Goal: Use online tool/utility: Utilize a website feature to perform a specific function

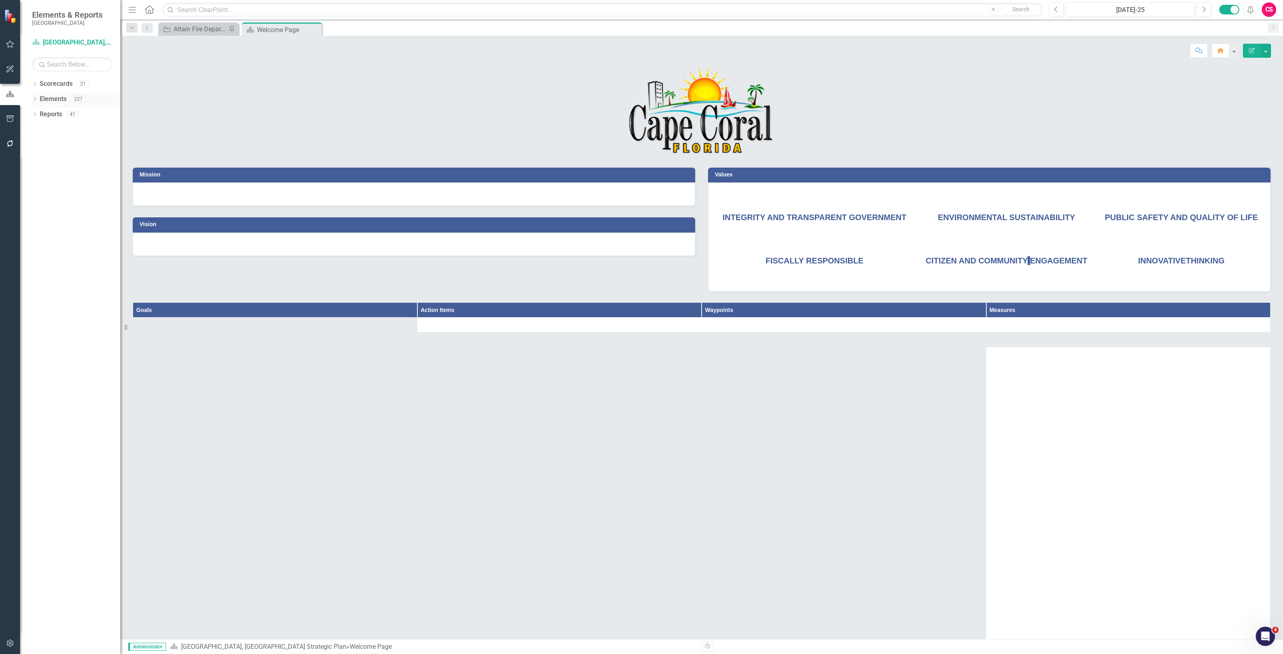
click at [55, 101] on link "Elements" at bounding box center [53, 99] width 27 height 9
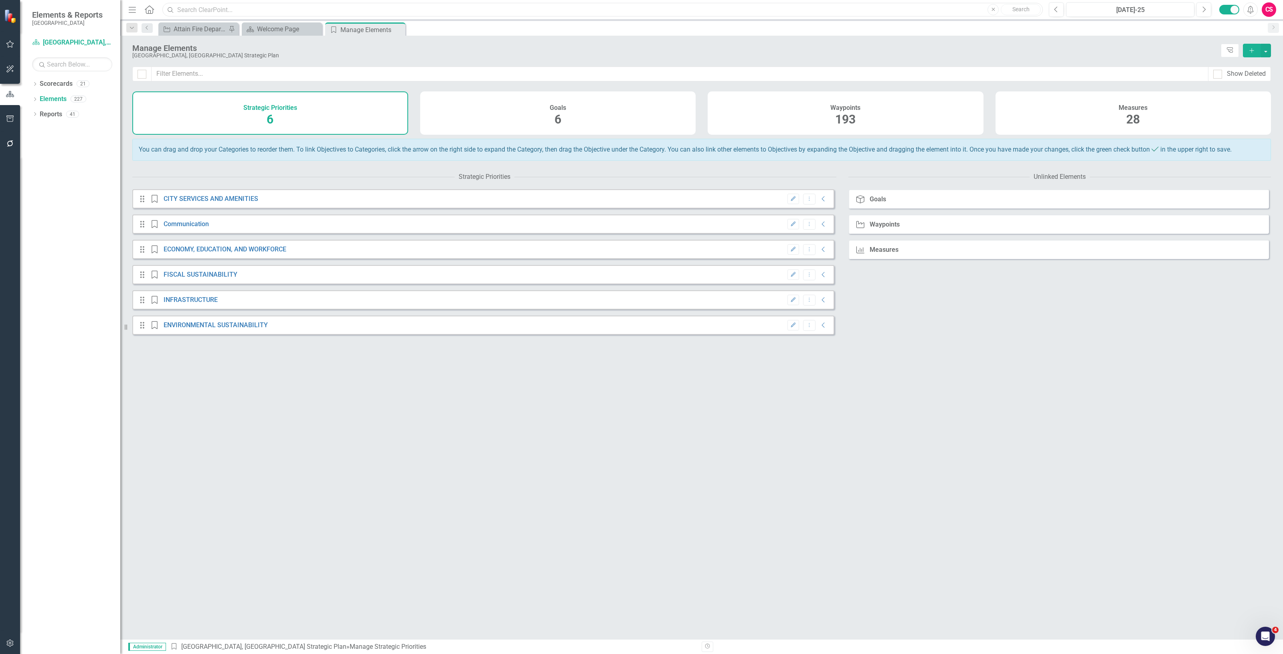
click at [334, 8] on input "text" at bounding box center [602, 10] width 881 height 14
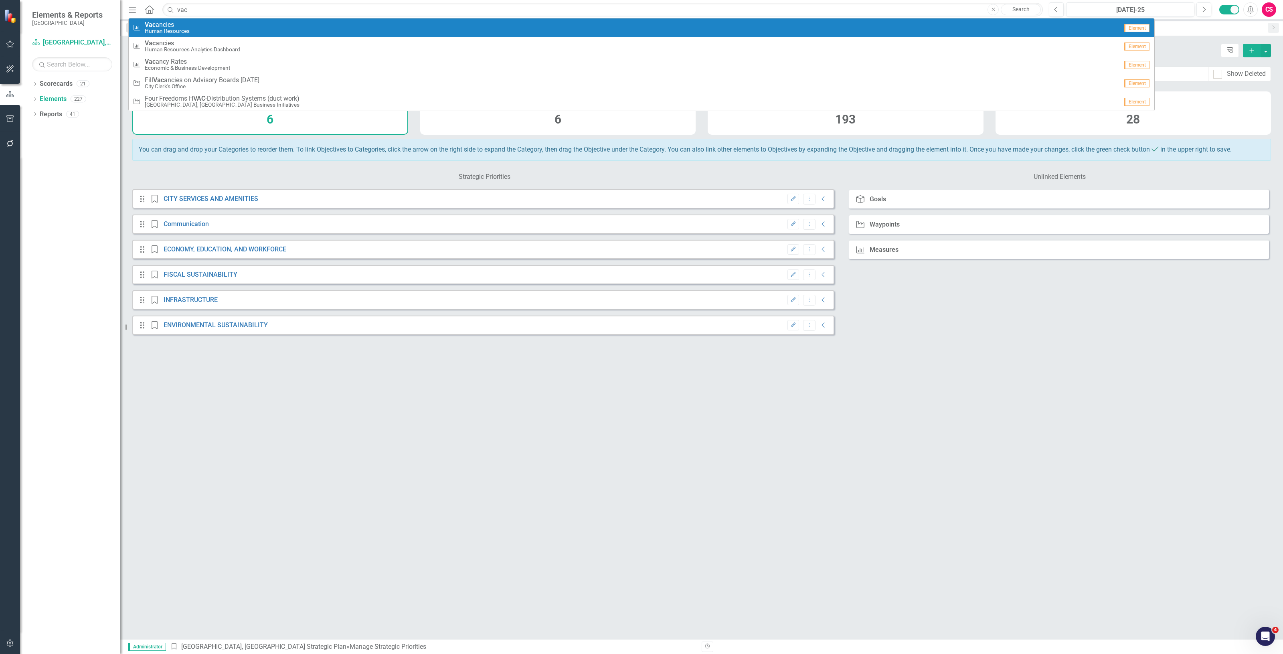
click at [263, 26] on div "Measure Vac ancies Human Resources" at bounding box center [625, 27] width 985 height 13
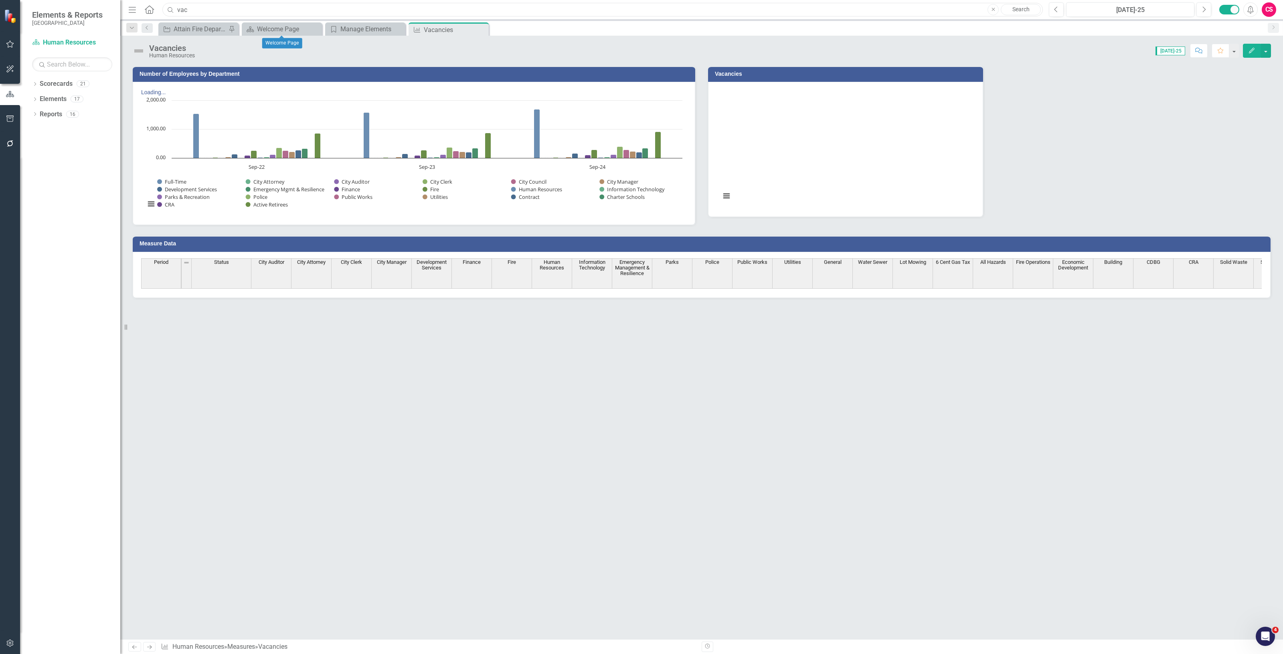
click at [231, 12] on input "vac" at bounding box center [602, 10] width 881 height 14
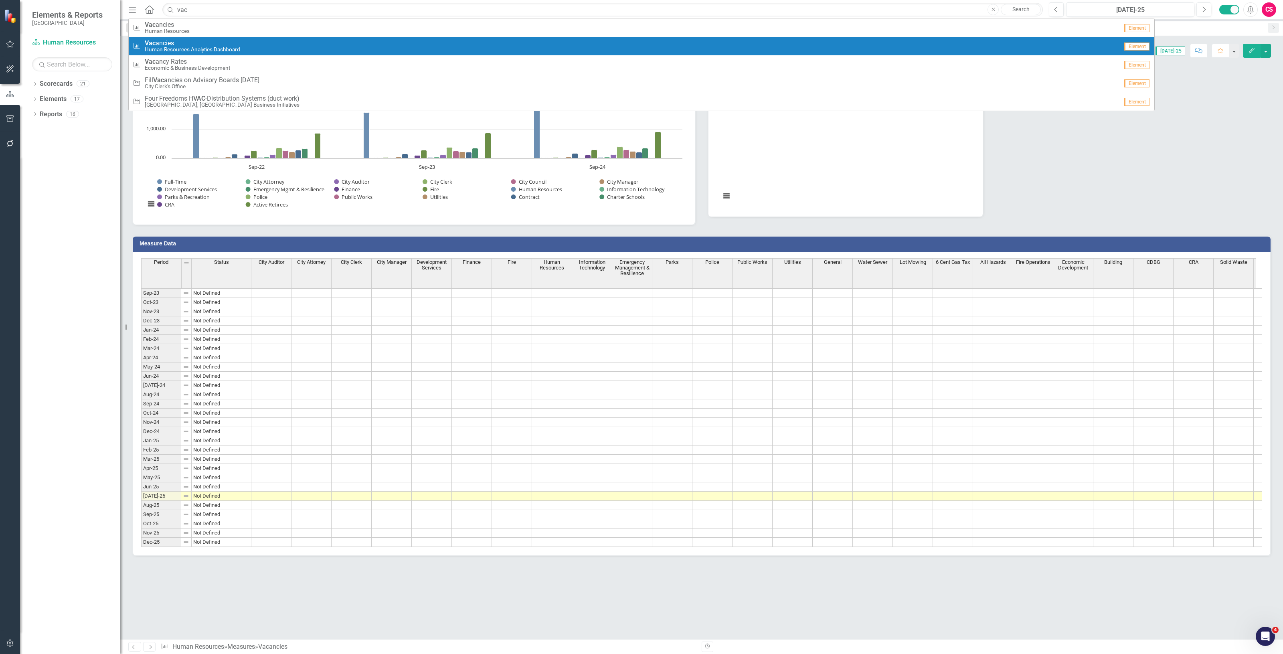
click at [229, 49] on small "Human Resources Analytics Dashboard" at bounding box center [192, 50] width 95 height 6
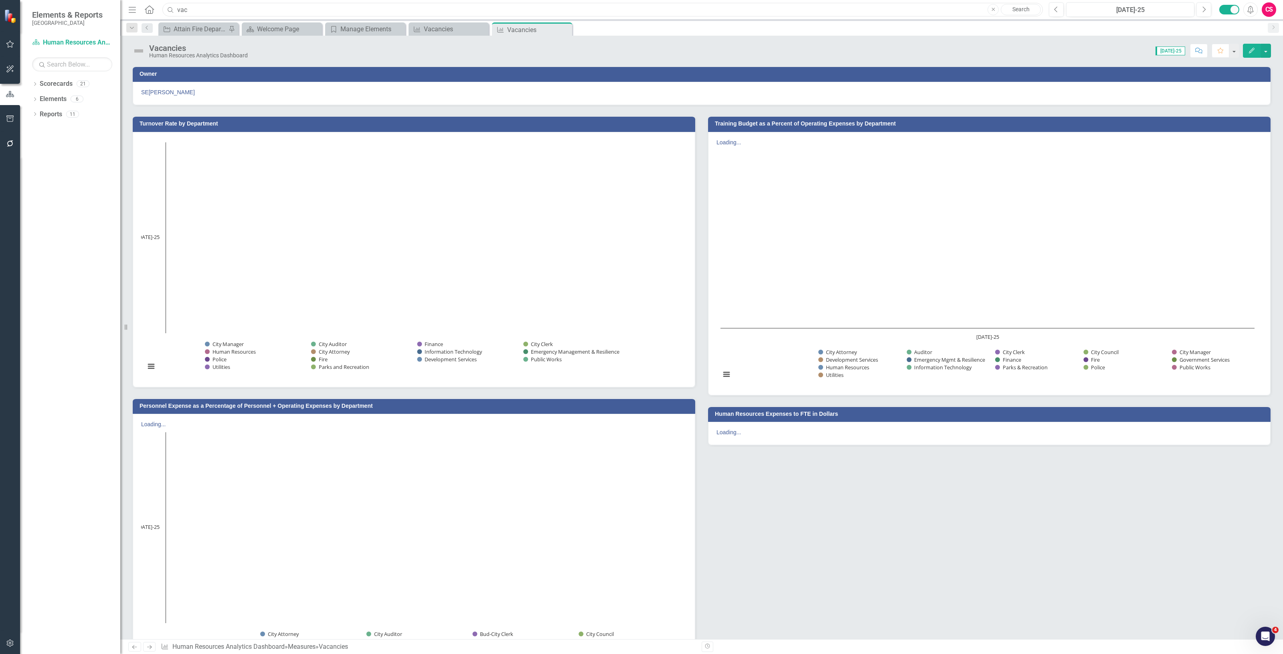
click at [241, 9] on input "vac" at bounding box center [602, 10] width 881 height 14
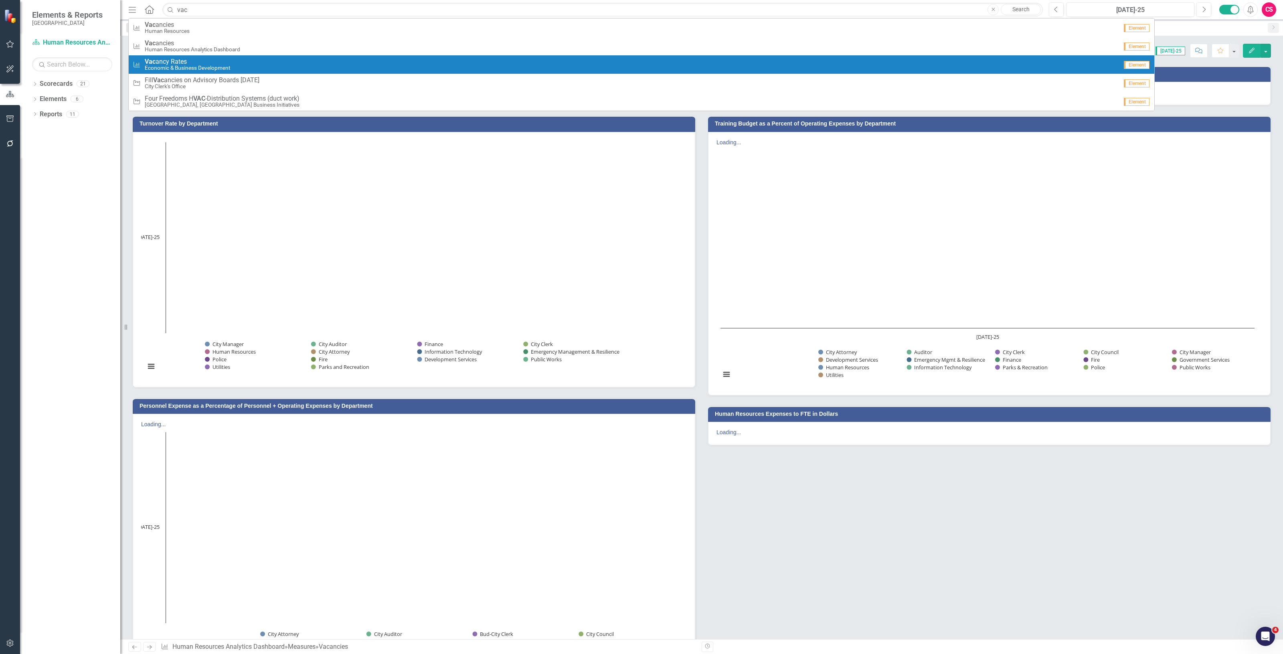
click at [253, 63] on div "Measure Vac ancy Rates Economic & Business Development" at bounding box center [625, 64] width 985 height 13
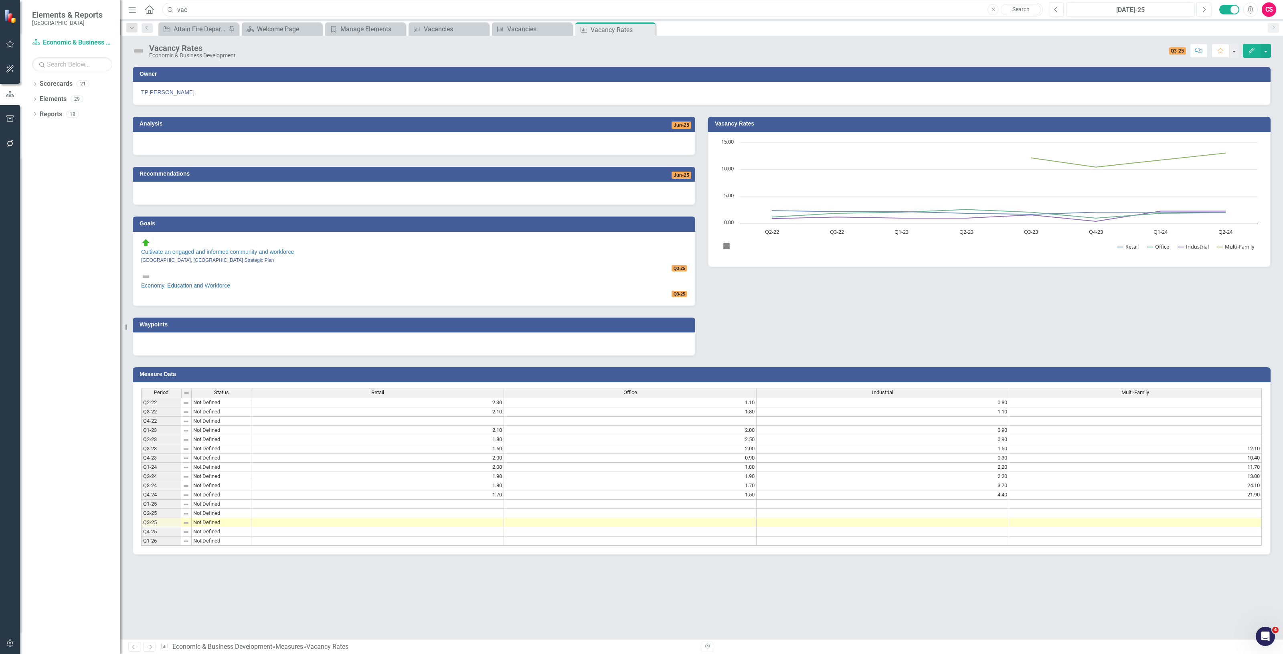
click at [239, 12] on input "vac" at bounding box center [602, 10] width 881 height 14
drag, startPoint x: 239, startPoint y: 12, endPoint x: 88, endPoint y: 15, distance: 150.4
click at [88, 15] on div "Elements & Reports Cape Coral Scorecard Economic & Business Development Search …" at bounding box center [641, 327] width 1283 height 654
drag, startPoint x: 223, startPoint y: 5, endPoint x: 127, endPoint y: 8, distance: 95.5
click at [127, 8] on div "Menu Home Search turnover rate Close Search" at bounding box center [583, 9] width 915 height 15
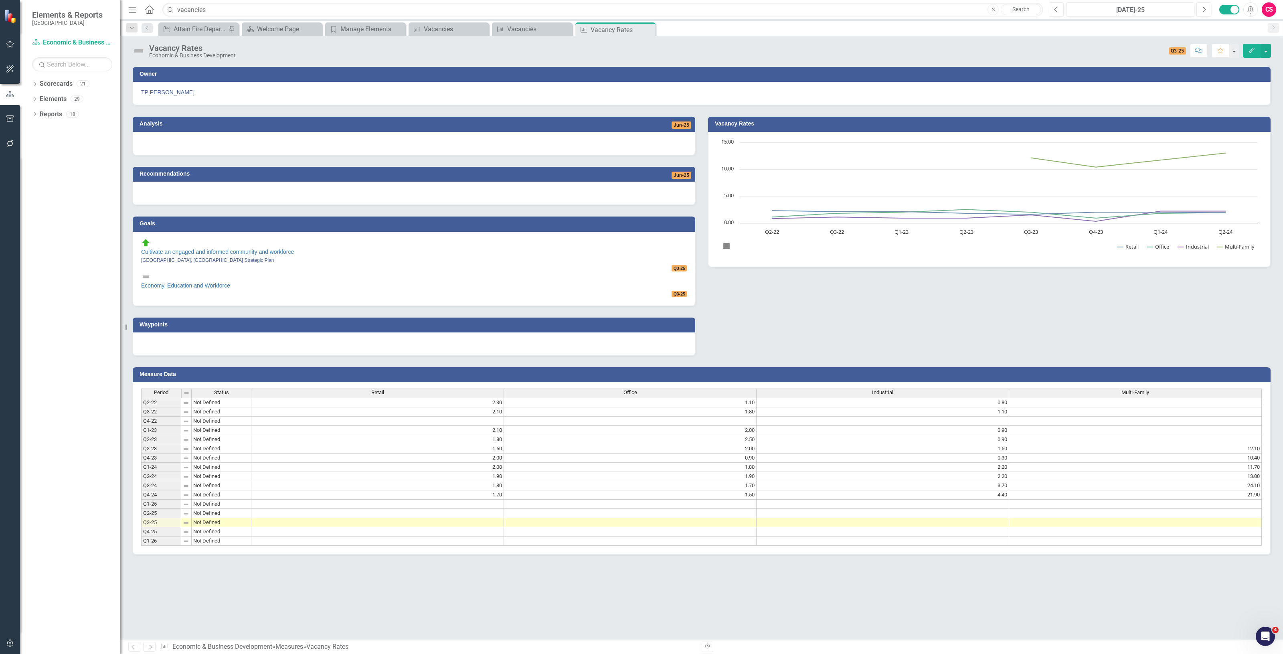
click at [1009, 10] on link "Search" at bounding box center [1021, 9] width 40 height 11
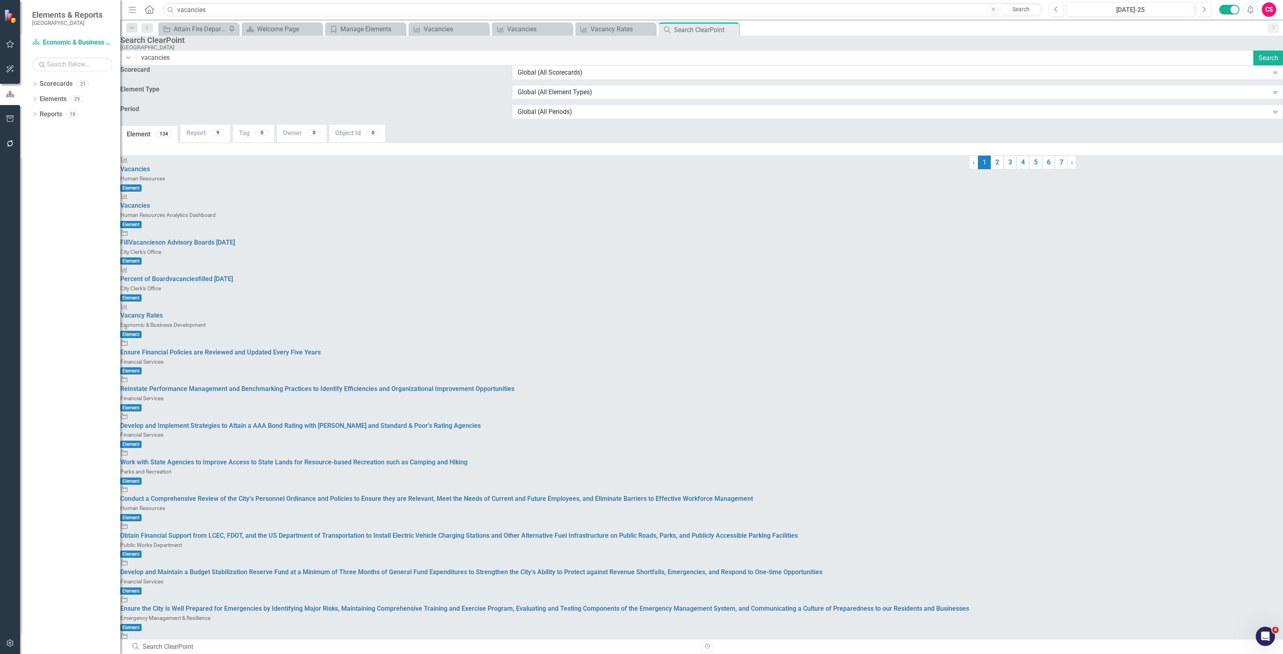
click at [174, 302] on div "Measure Vacancy Rates Economic & Business Development Element" at bounding box center [544, 320] width 849 height 36
click at [163, 312] on span "Vacancy Rates" at bounding box center [141, 316] width 43 height 8
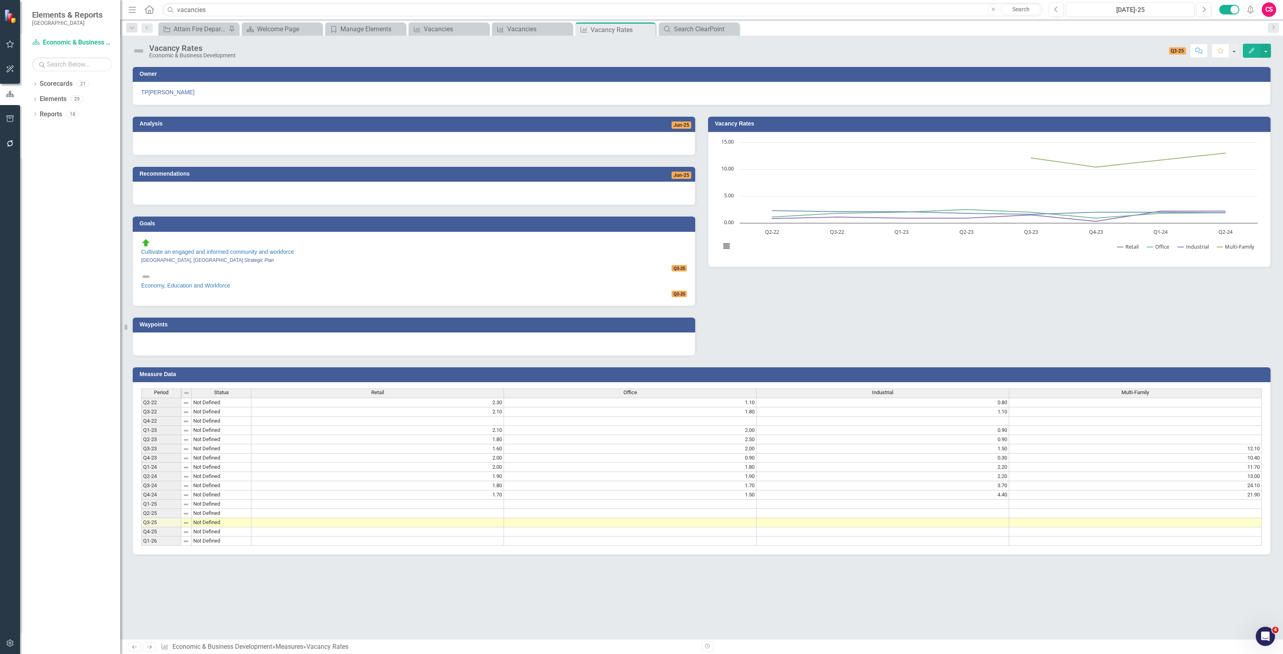
click at [1021, 7] on link "Search" at bounding box center [1021, 9] width 40 height 11
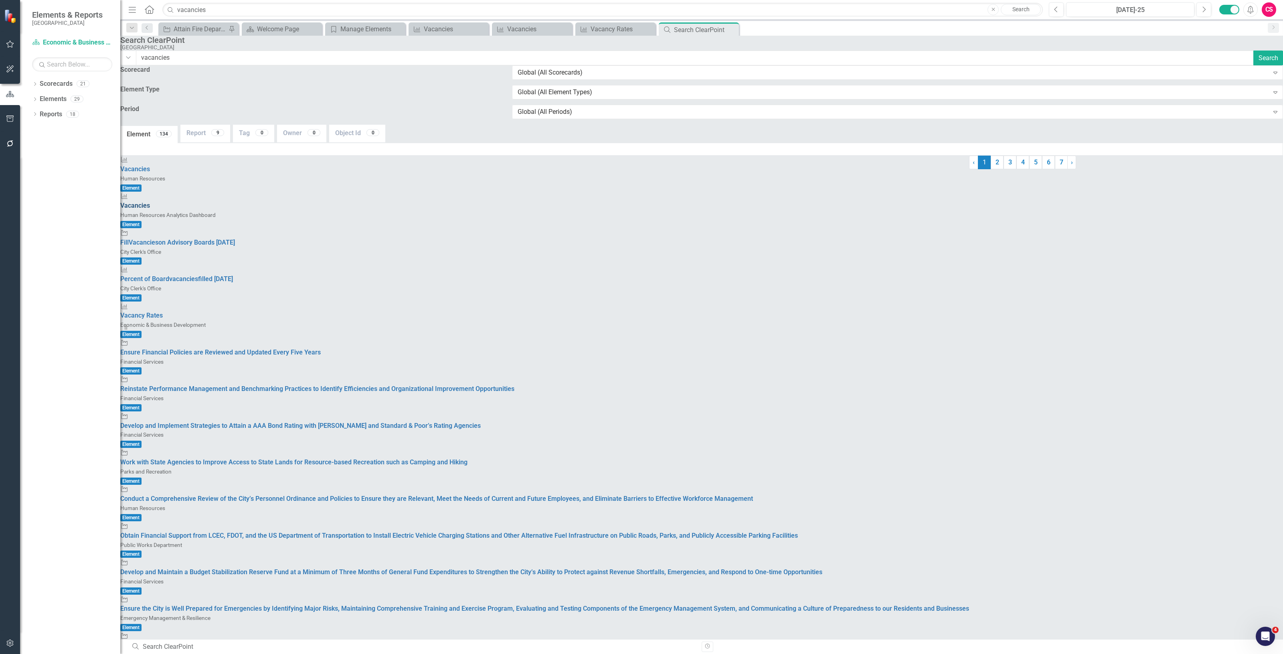
click at [150, 202] on span "Vacancies" at bounding box center [135, 206] width 30 height 8
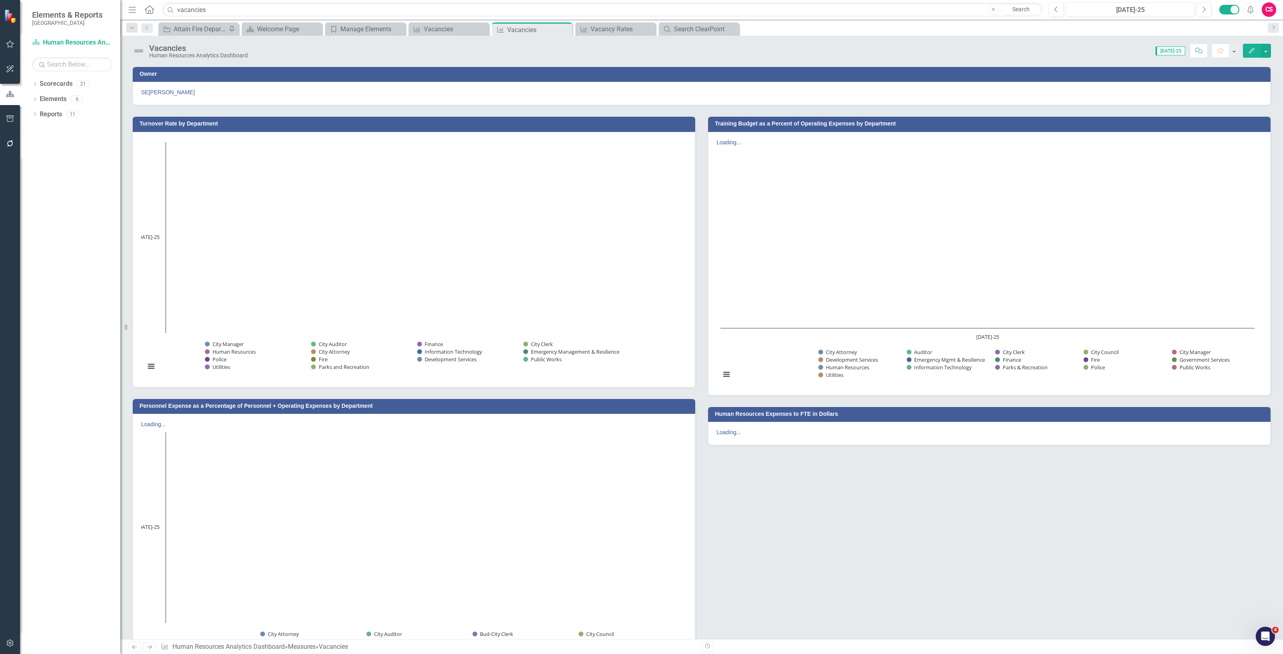
click at [11, 638] on button "button" at bounding box center [10, 643] width 18 height 17
click at [59, 128] on link "System Setup" at bounding box center [70, 123] width 100 height 9
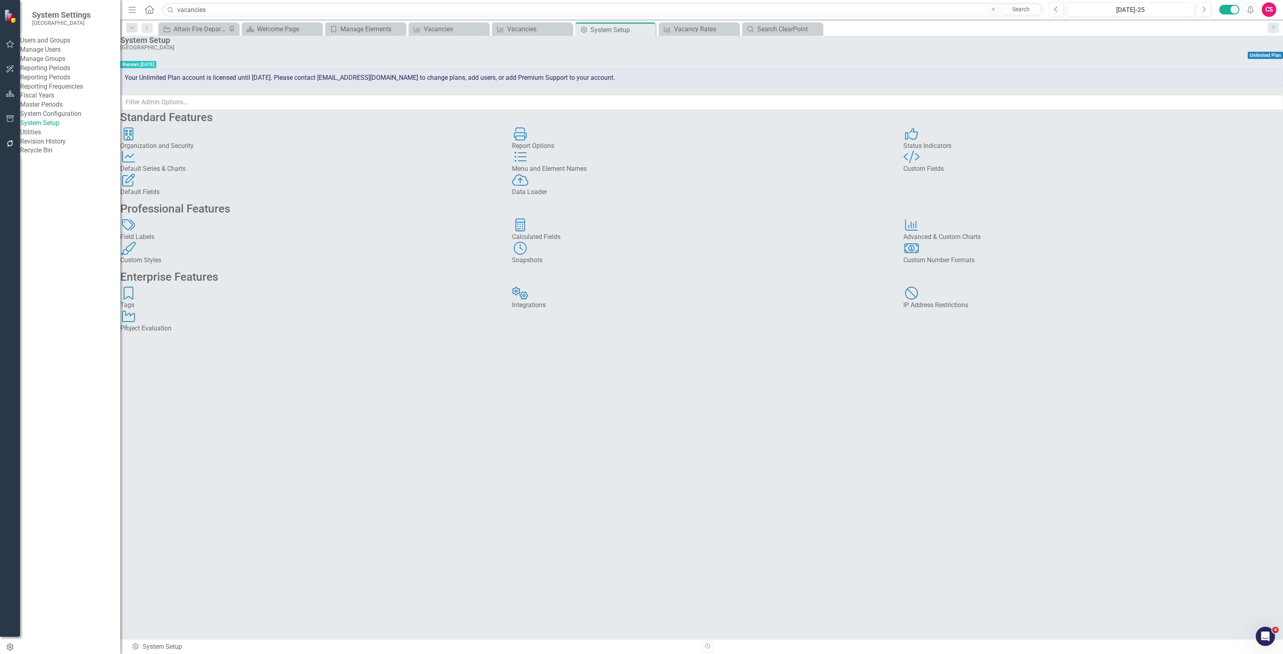
click at [966, 265] on div "Number Formats Custom Number Formats" at bounding box center [1093, 253] width 380 height 23
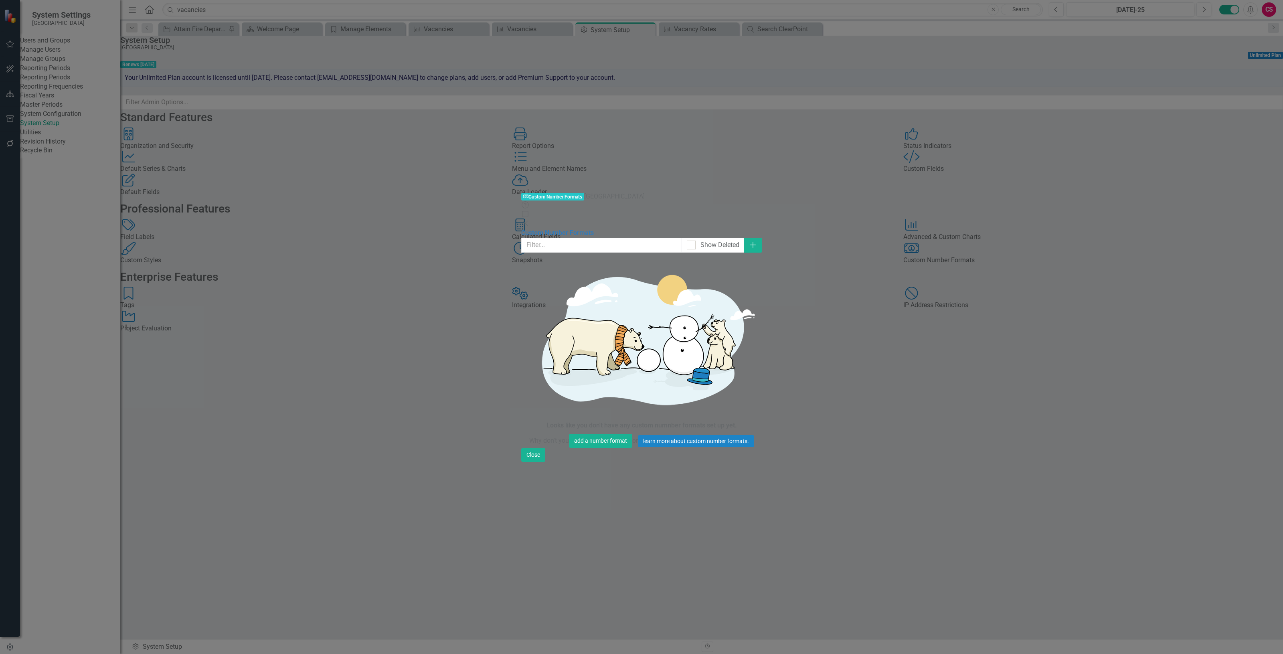
click at [528, 221] on icon at bounding box center [525, 223] width 5 height 5
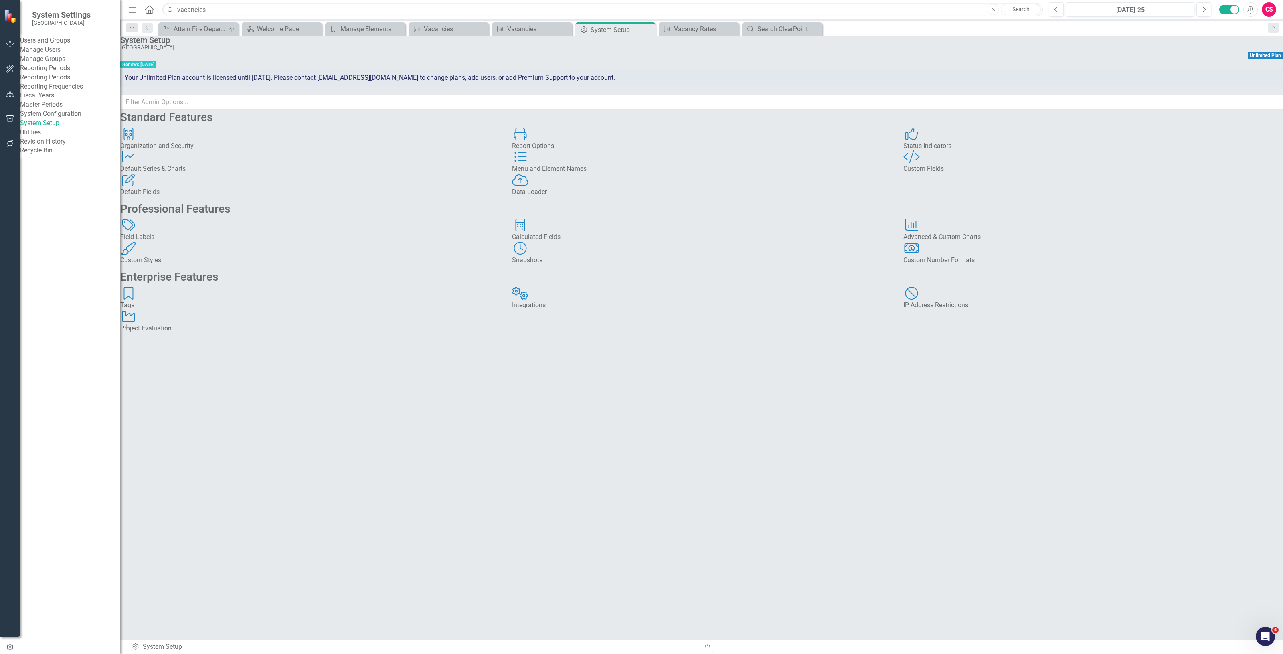
click at [967, 242] on div "Charts Advanced & Custom Charts" at bounding box center [1093, 230] width 380 height 23
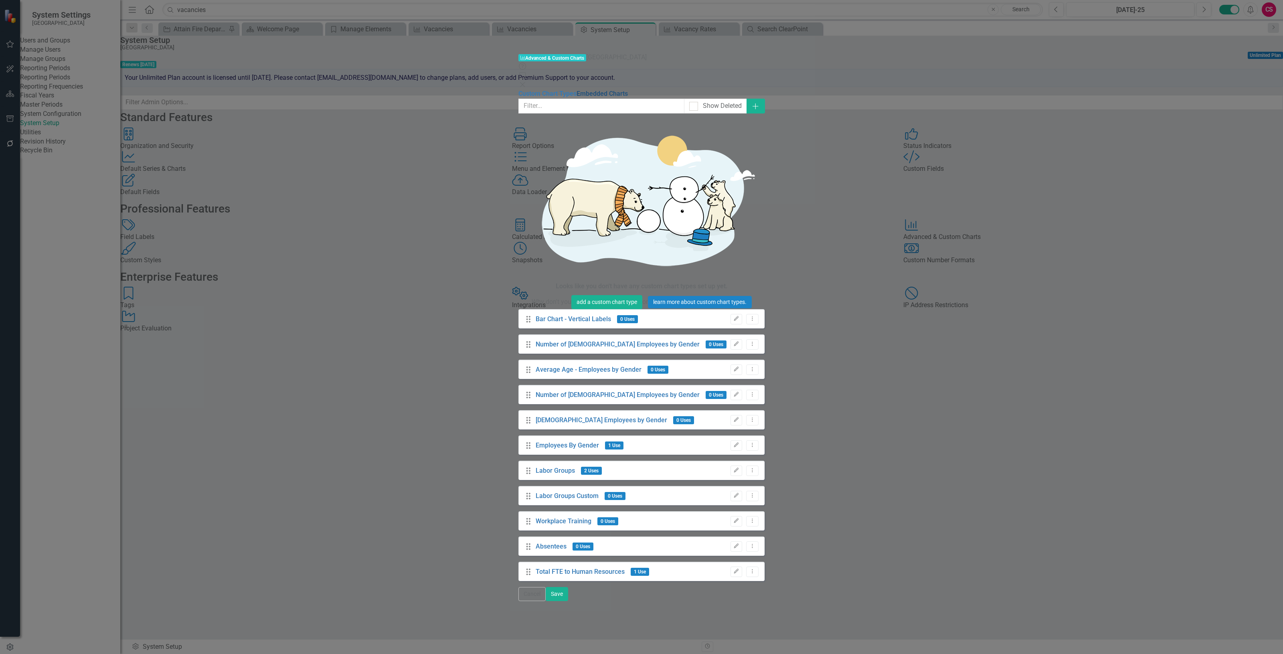
click at [577, 90] on link "Embedded Charts" at bounding box center [602, 94] width 51 height 8
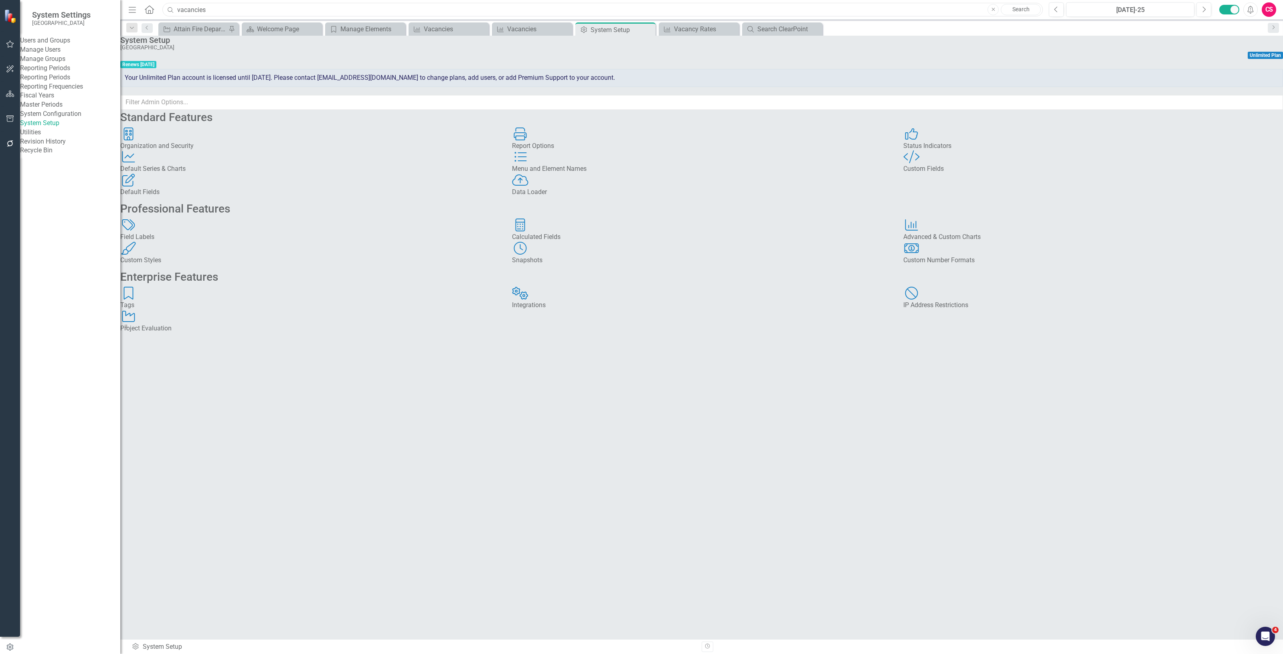
drag, startPoint x: 212, startPoint y: 15, endPoint x: 150, endPoint y: -6, distance: 65.7
click at [150, 0] on html "System Settings Cape Coral Users and Groups Manage Users Manage Groups Reportin…" at bounding box center [641, 327] width 1283 height 654
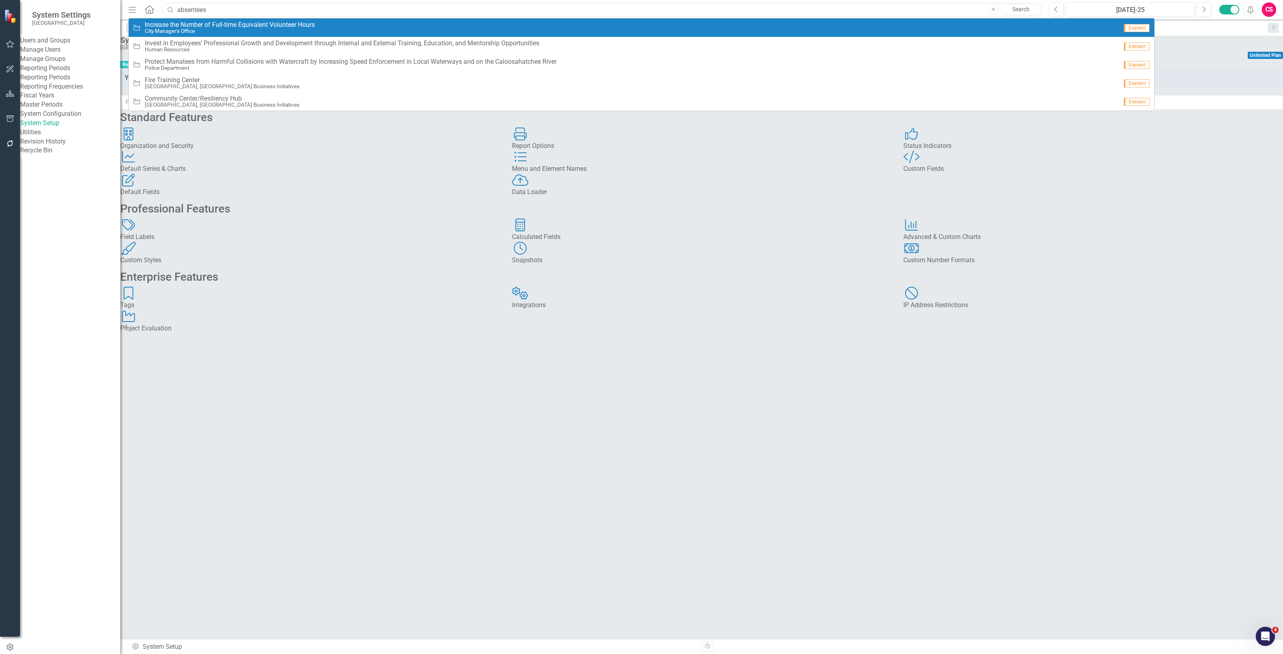
type input "absentees"
click at [181, 27] on span "Increase the Number of Full-time Equivalent Volunteer Hours" at bounding box center [230, 24] width 170 height 7
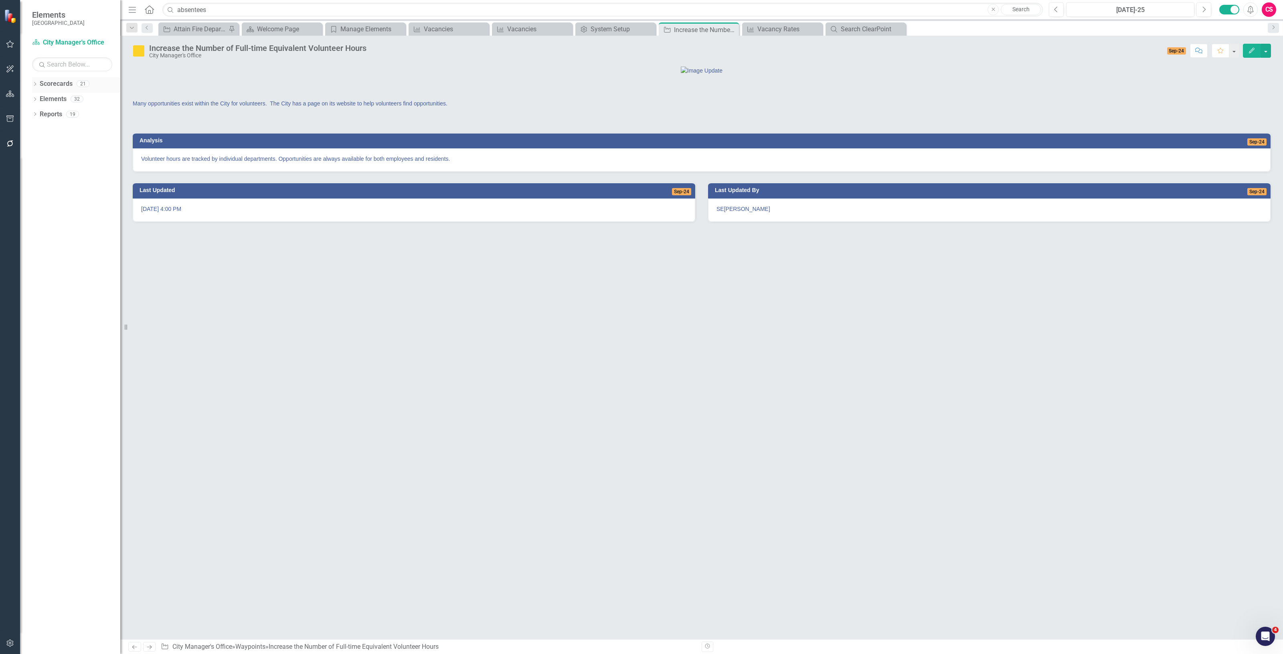
click at [64, 85] on link "Scorecards" at bounding box center [56, 83] width 33 height 9
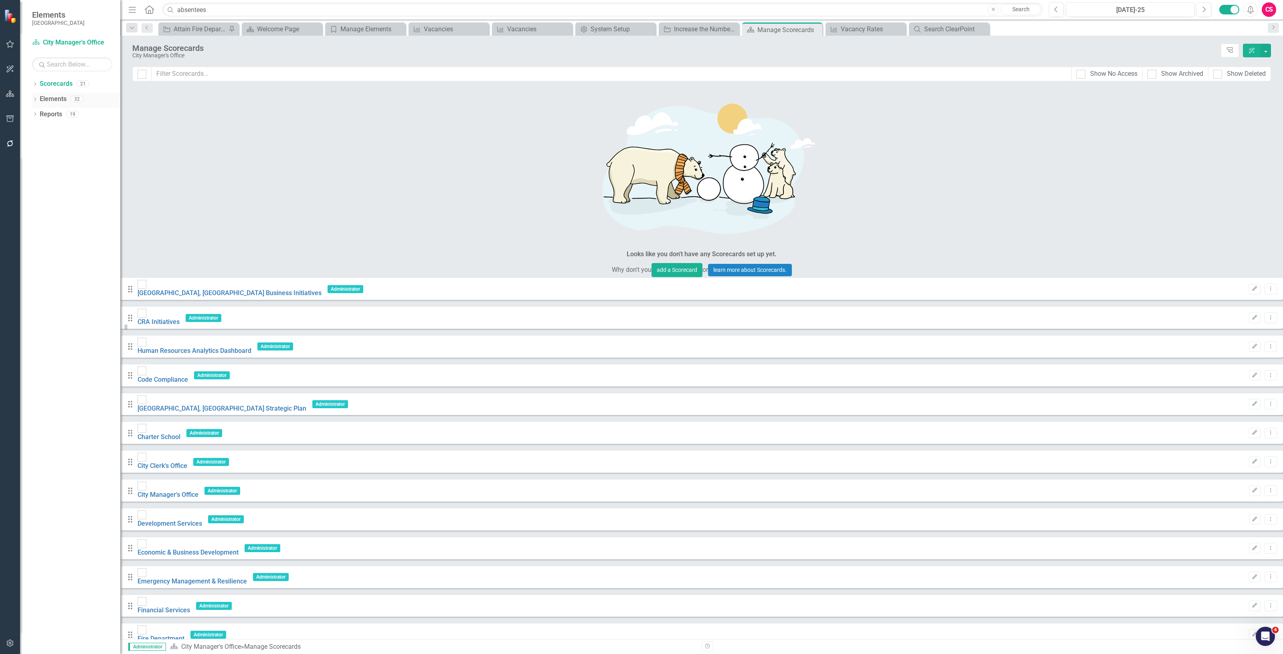
click at [59, 100] on link "Elements" at bounding box center [53, 99] width 27 height 9
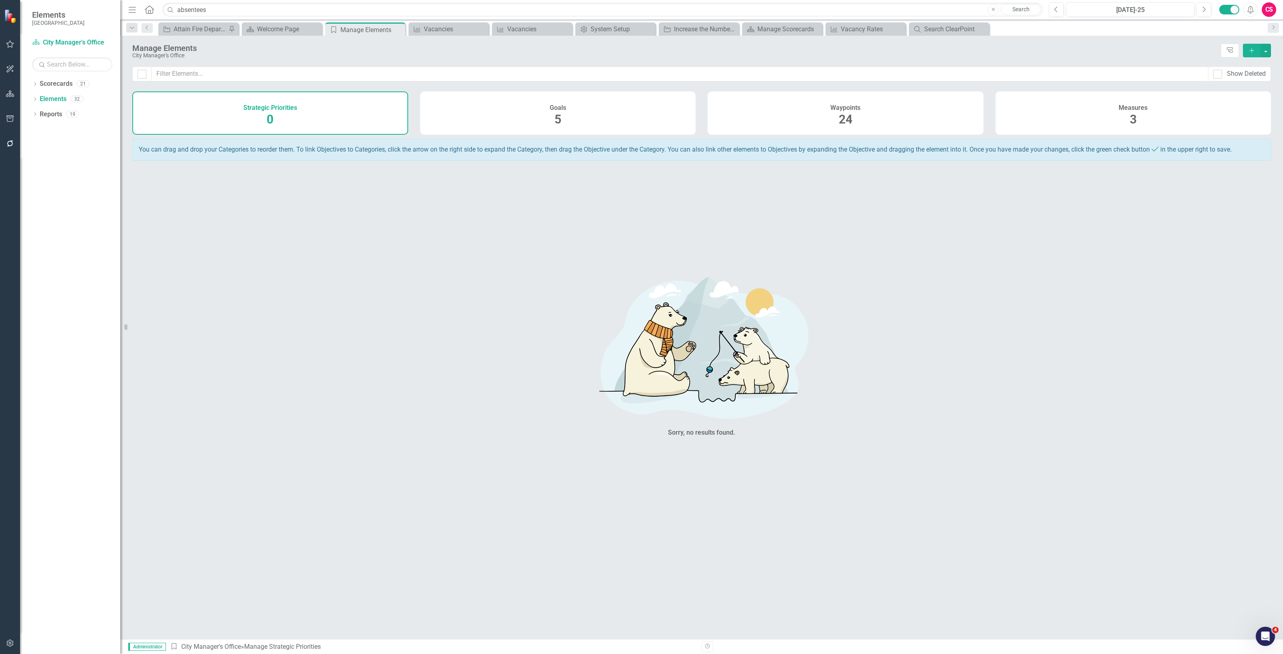
click at [456, 114] on div "Goals 5" at bounding box center [558, 112] width 276 height 43
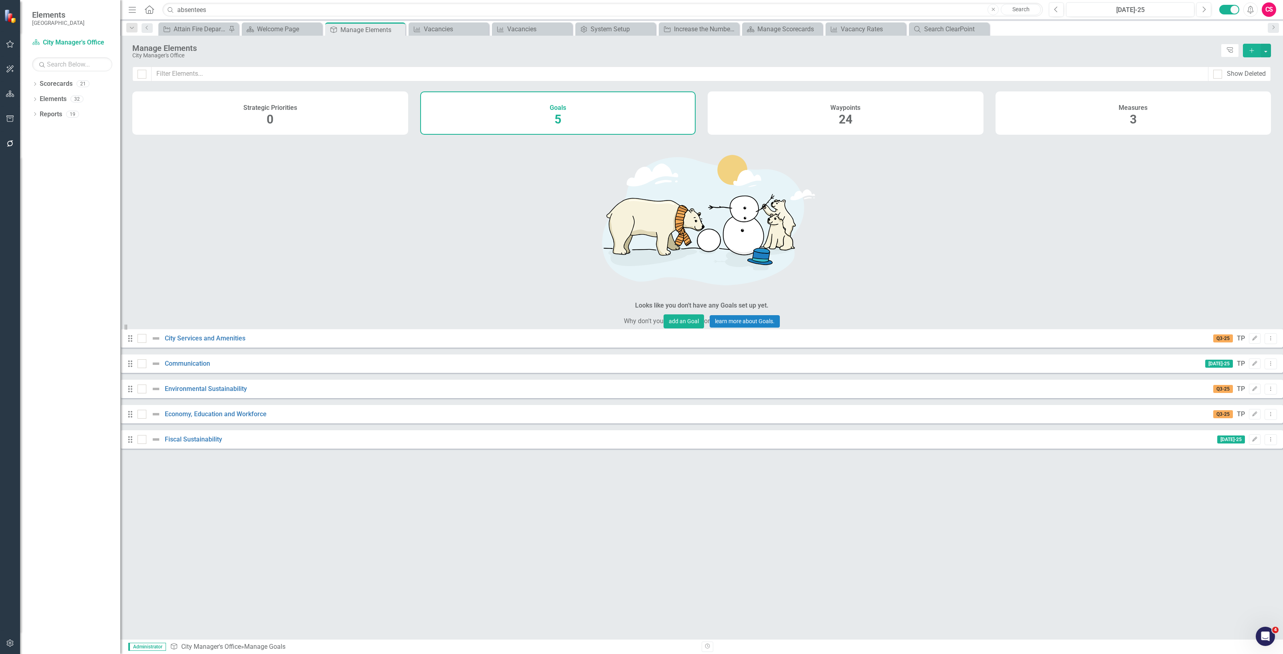
click at [830, 115] on div "Waypoints 24" at bounding box center [846, 112] width 276 height 43
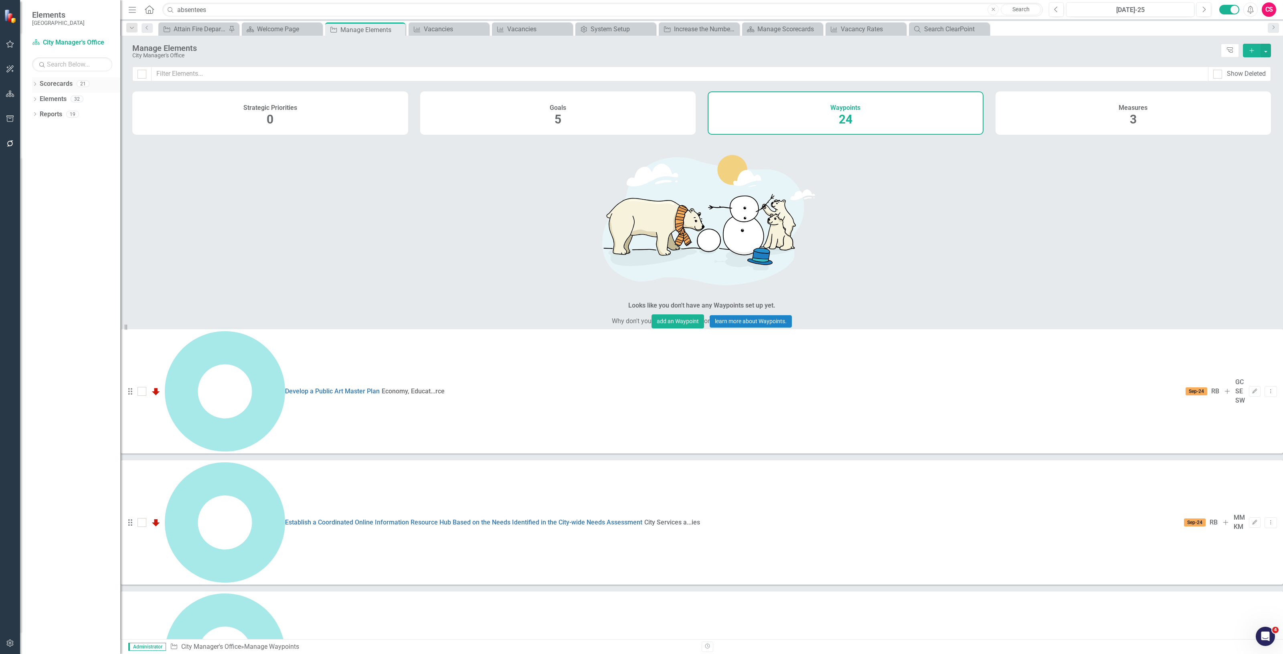
click at [59, 79] on link "Scorecards" at bounding box center [56, 83] width 33 height 9
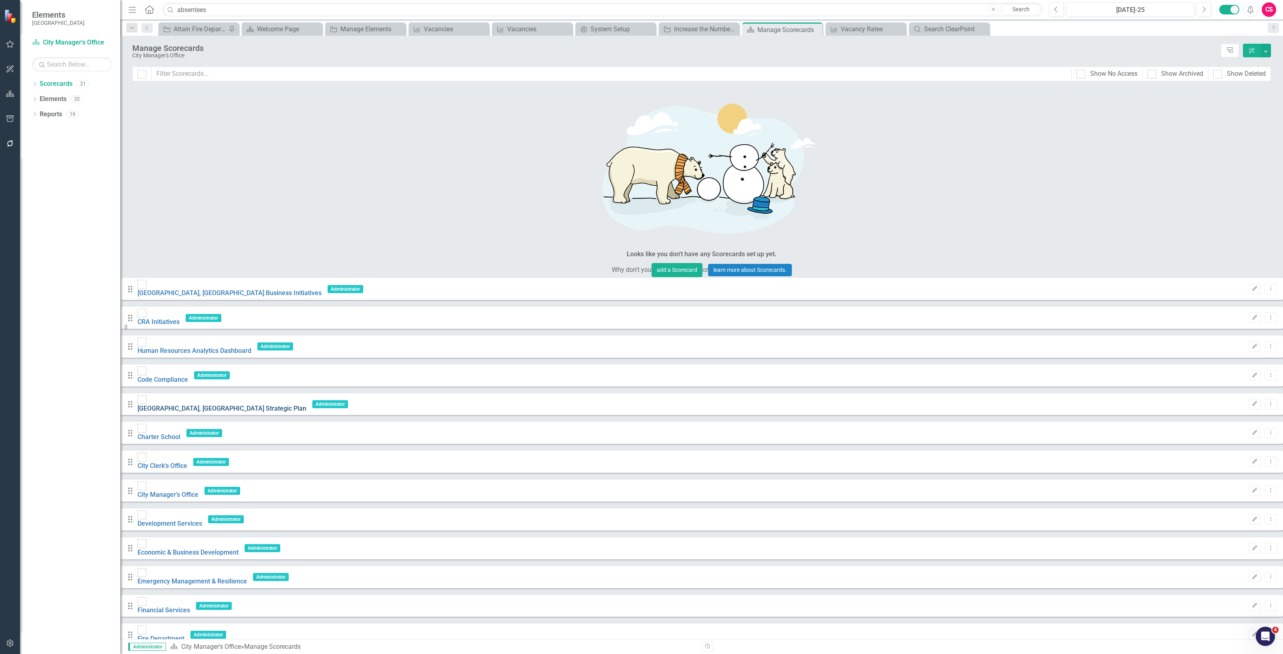
click at [195, 405] on link "Cape Coral, FL Strategic Plan" at bounding box center [222, 409] width 169 height 8
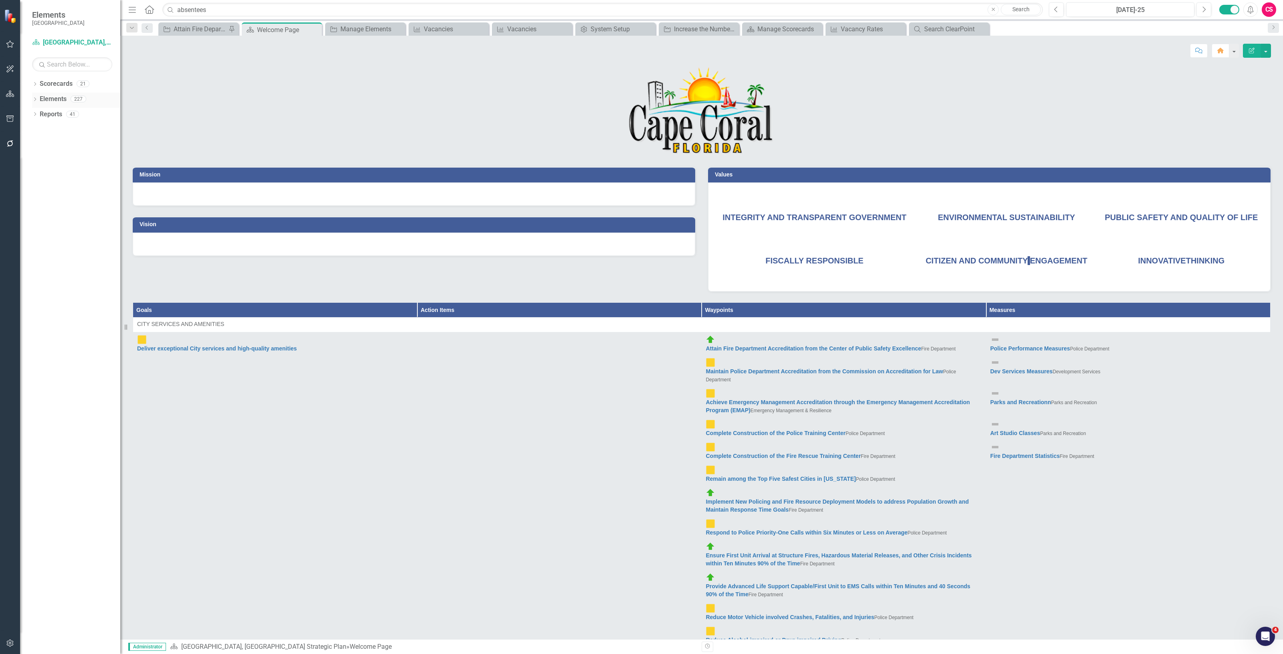
click at [57, 100] on link "Elements" at bounding box center [53, 99] width 27 height 9
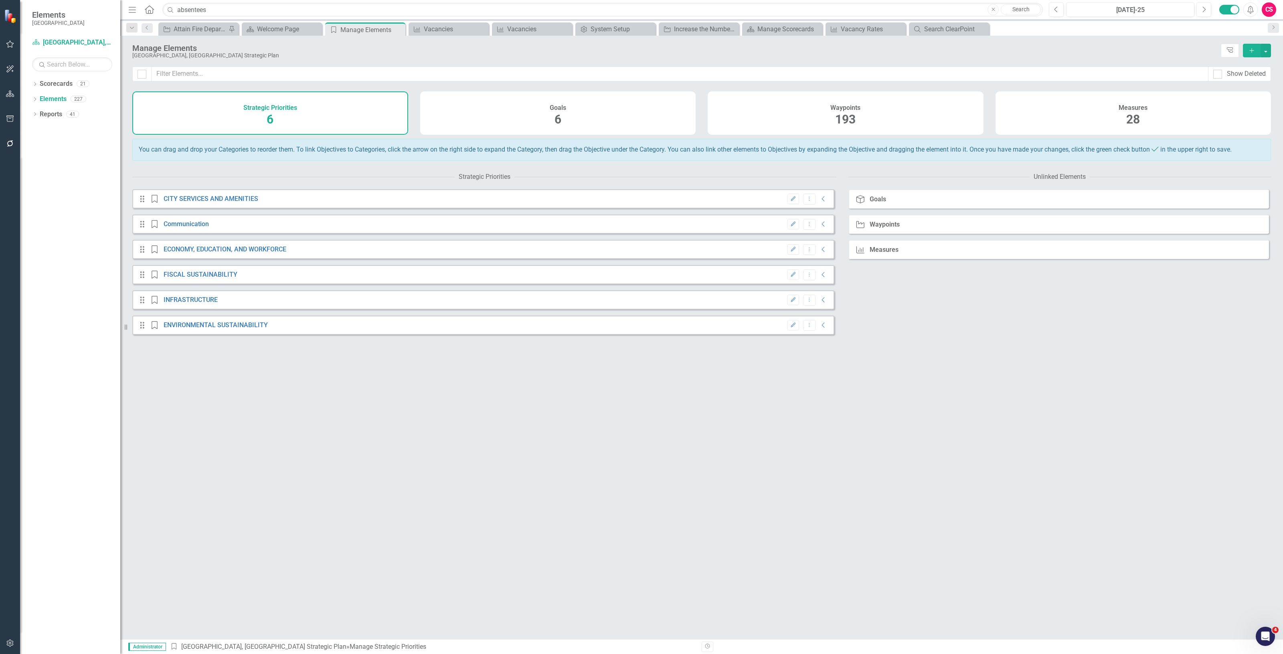
click at [459, 113] on div "Goals 6" at bounding box center [558, 112] width 276 height 43
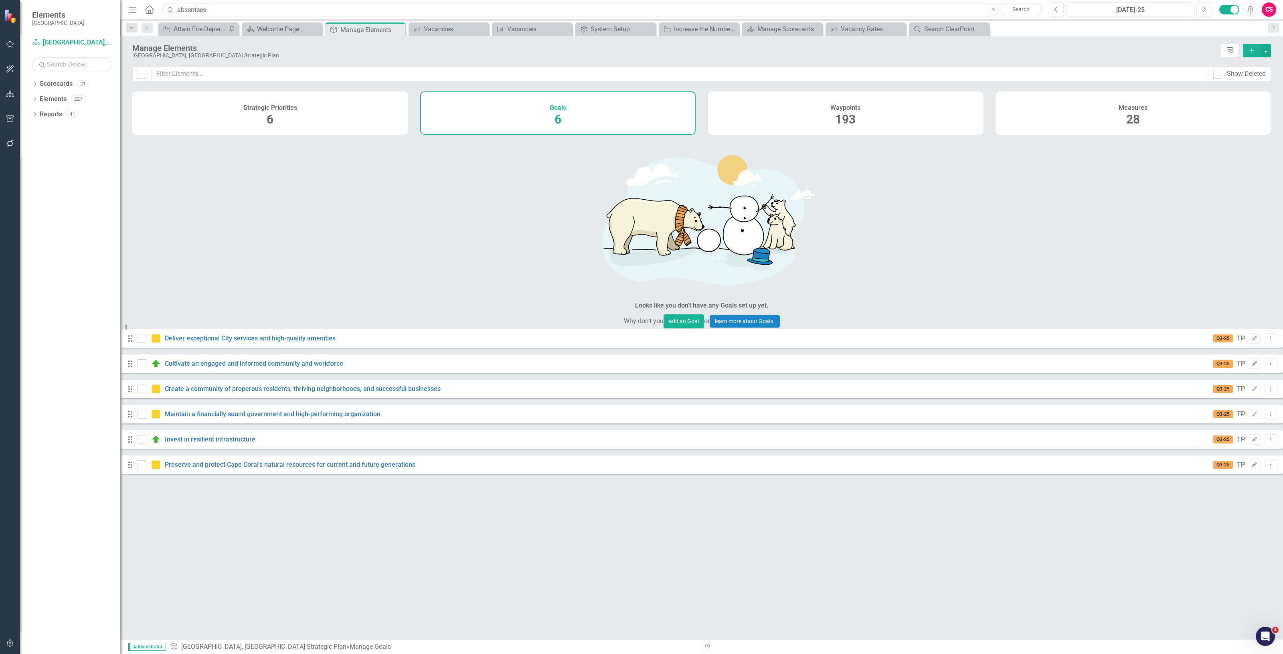
click at [824, 119] on div "Waypoints 193" at bounding box center [846, 112] width 276 height 43
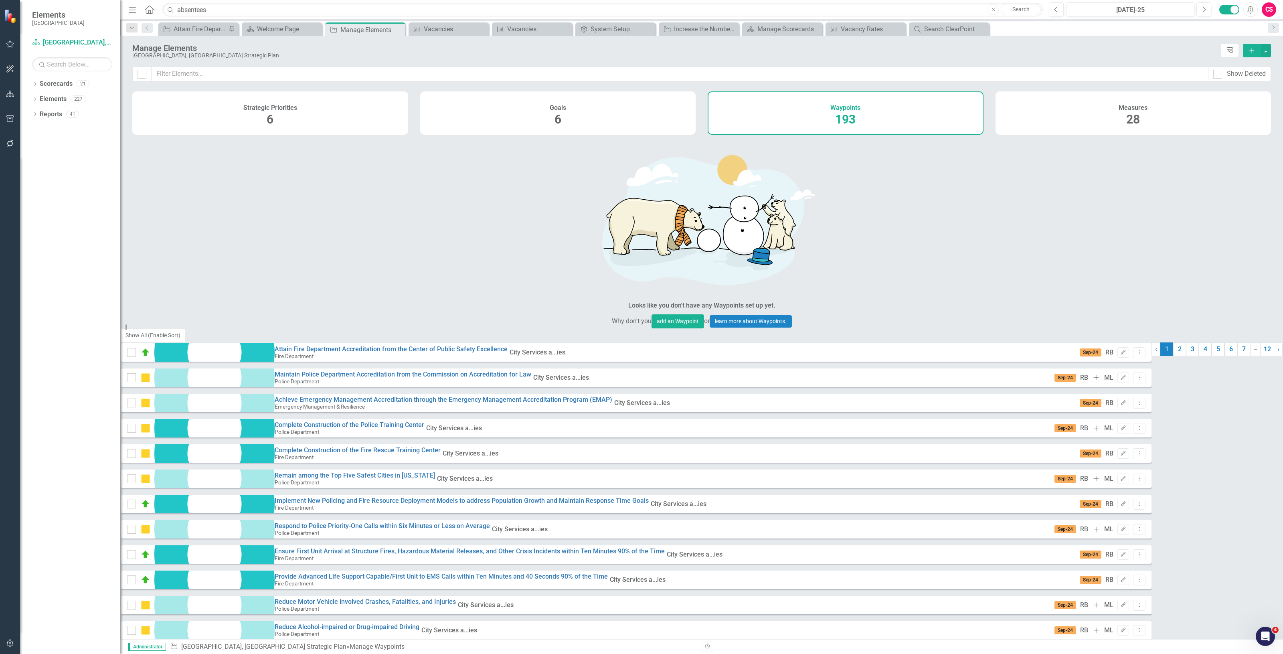
click at [1129, 113] on span "28" at bounding box center [1133, 119] width 14 height 14
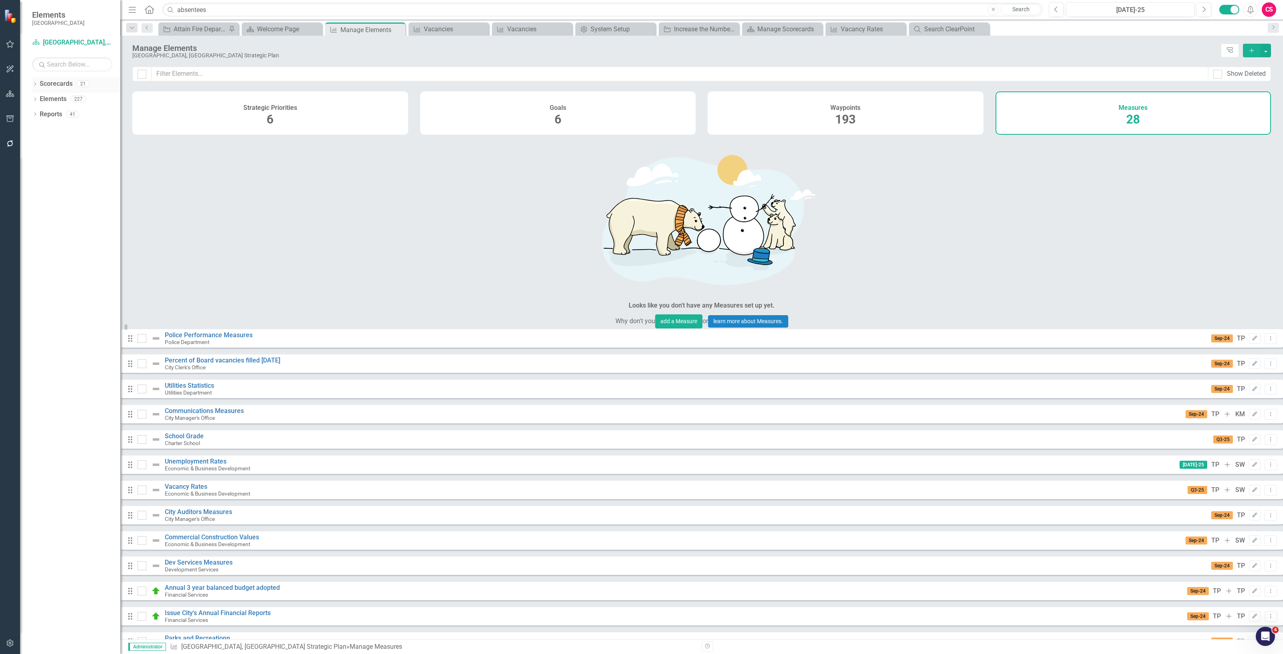
click at [59, 83] on link "Scorecards" at bounding box center [56, 83] width 33 height 9
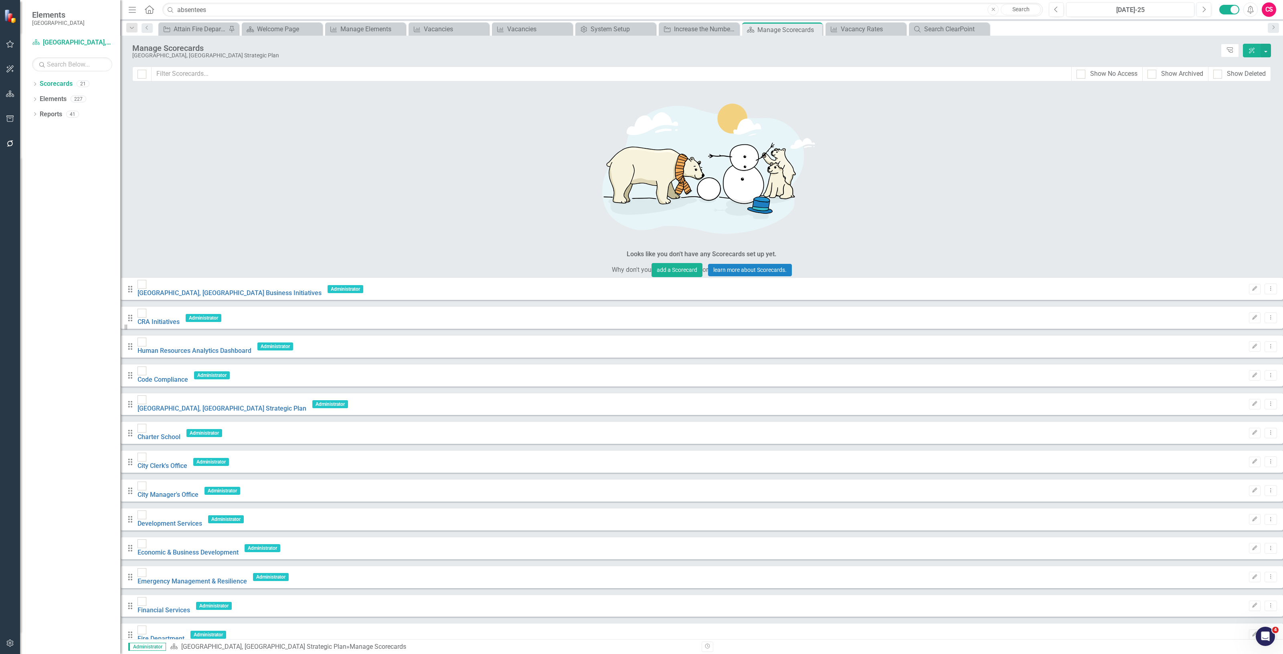
click at [206, 338] on div "Drag Cape Coral, FL Business Initiatives Administrator Edit Dropdown Menu Drag …" at bounding box center [701, 576] width 1163 height 599
click at [204, 577] on link "Emergency Management & Resilience" at bounding box center [192, 581] width 109 height 8
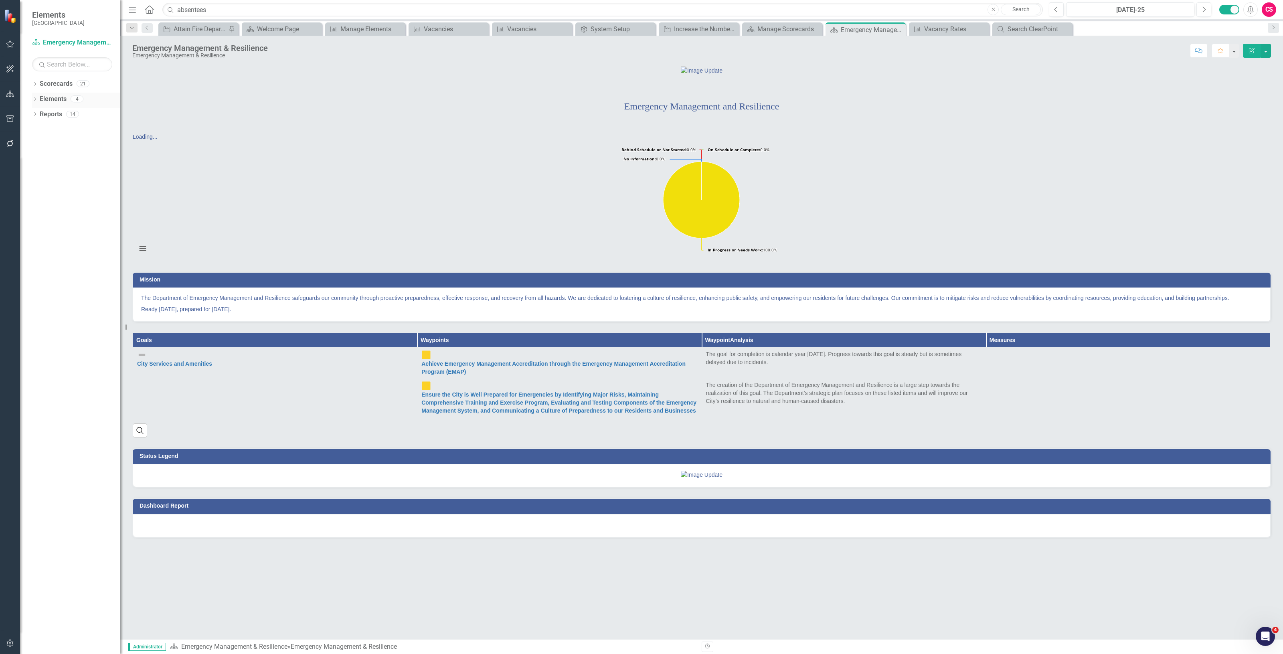
click at [32, 99] on icon "Dropdown" at bounding box center [35, 100] width 6 height 4
click at [45, 99] on link "Elements" at bounding box center [41, 99] width 27 height 9
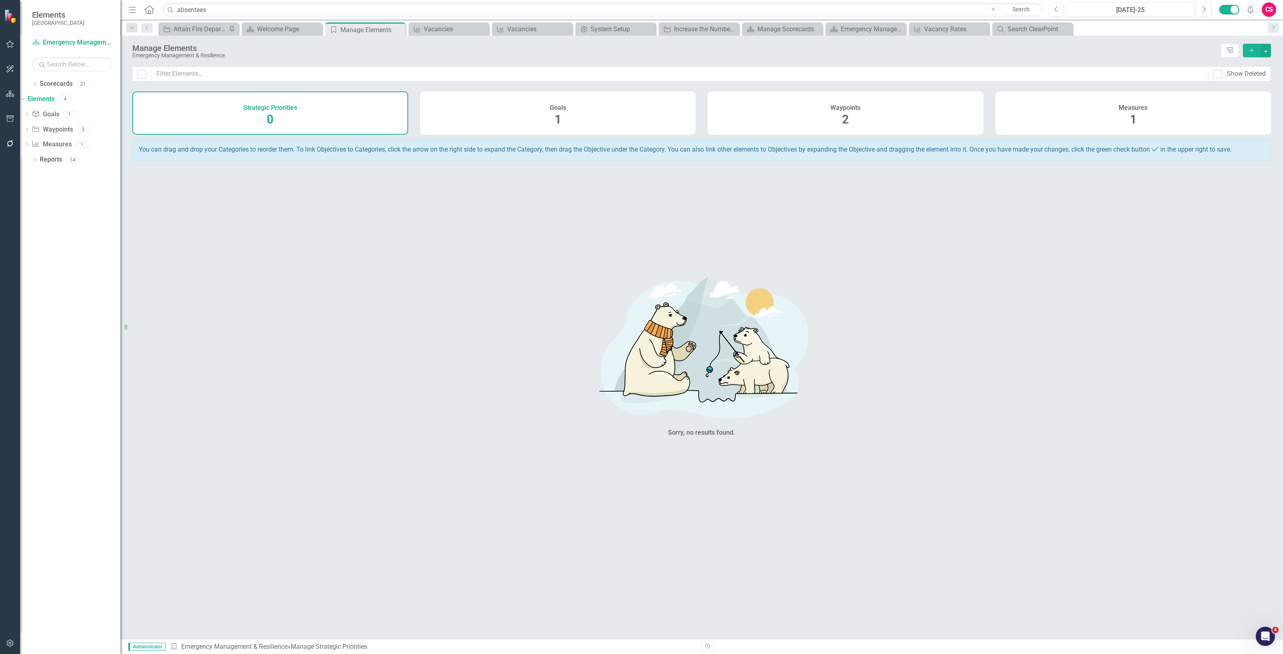
click at [1067, 112] on div "Measures 1" at bounding box center [1134, 112] width 276 height 43
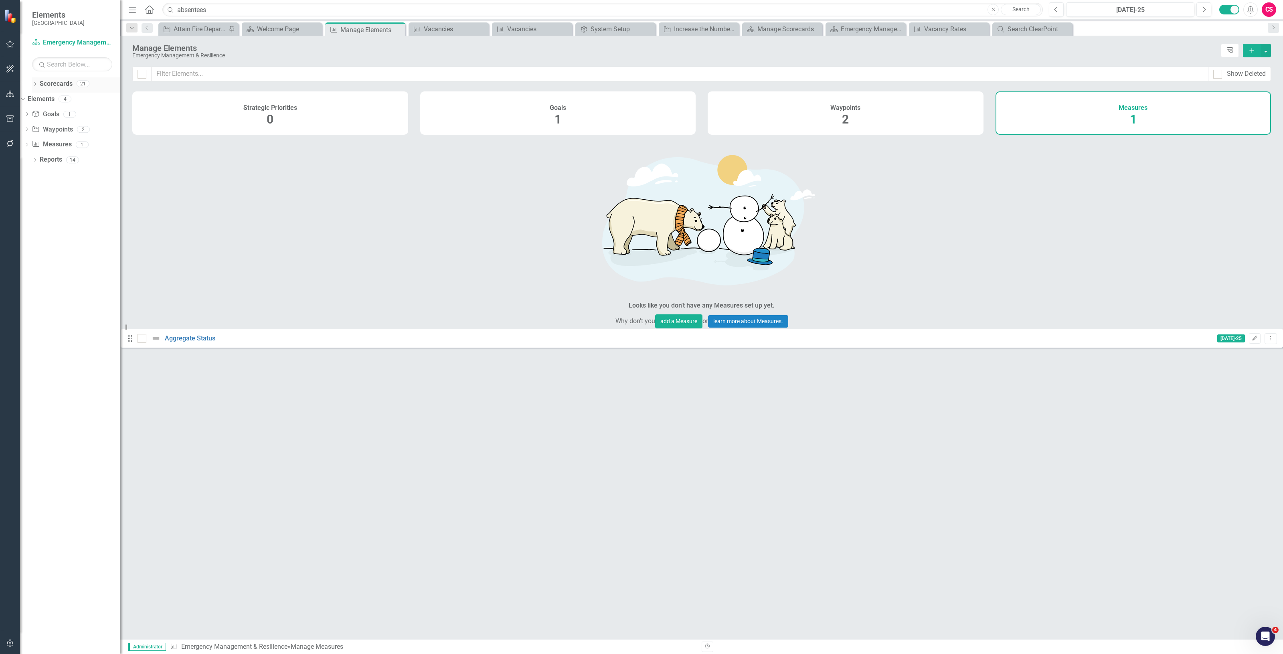
click at [59, 89] on div "Scorecards" at bounding box center [56, 83] width 33 height 13
click at [53, 83] on link "Scorecards" at bounding box center [56, 83] width 33 height 9
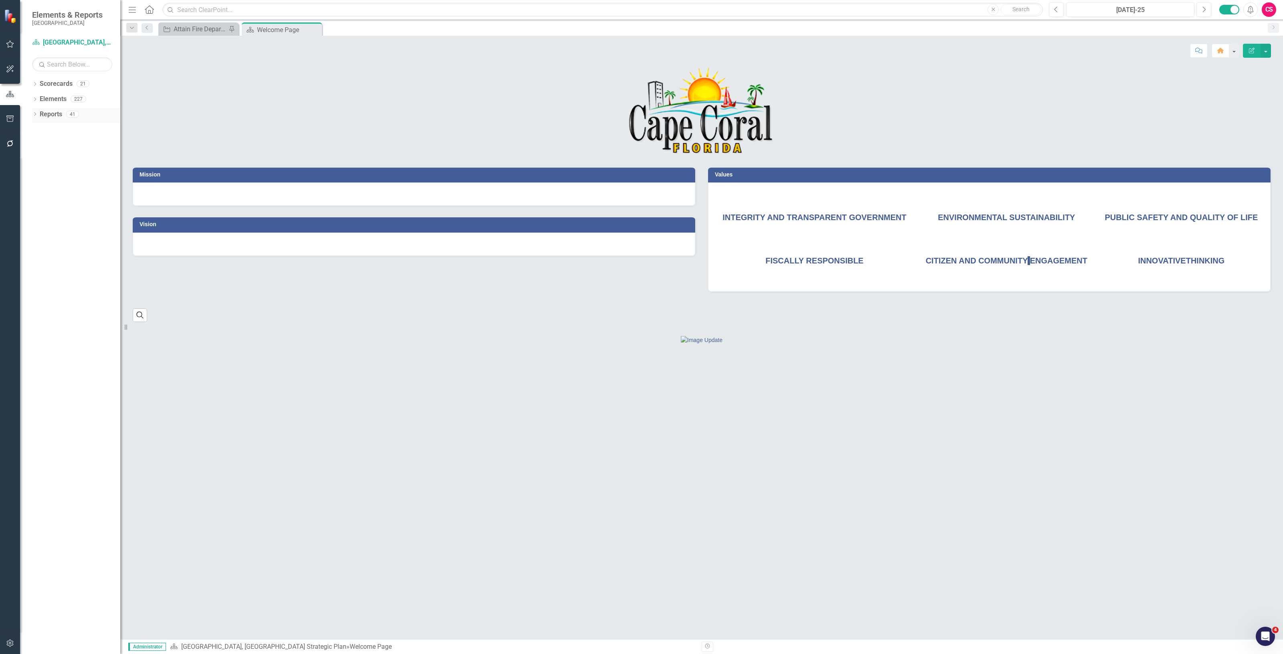
click at [54, 113] on link "Reports" at bounding box center [51, 114] width 22 height 9
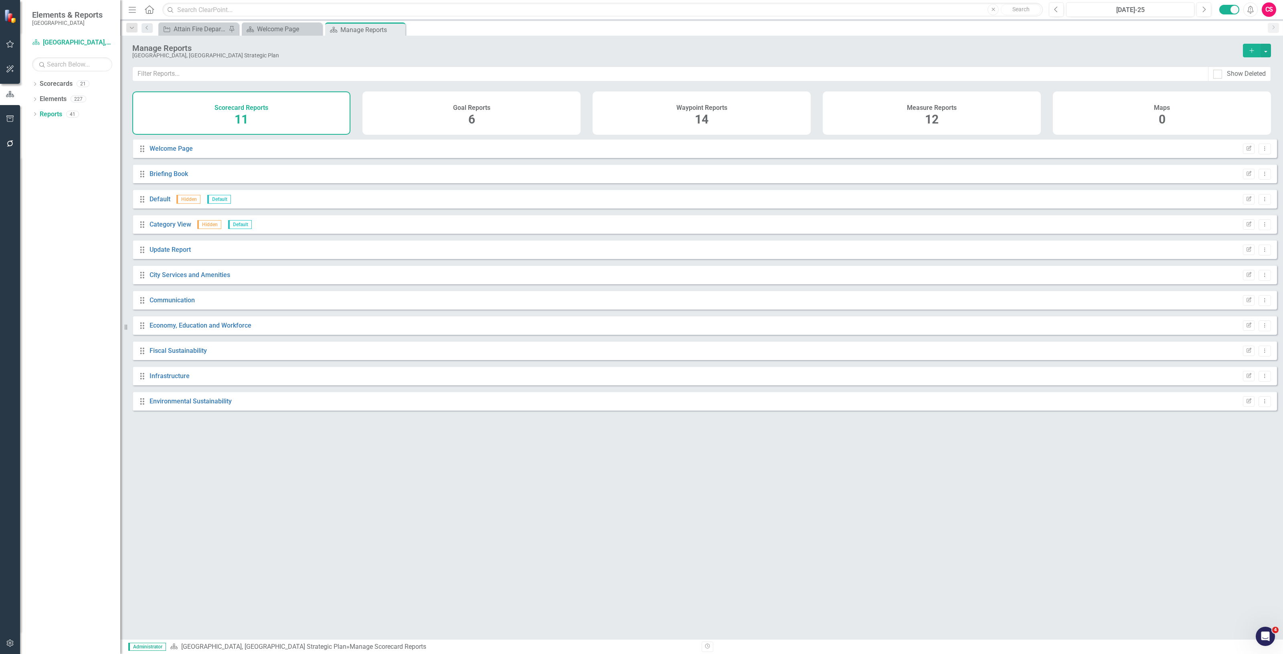
click at [940, 111] on h4 "Measure Reports" at bounding box center [932, 107] width 50 height 7
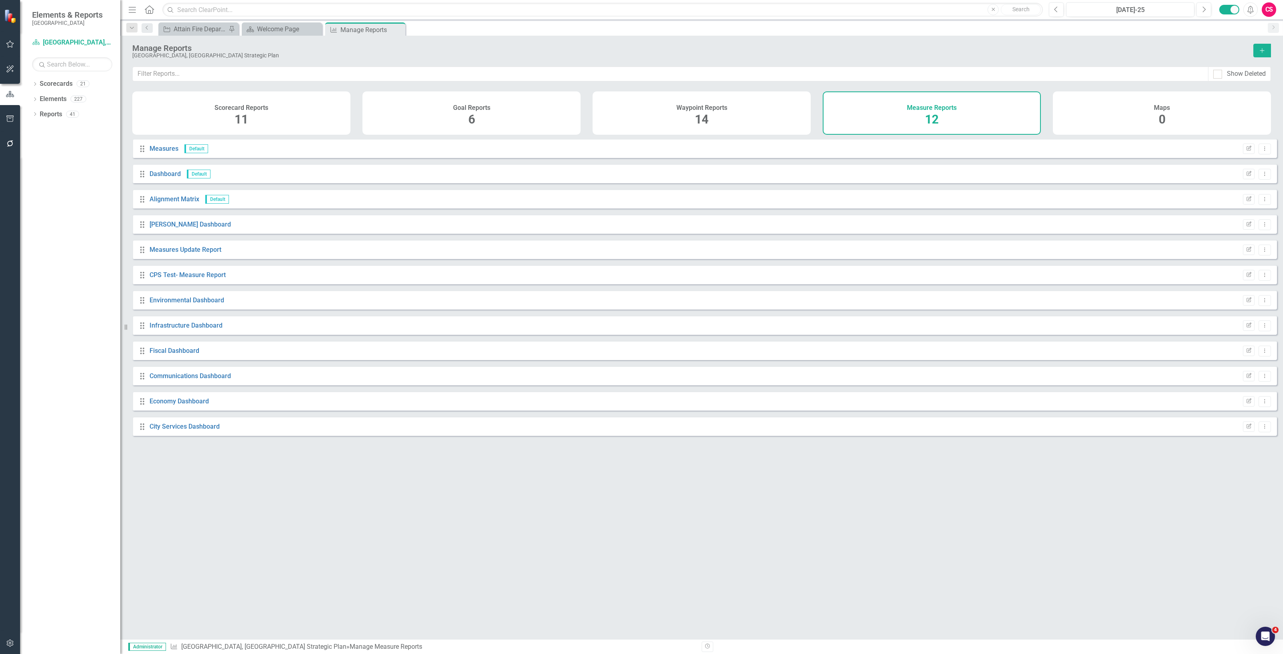
click at [1263, 51] on icon "button" at bounding box center [1262, 50] width 4 height 4
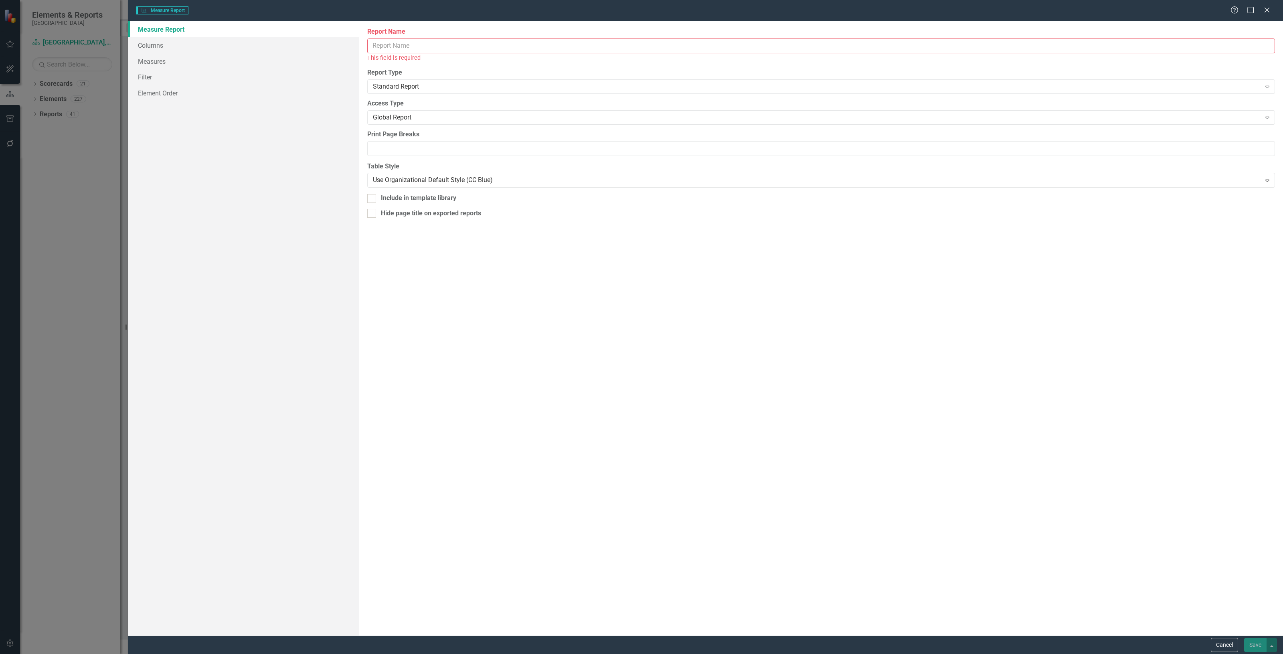
drag, startPoint x: 425, startPoint y: 53, endPoint x: 418, endPoint y: 45, distance: 10.8
click at [419, 48] on div "Report Name This field is required" at bounding box center [821, 44] width 908 height 35
click at [418, 45] on input "Report Name" at bounding box center [821, 45] width 908 height 15
type input "test dashboard"
click at [389, 103] on div "Global Report Expand" at bounding box center [821, 108] width 908 height 14
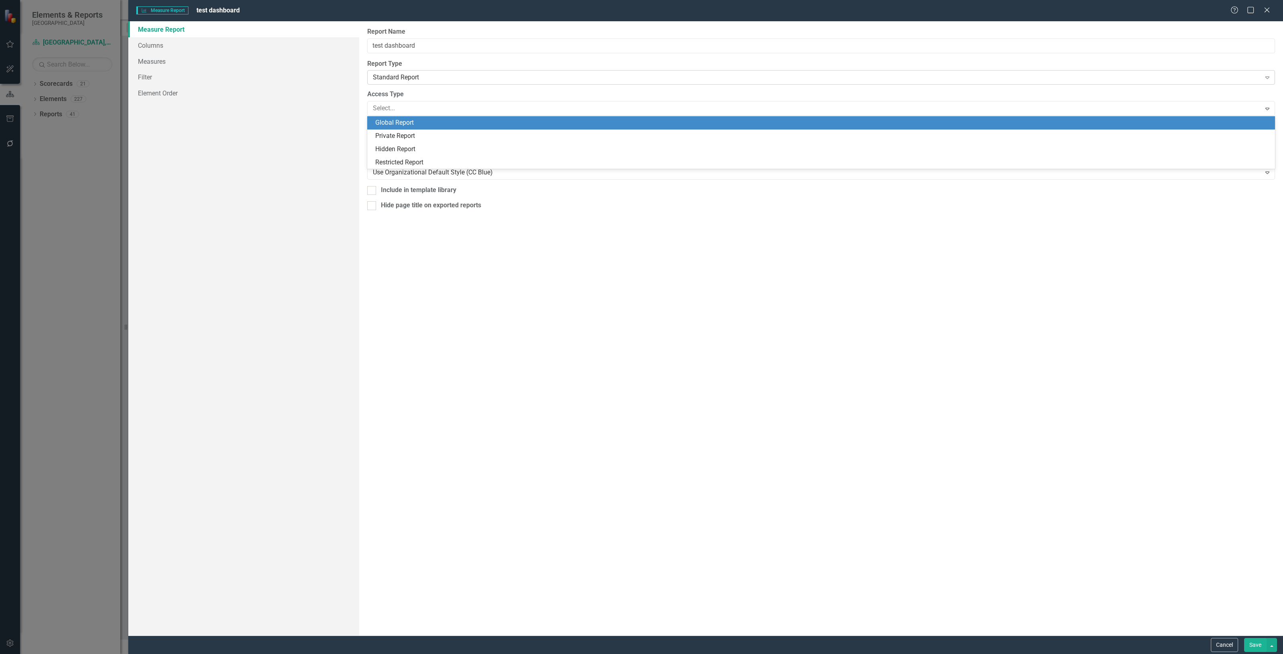
click at [410, 71] on div "Standard Report Expand" at bounding box center [821, 77] width 908 height 14
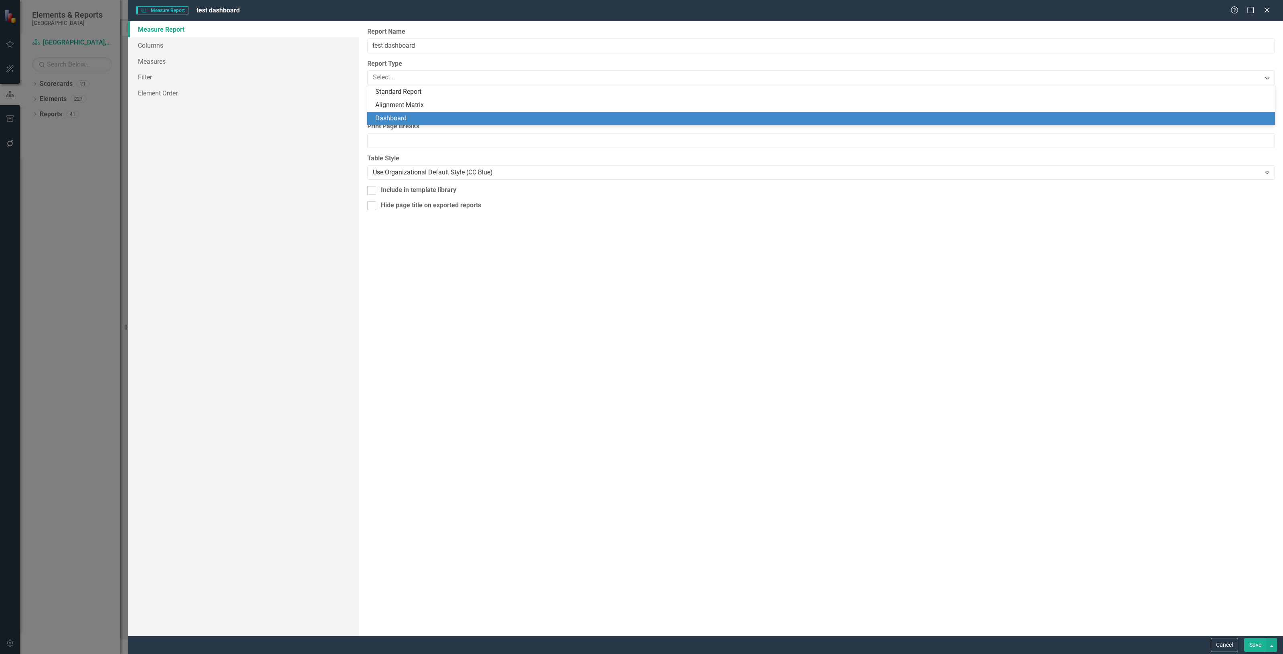
click at [412, 122] on div "Dashboard" at bounding box center [822, 118] width 895 height 9
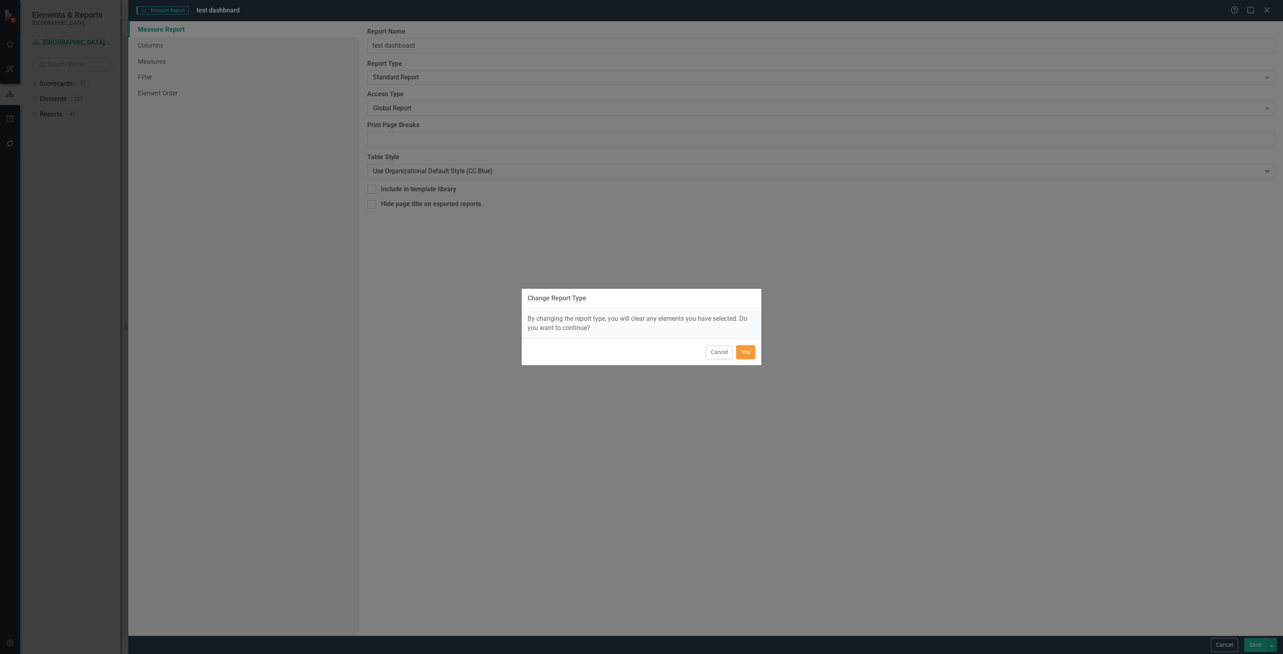
click at [751, 353] on button "Yes" at bounding box center [745, 352] width 19 height 14
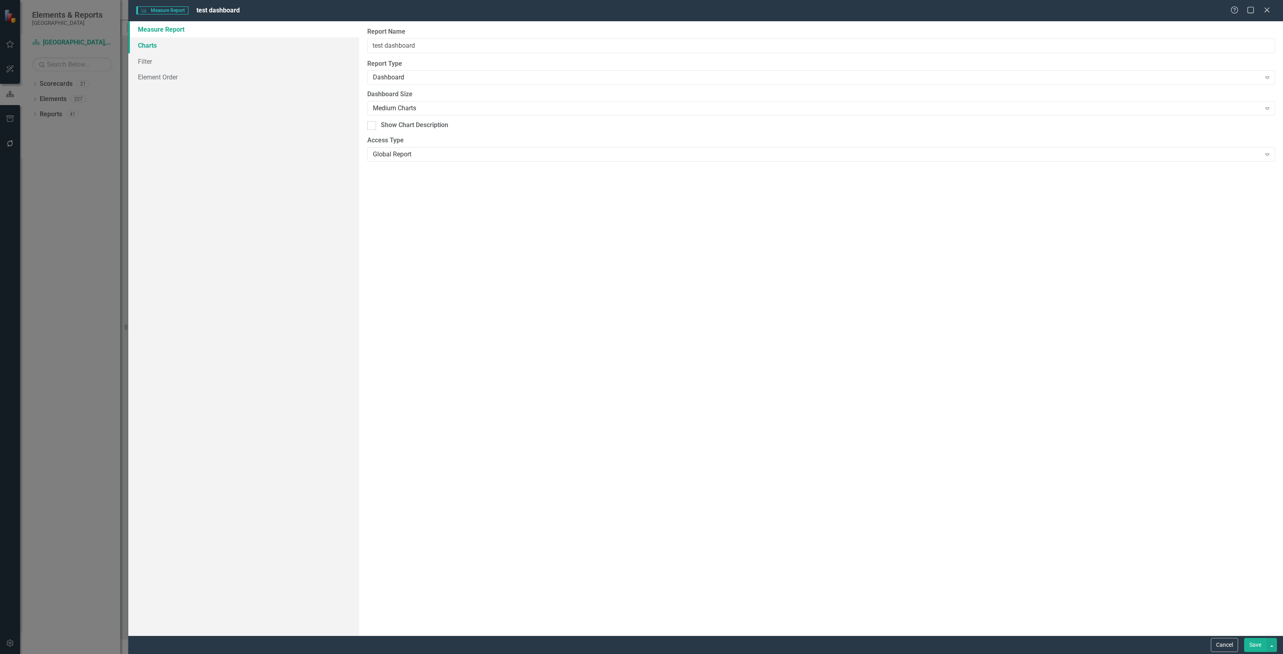
click at [179, 46] on link "Charts" at bounding box center [243, 45] width 231 height 16
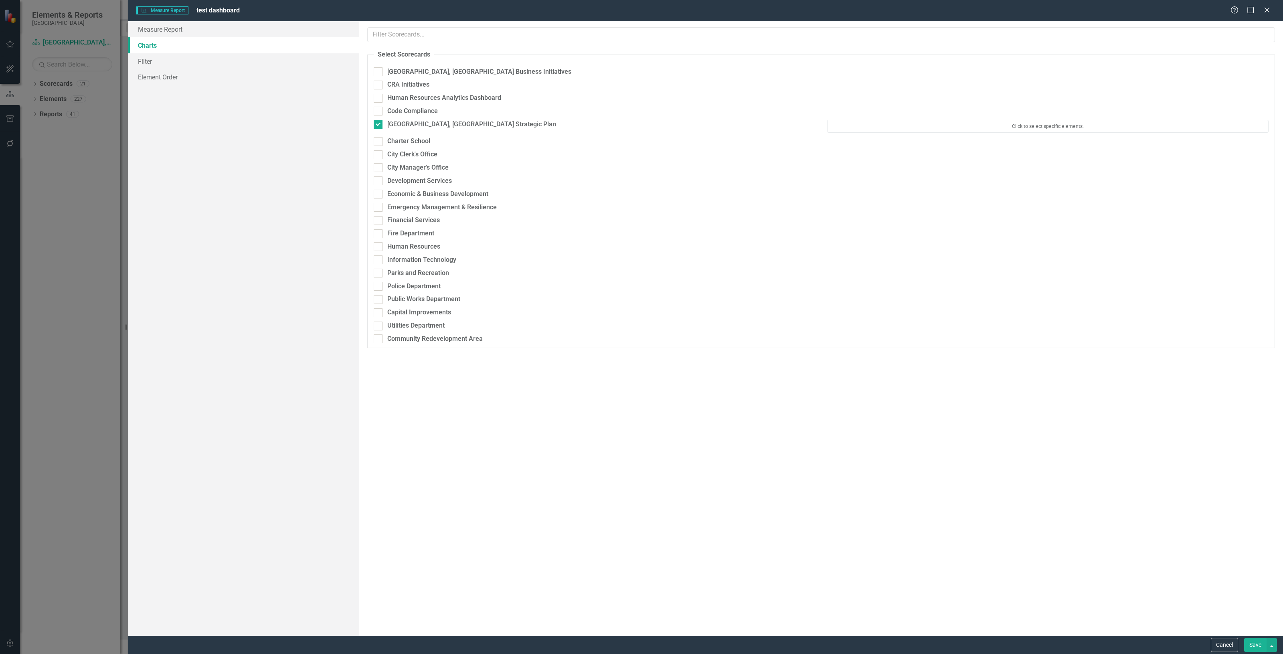
click at [1252, 648] on button "Save" at bounding box center [1255, 645] width 22 height 14
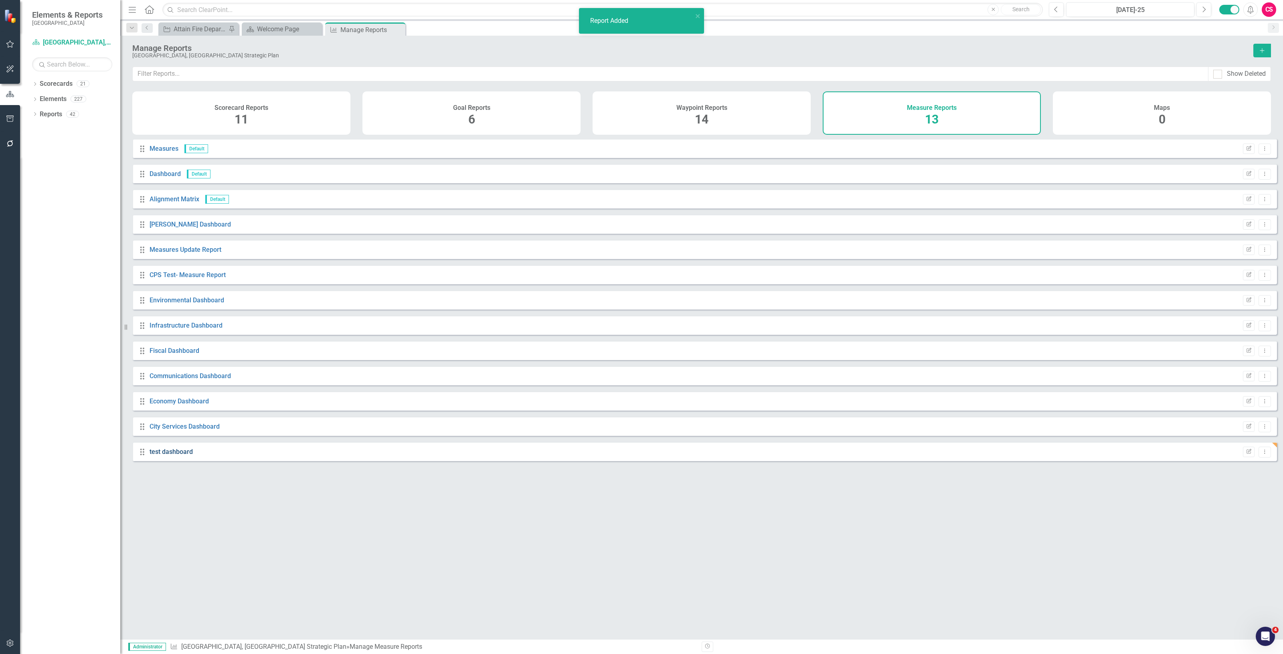
click at [162, 456] on link "test dashboard" at bounding box center [171, 452] width 43 height 8
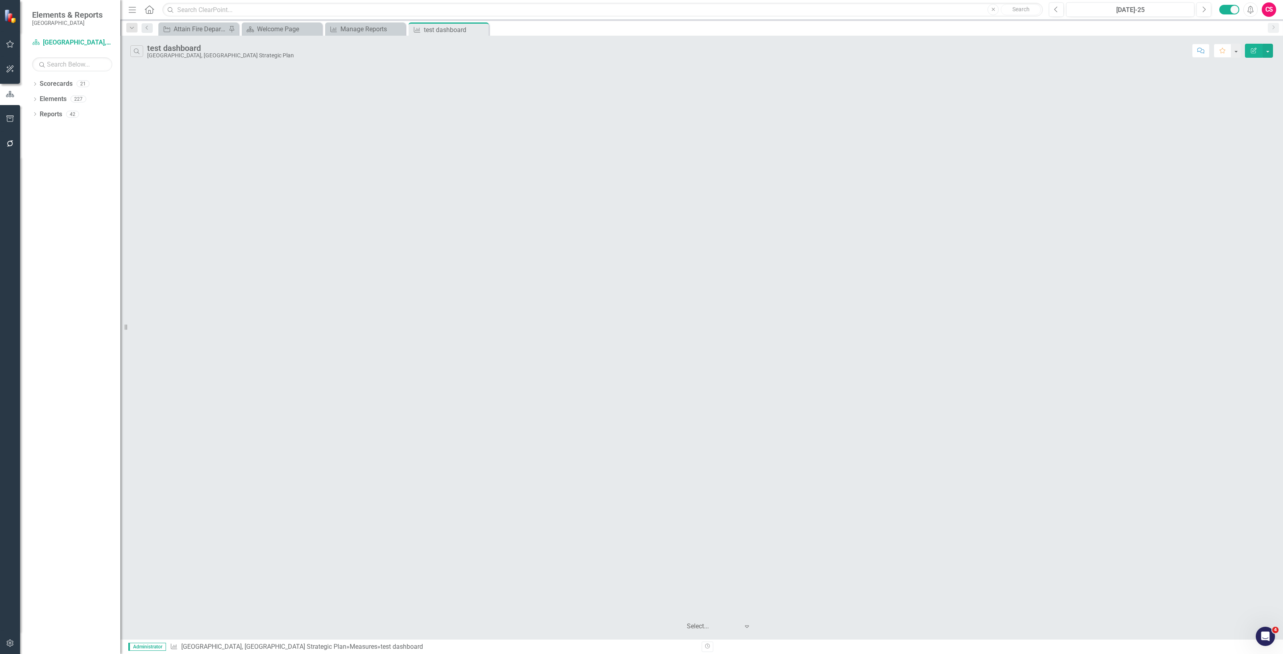
click at [1256, 54] on button "Edit Report" at bounding box center [1254, 51] width 18 height 14
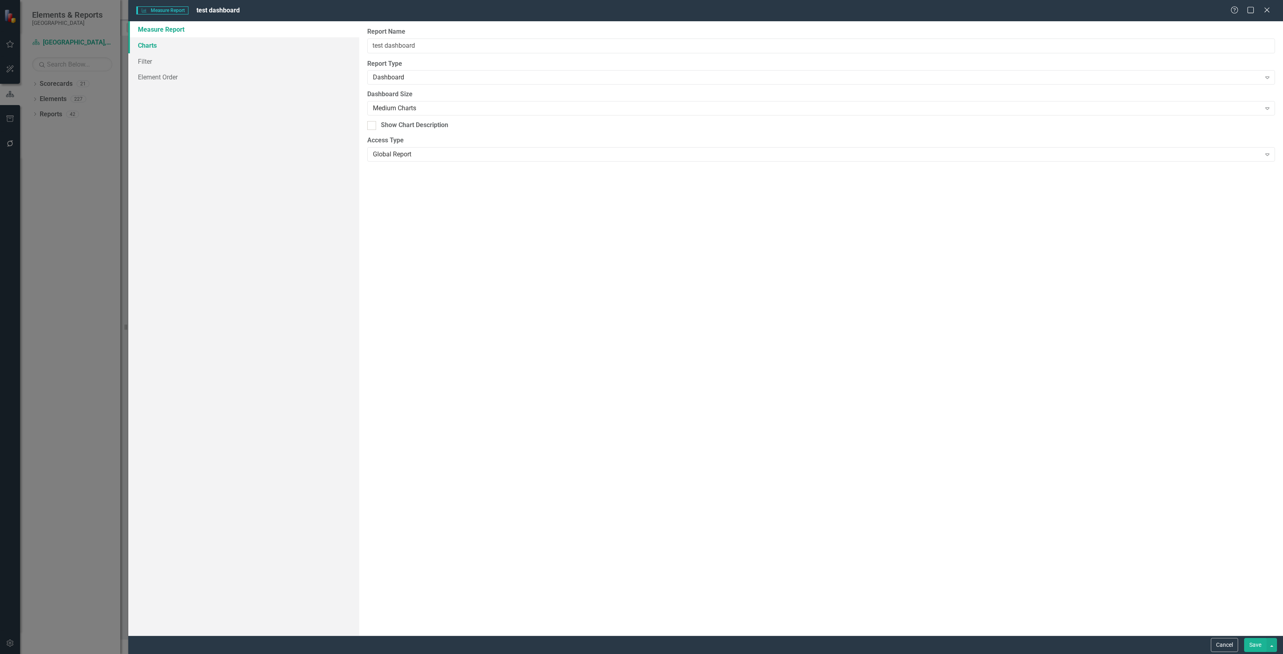
click at [246, 41] on link "Charts" at bounding box center [243, 45] width 231 height 16
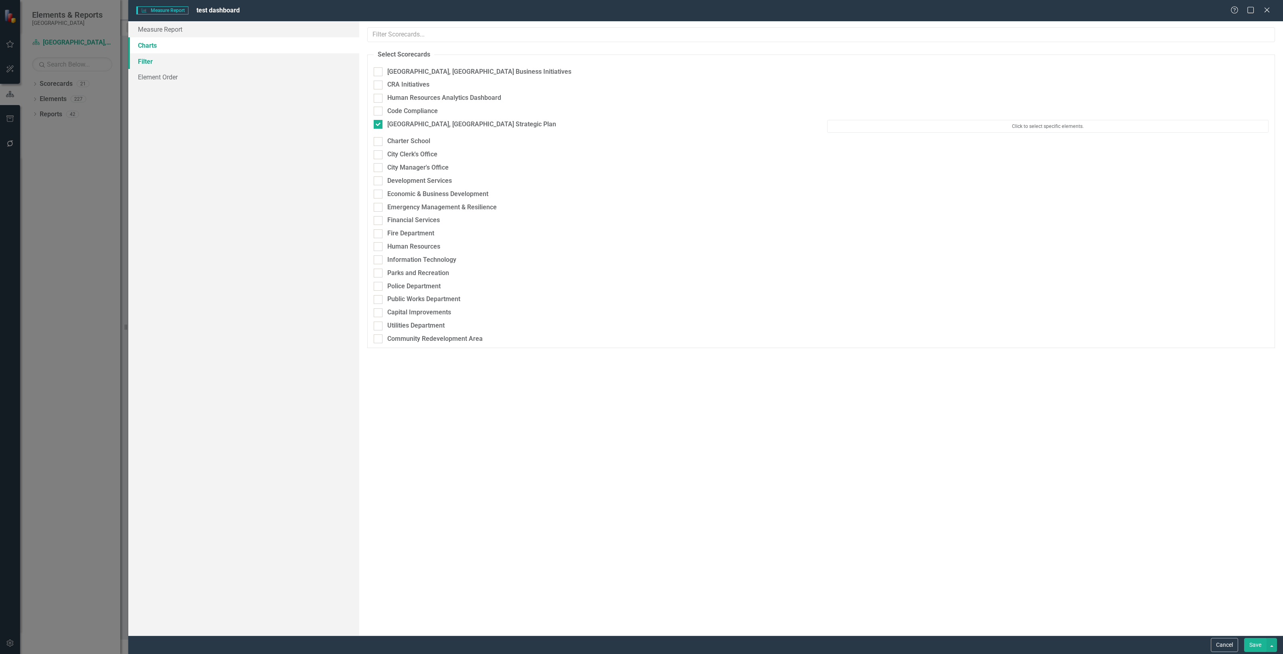
click at [198, 63] on link "Filter" at bounding box center [243, 61] width 231 height 16
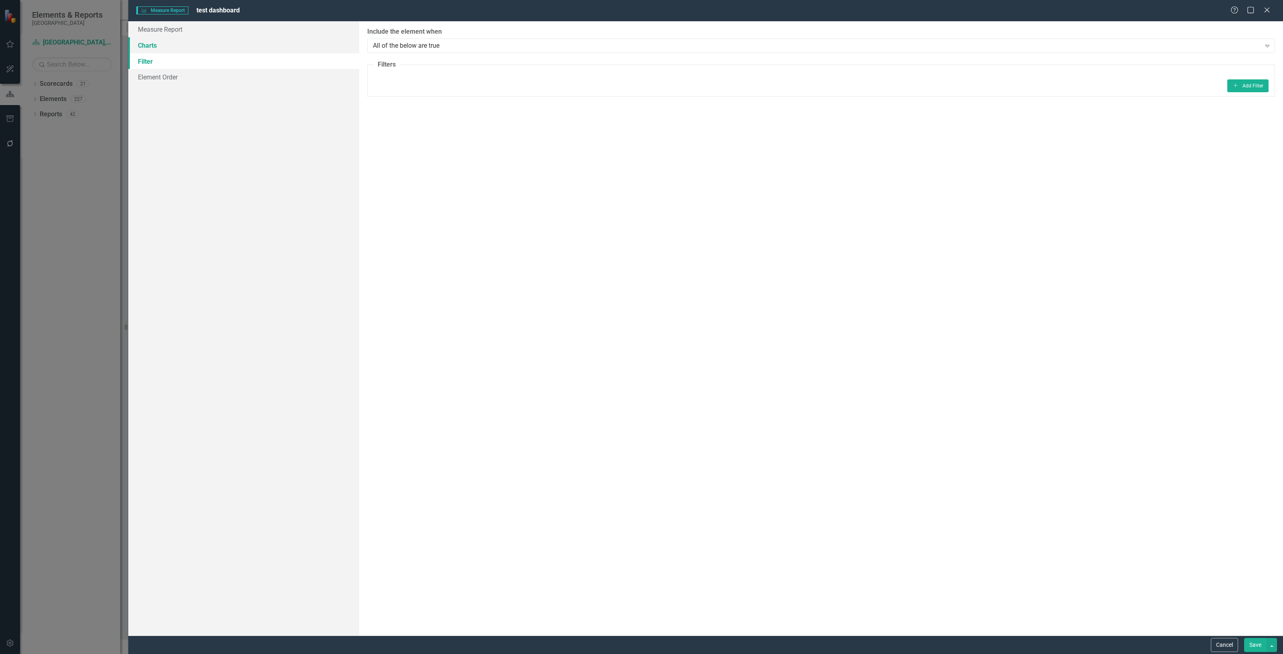
click at [203, 43] on link "Charts" at bounding box center [243, 45] width 231 height 16
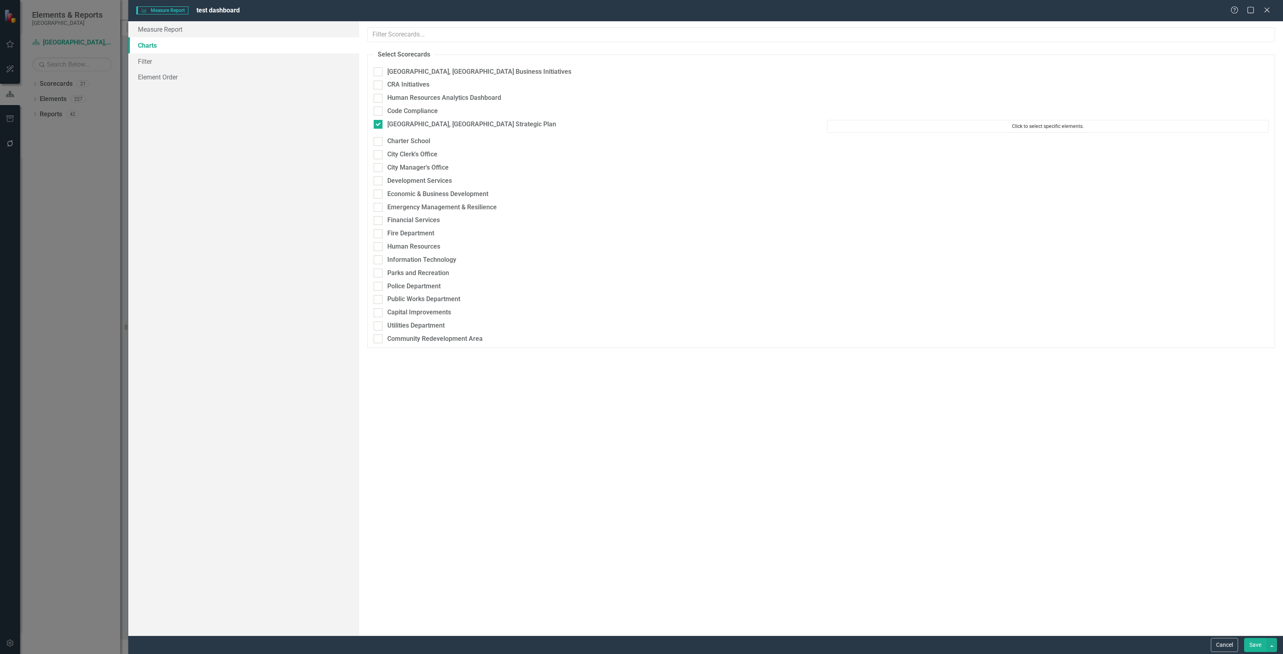
click at [1081, 126] on button "Click to select specific elements." at bounding box center [1048, 126] width 442 height 13
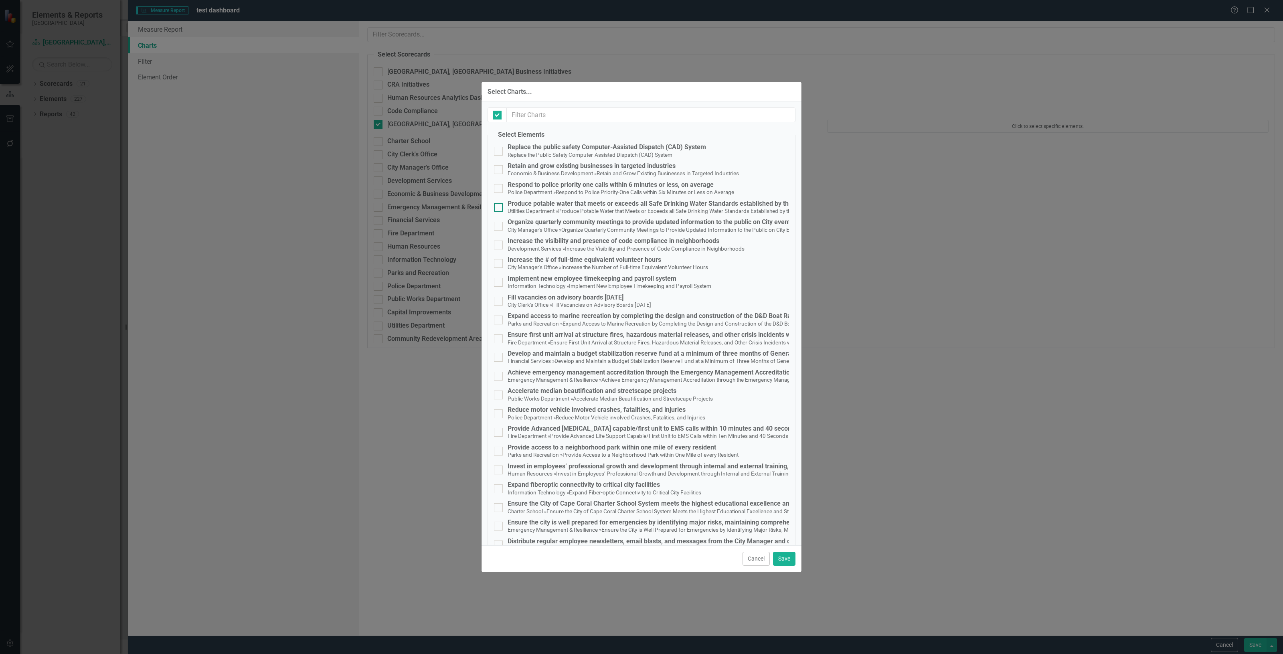
checkbox input "false"
click at [546, 118] on input "text" at bounding box center [651, 114] width 289 height 15
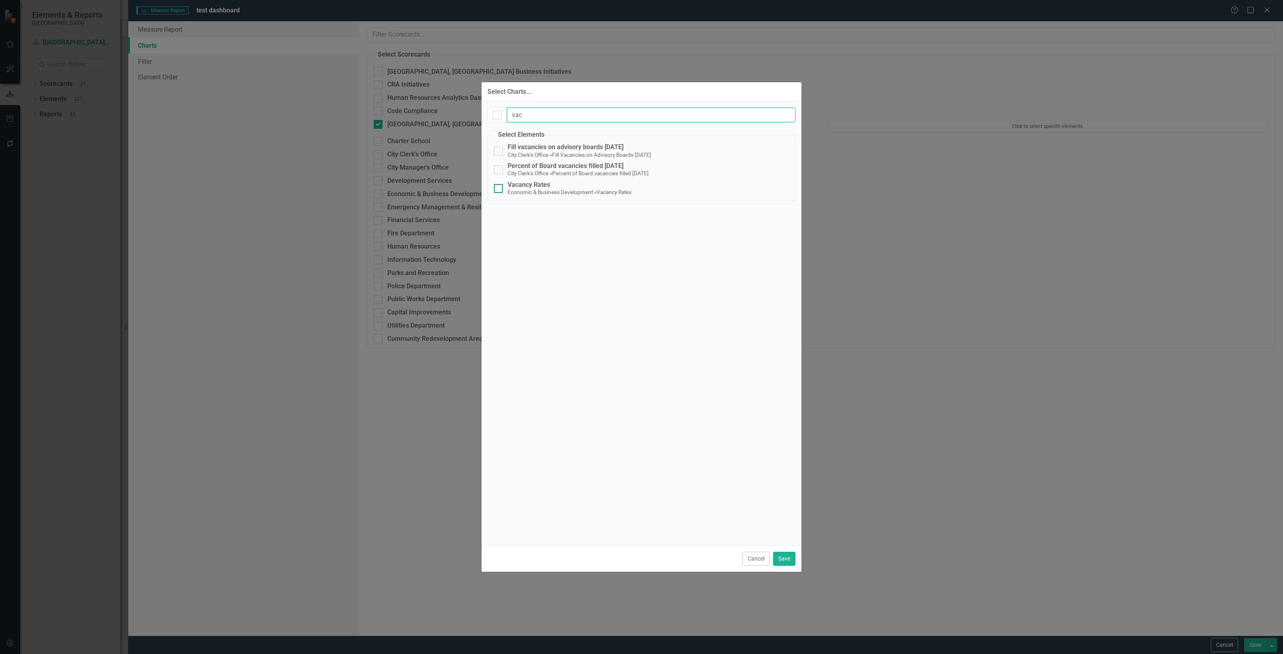
type input "vac"
click at [552, 194] on small "Economic & Business Development" at bounding box center [551, 192] width 87 height 6
click at [499, 189] on input "Vacancy Rates Economic & Business Development » Vacancy Rates" at bounding box center [496, 186] width 5 height 5
checkbox input "true"
drag, startPoint x: 527, startPoint y: 117, endPoint x: 485, endPoint y: 118, distance: 41.3
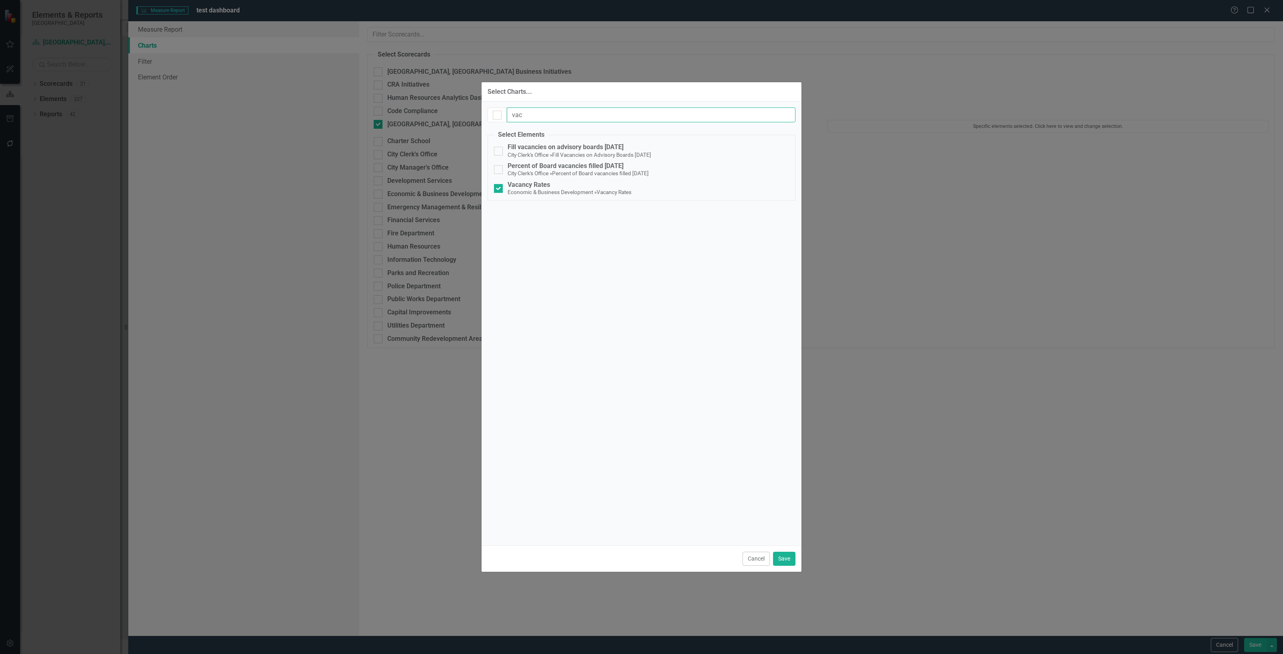
click at [485, 118] on div "vac Select Elements Replace the public safety Computer-Assisted Dispatch (CAD) …" at bounding box center [642, 323] width 320 height 444
drag, startPoint x: 551, startPoint y: 111, endPoint x: 504, endPoint y: 113, distance: 47.7
click at [504, 113] on div "turb Select Elements Replace the public safety Computer-Assisted Dispatch (CAD)…" at bounding box center [642, 323] width 320 height 444
click at [533, 114] on input "turb" at bounding box center [650, 114] width 289 height 15
drag, startPoint x: 533, startPoint y: 114, endPoint x: 512, endPoint y: 115, distance: 20.1
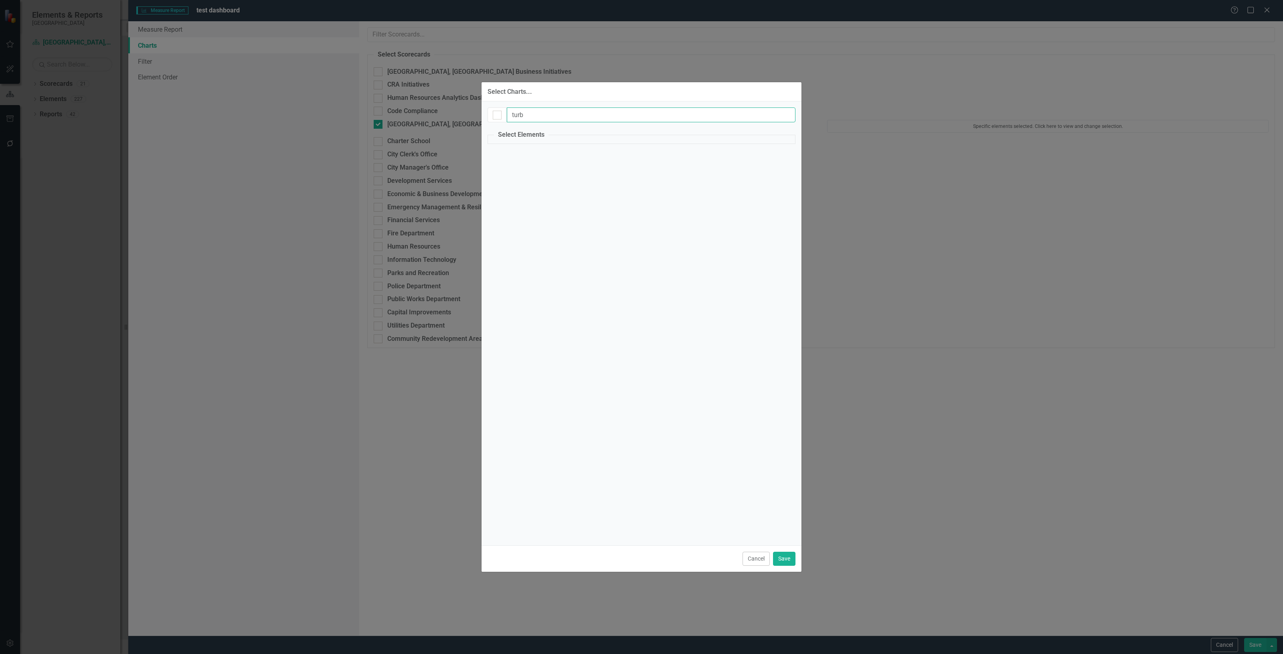
click at [514, 114] on input "turb" at bounding box center [651, 114] width 289 height 15
type input "l"
type input "abs"
click at [753, 562] on button "Cancel" at bounding box center [756, 559] width 27 height 14
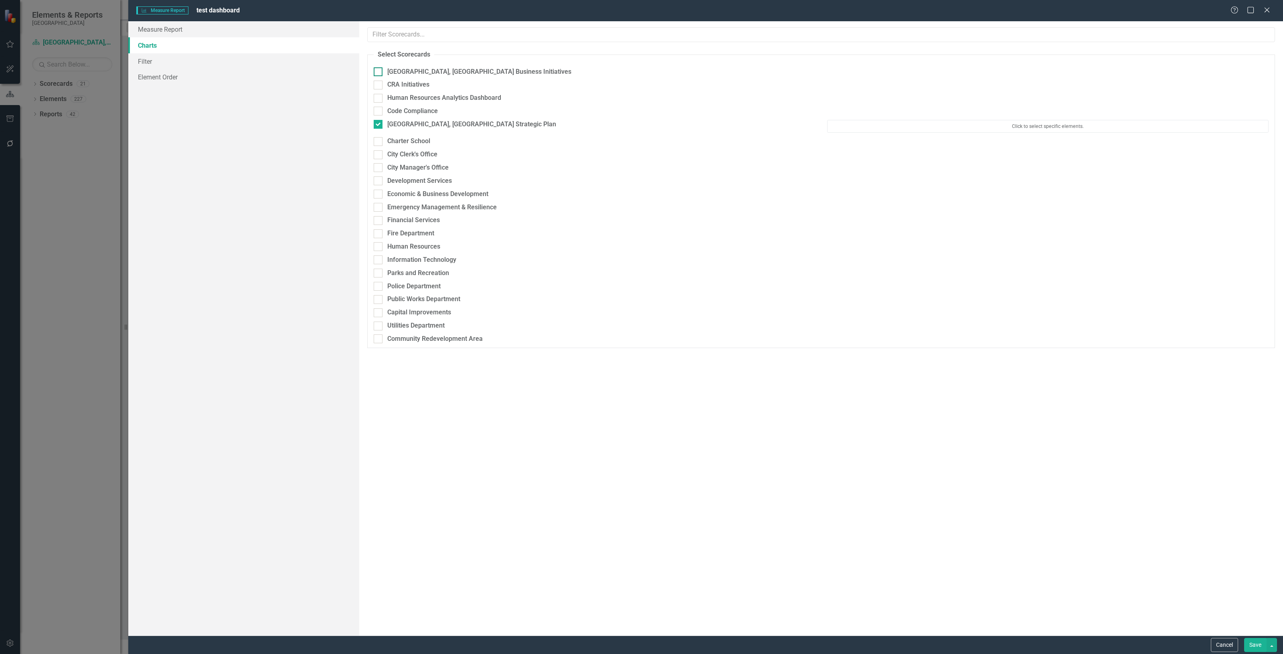
click at [434, 75] on div "Cape Coral, FL Business Initiatives" at bounding box center [479, 71] width 184 height 9
click at [379, 73] on input "Cape Coral, FL Business Initiatives" at bounding box center [376, 69] width 5 height 5
checkbox input "true"
click at [1090, 69] on button "Click to select specific elements." at bounding box center [1048, 73] width 442 height 13
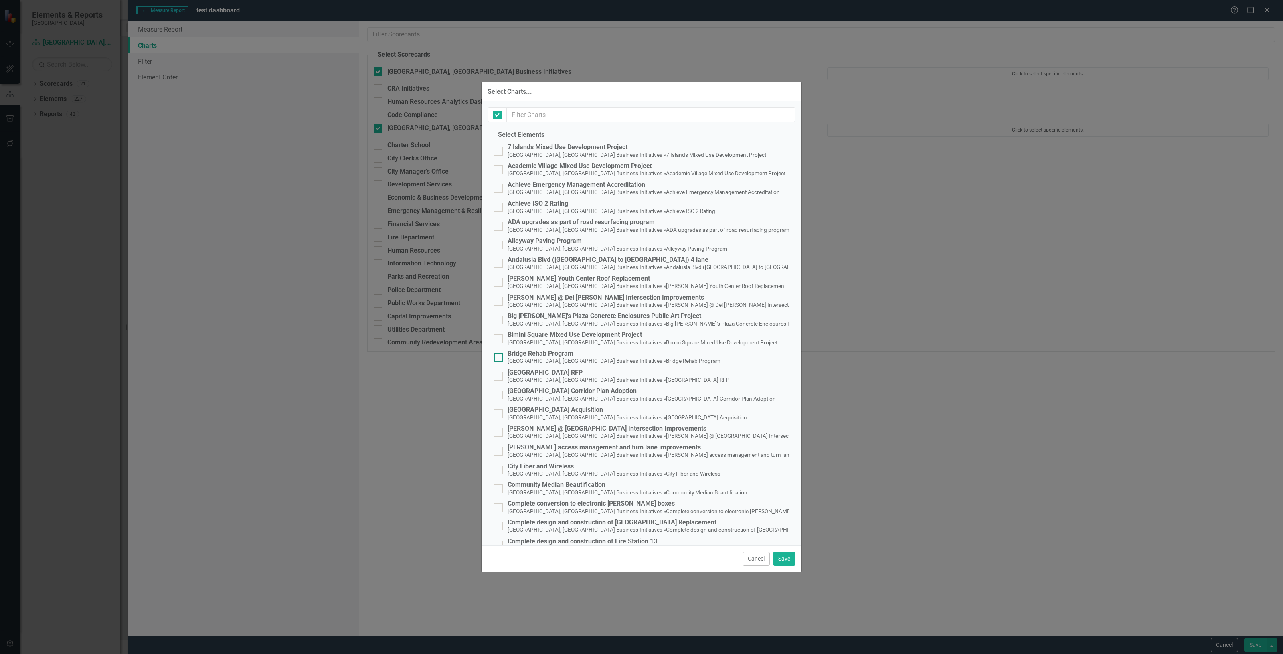
checkbox input "false"
click at [526, 111] on input "text" at bounding box center [651, 114] width 289 height 15
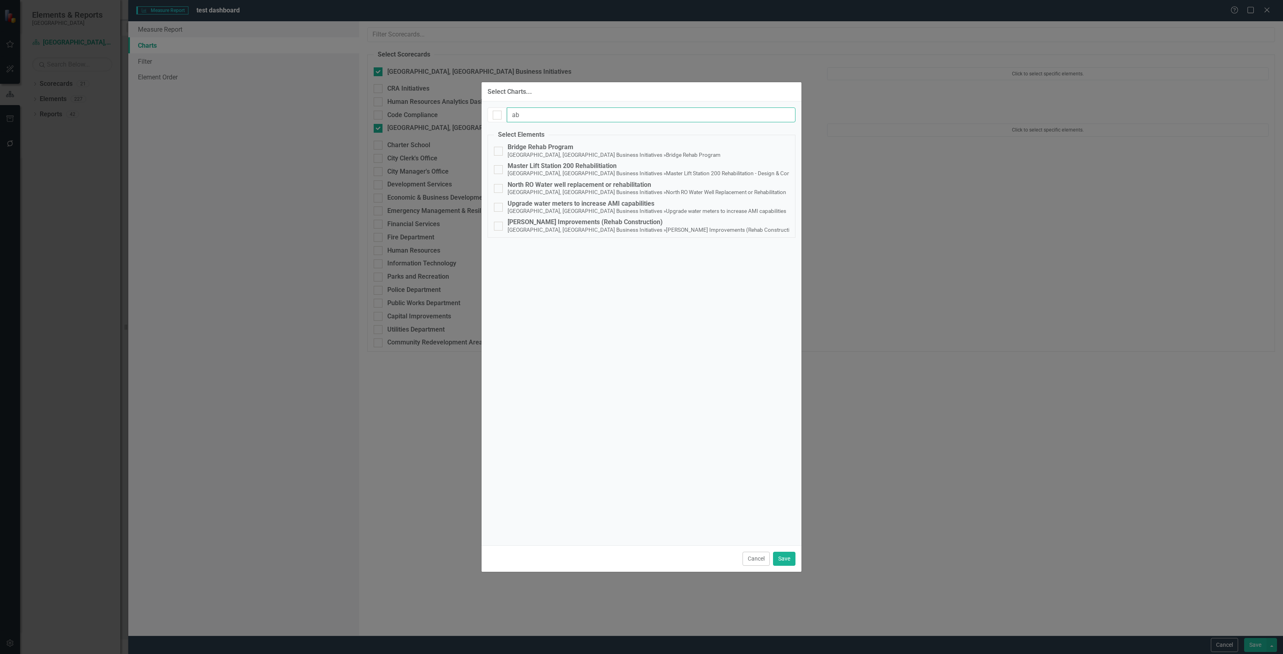
drag, startPoint x: 552, startPoint y: 113, endPoint x: 466, endPoint y: 119, distance: 86.8
click at [466, 119] on div "Select Charts... ab Select Elements 7 Islands Mixed Use Development Project Cap…" at bounding box center [641, 327] width 1283 height 654
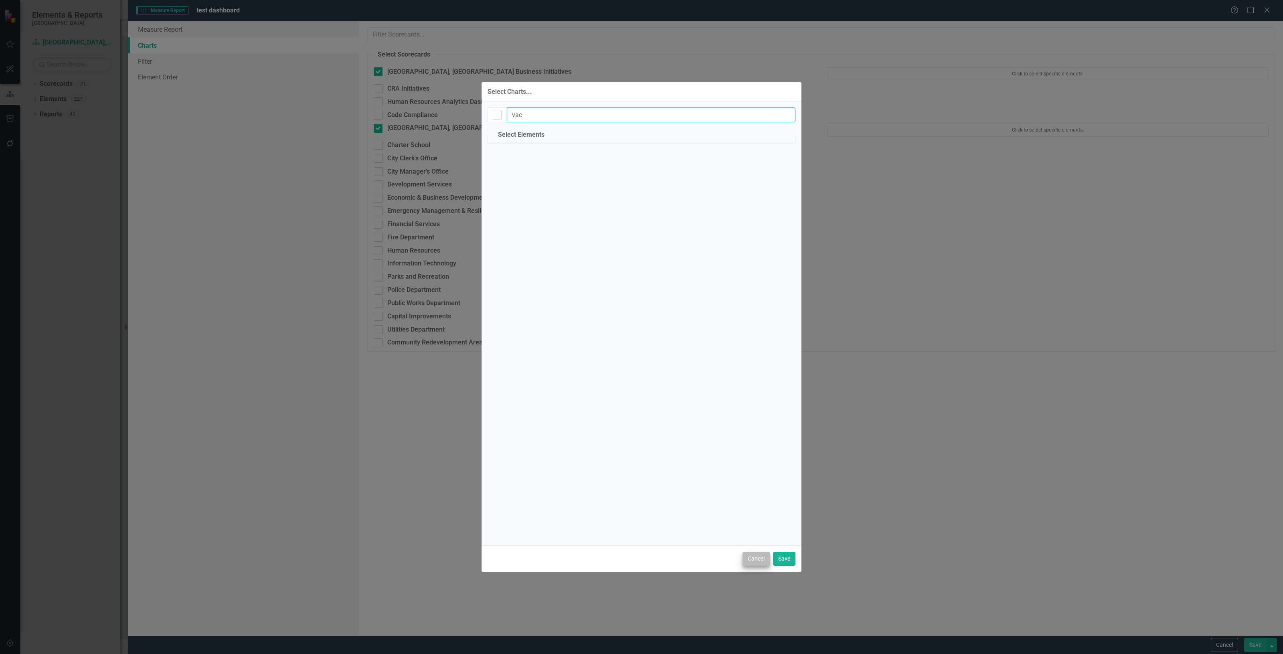
type input "vac"
click at [757, 560] on button "Cancel" at bounding box center [756, 559] width 27 height 14
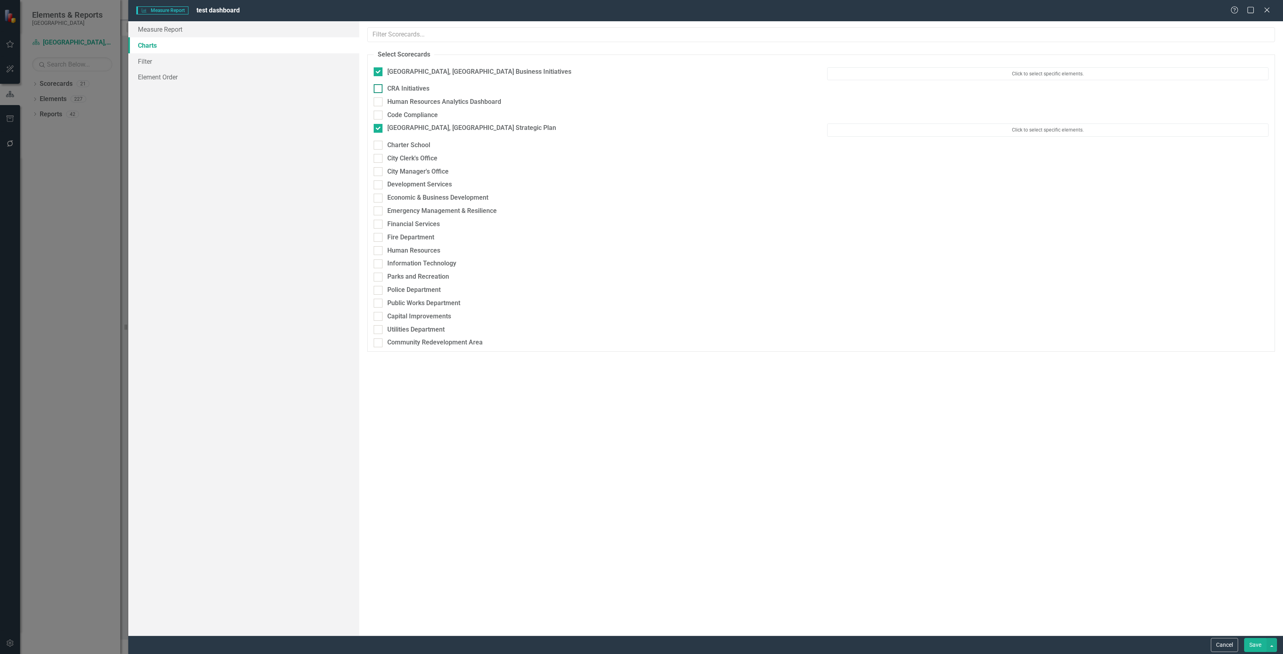
drag, startPoint x: 378, startPoint y: 92, endPoint x: 375, endPoint y: 77, distance: 15.2
click at [377, 89] on div at bounding box center [378, 88] width 9 height 9
click at [377, 89] on input "CRA Initiatives" at bounding box center [376, 86] width 5 height 5
checkbox input "true"
click at [377, 71] on input "Cape Coral, FL Business Initiatives" at bounding box center [376, 69] width 5 height 5
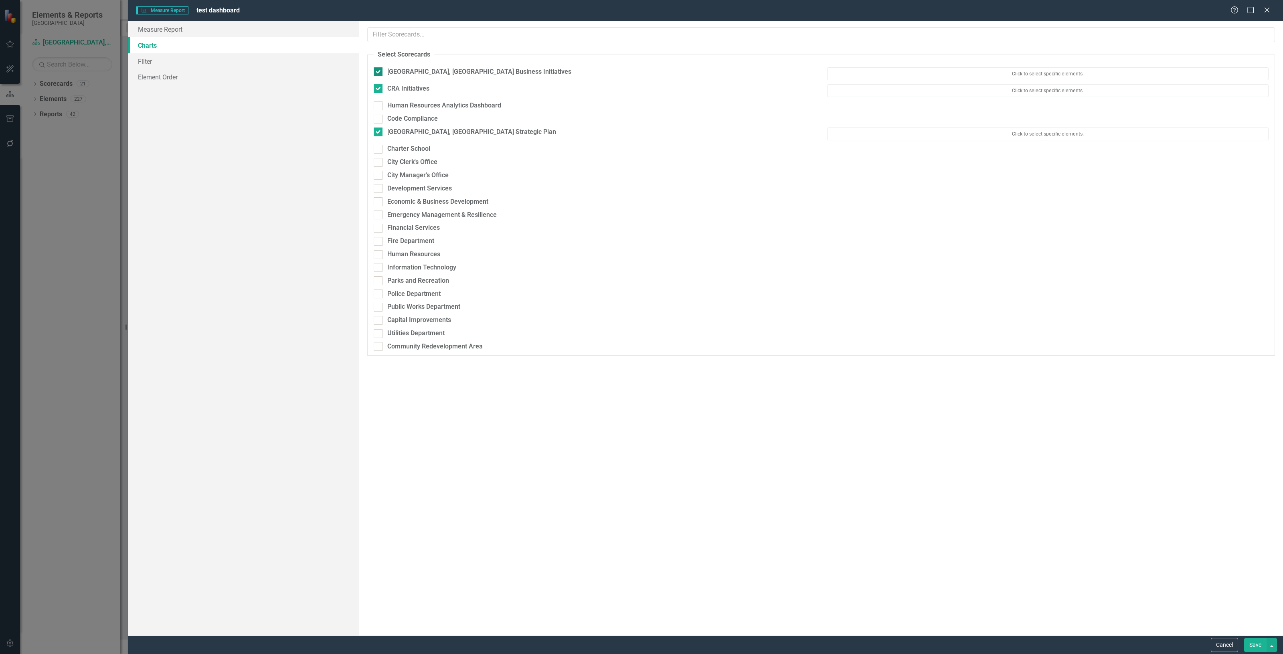
checkbox input "false"
click at [939, 91] on button "Click to select specific elements." at bounding box center [1048, 86] width 442 height 13
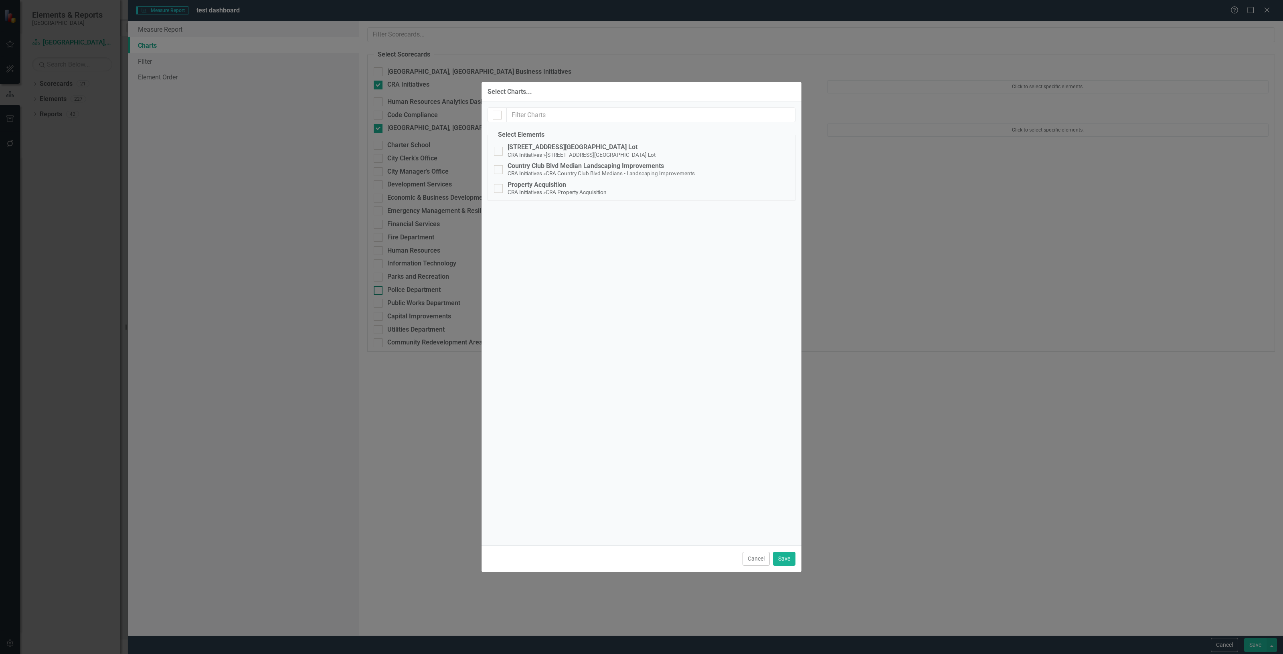
drag, startPoint x: 756, startPoint y: 557, endPoint x: 550, endPoint y: 287, distance: 339.8
click at [755, 557] on button "Cancel" at bounding box center [756, 559] width 27 height 14
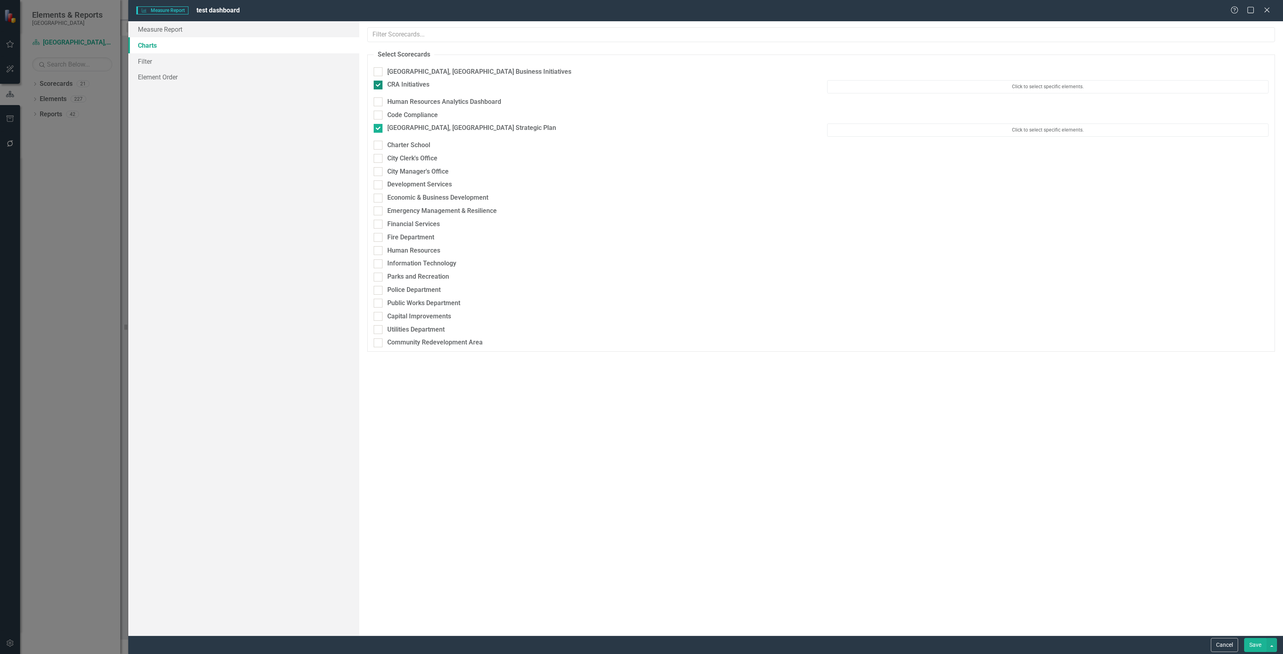
click at [378, 81] on input "CRA Initiatives" at bounding box center [376, 83] width 5 height 5
checkbox input "false"
click at [373, 106] on div "Human Resources Analytics Dashboard" at bounding box center [595, 99] width 454 height 13
click at [375, 99] on div at bounding box center [378, 98] width 9 height 9
click at [375, 99] on input "Human Resources Analytics Dashboard" at bounding box center [376, 96] width 5 height 5
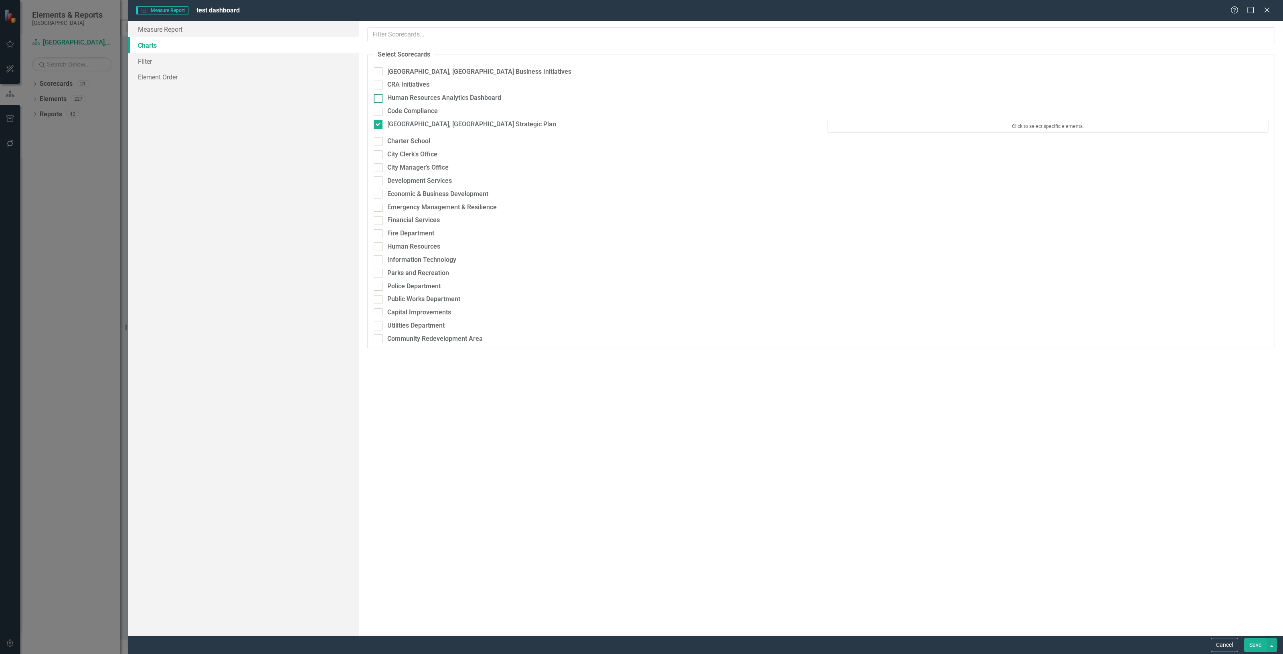
checkbox input "true"
click at [923, 103] on button "Click to select specific elements." at bounding box center [1048, 99] width 442 height 13
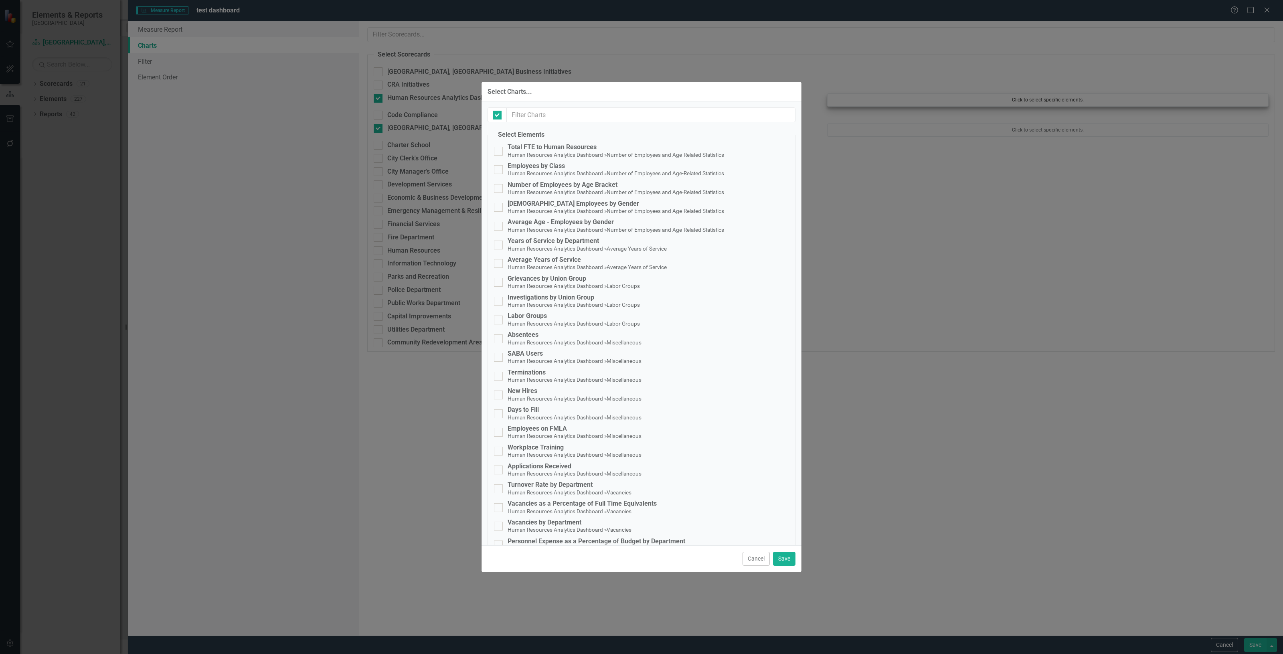
checkbox input "false"
click at [576, 109] on input "text" at bounding box center [651, 114] width 289 height 15
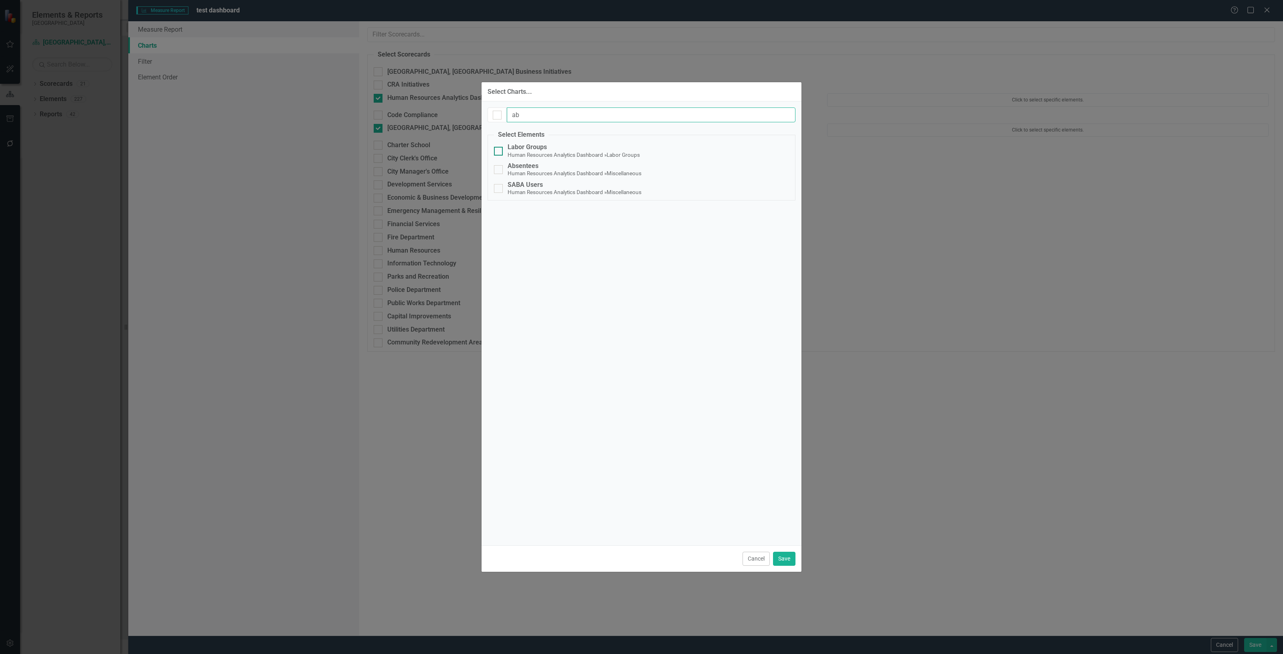
type input "ab"
click at [536, 144] on div "Labor Groups" at bounding box center [574, 147] width 132 height 7
click at [499, 147] on input "Labor Groups Human Resources Analytics Dashboard » Labor Groups" at bounding box center [496, 149] width 5 height 5
checkbox input "true"
click at [512, 172] on small "Human Resources Analytics Dashboard" at bounding box center [556, 173] width 97 height 6
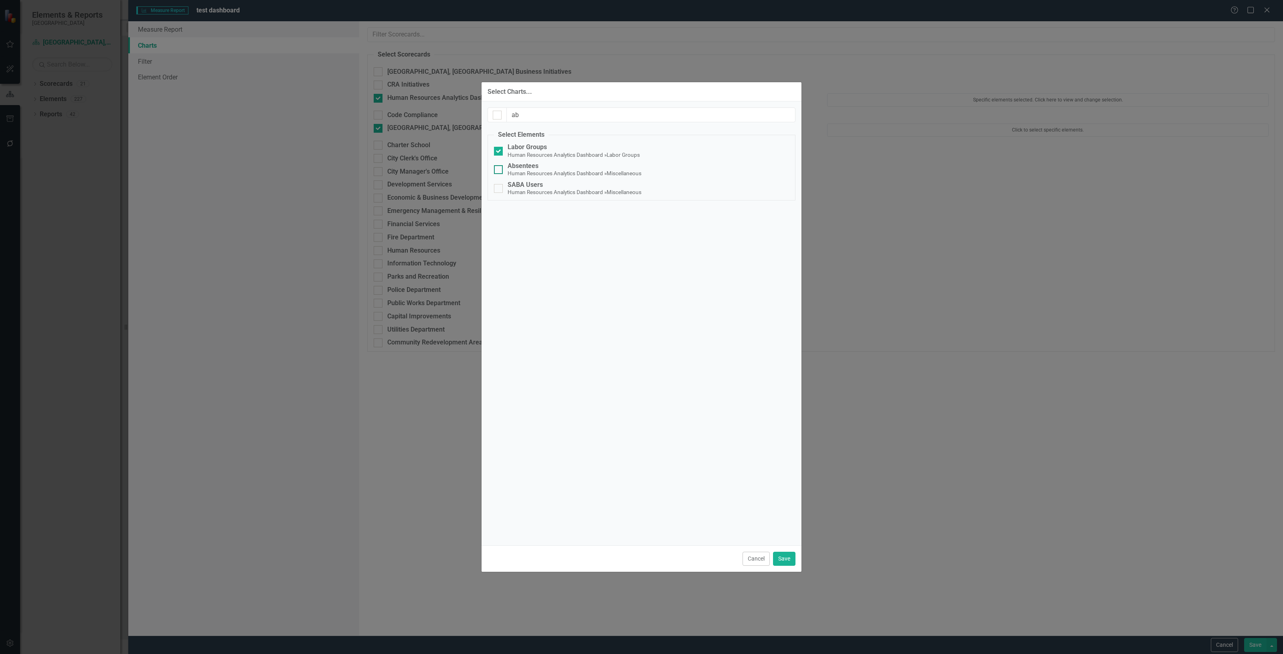
click at [499, 170] on input "Absentees Human Resources Analytics Dashboard » Miscellaneous" at bounding box center [496, 167] width 5 height 5
checkbox input "true"
drag, startPoint x: 527, startPoint y: 117, endPoint x: 508, endPoint y: 115, distance: 19.0
click at [508, 115] on input "ab" at bounding box center [651, 114] width 289 height 15
type input "tur"
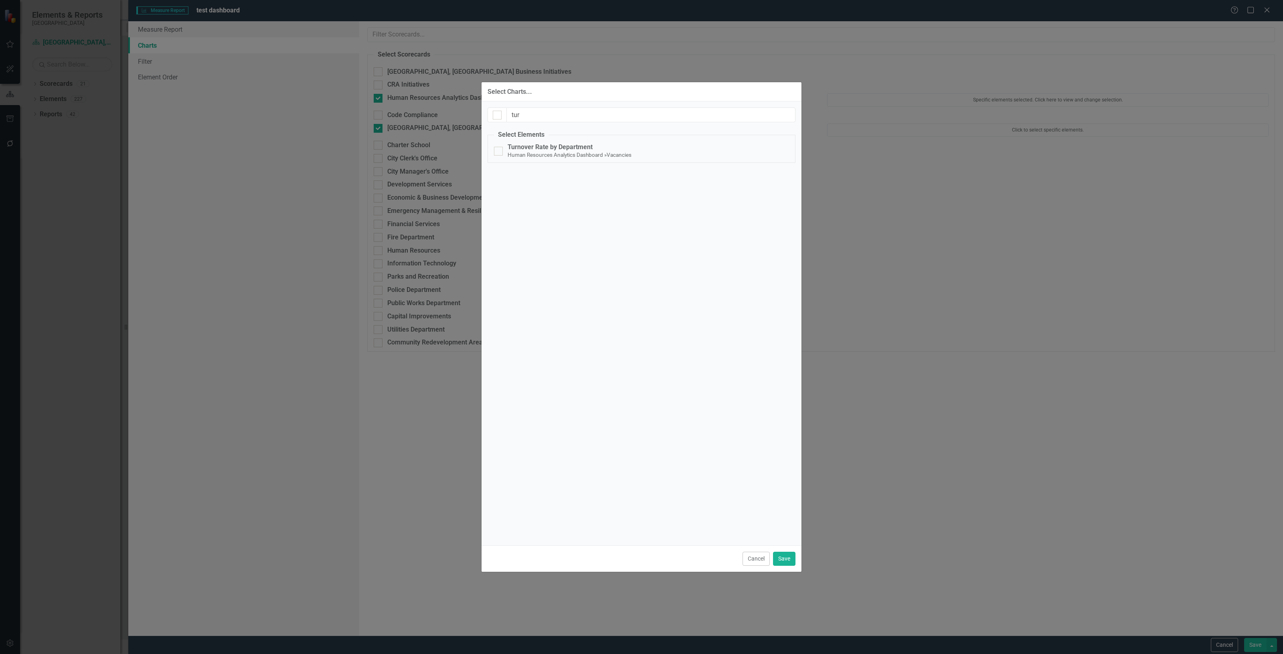
click at [523, 141] on fieldset "Select Elements Total FTE to Human Resources Human Resources Analytics Dashboar…" at bounding box center [642, 146] width 308 height 32
click at [532, 154] on small "Human Resources Analytics Dashboard" at bounding box center [556, 155] width 97 height 6
click at [499, 152] on input "Turnover Rate by Department Human Resources Analytics Dashboard » Vacancies" at bounding box center [496, 149] width 5 height 5
checkbox input "true"
click at [784, 556] on button "Save" at bounding box center [784, 559] width 22 height 14
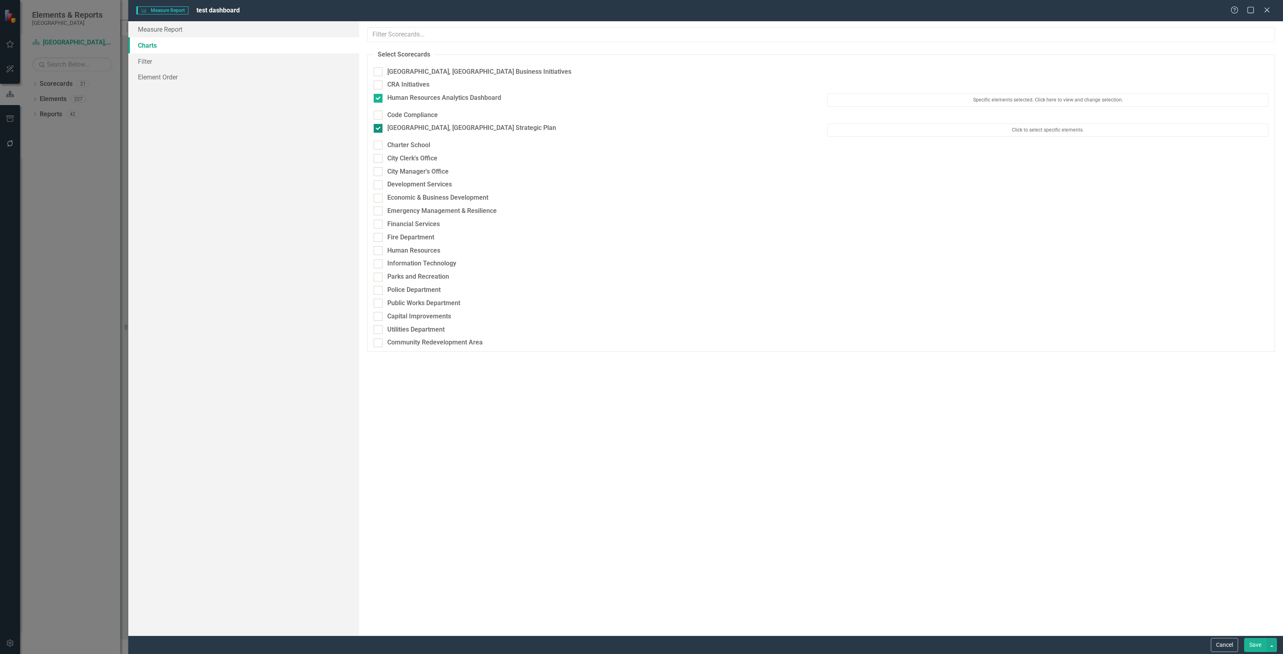
click at [376, 128] on input "Cape Coral, FL Strategic Plan" at bounding box center [376, 126] width 5 height 5
checkbox input "false"
click at [1252, 640] on button "Save" at bounding box center [1255, 645] width 22 height 14
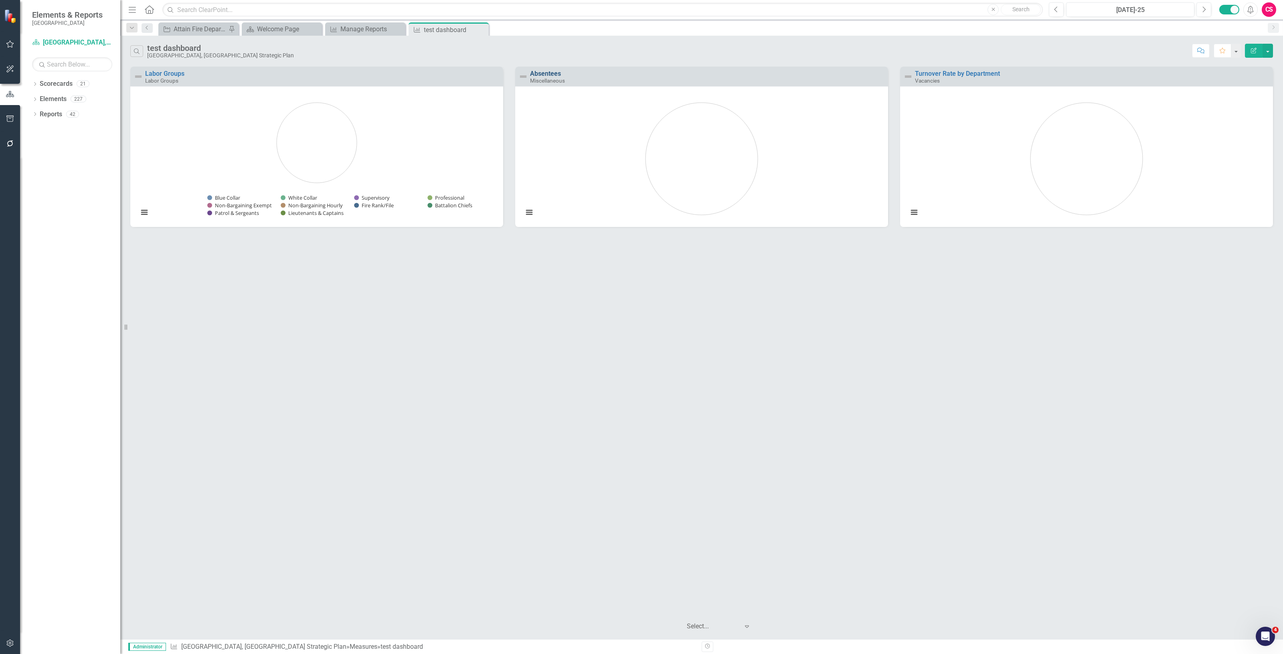
click at [536, 72] on link "Absentees" at bounding box center [545, 74] width 31 height 8
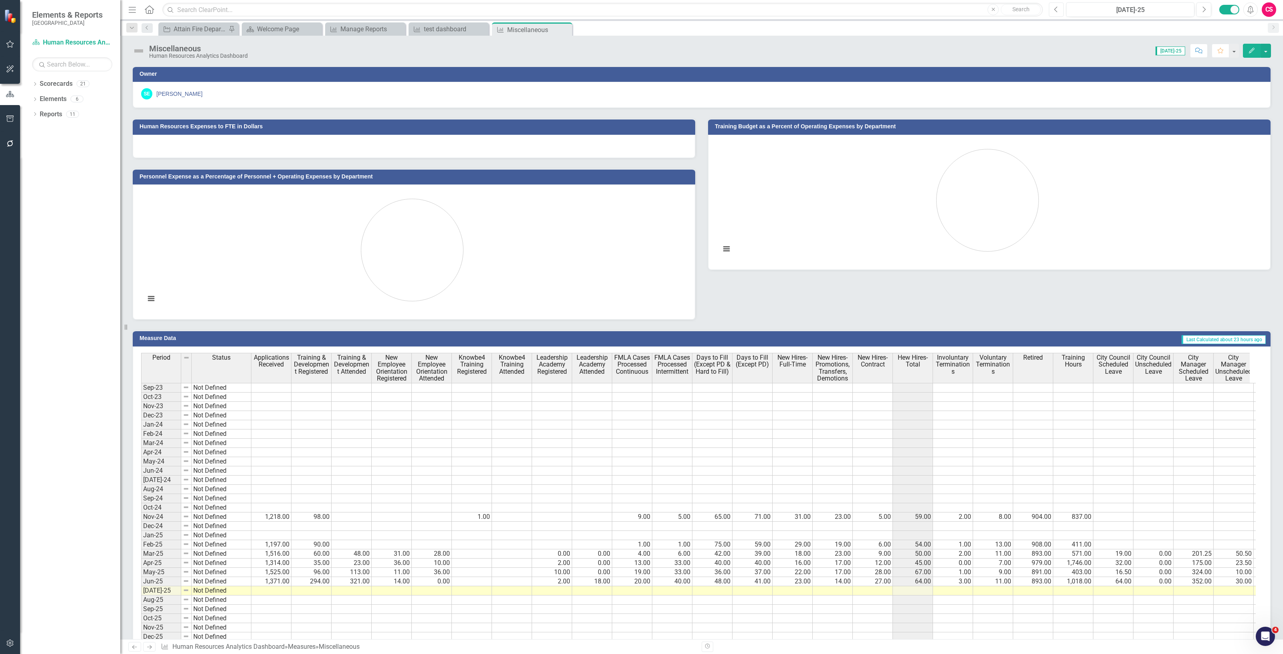
click at [1058, 10] on icon "Previous" at bounding box center [1056, 9] width 4 height 7
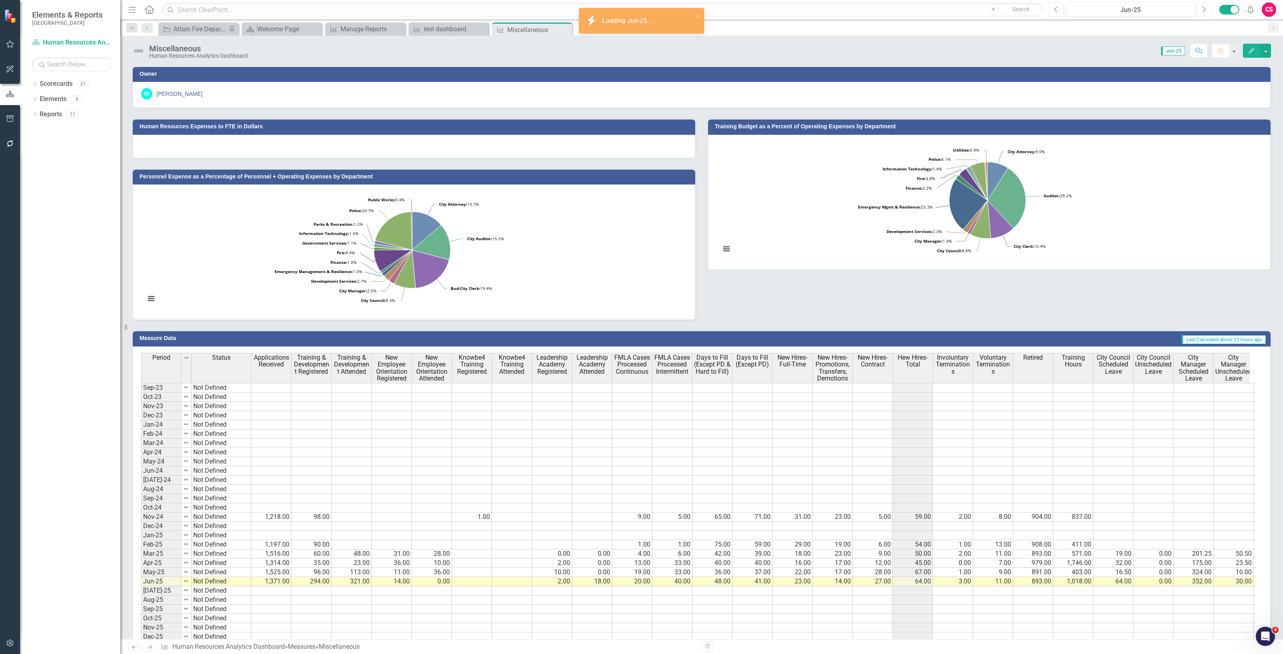
click at [1209, 11] on button "Next" at bounding box center [1204, 9] width 15 height 14
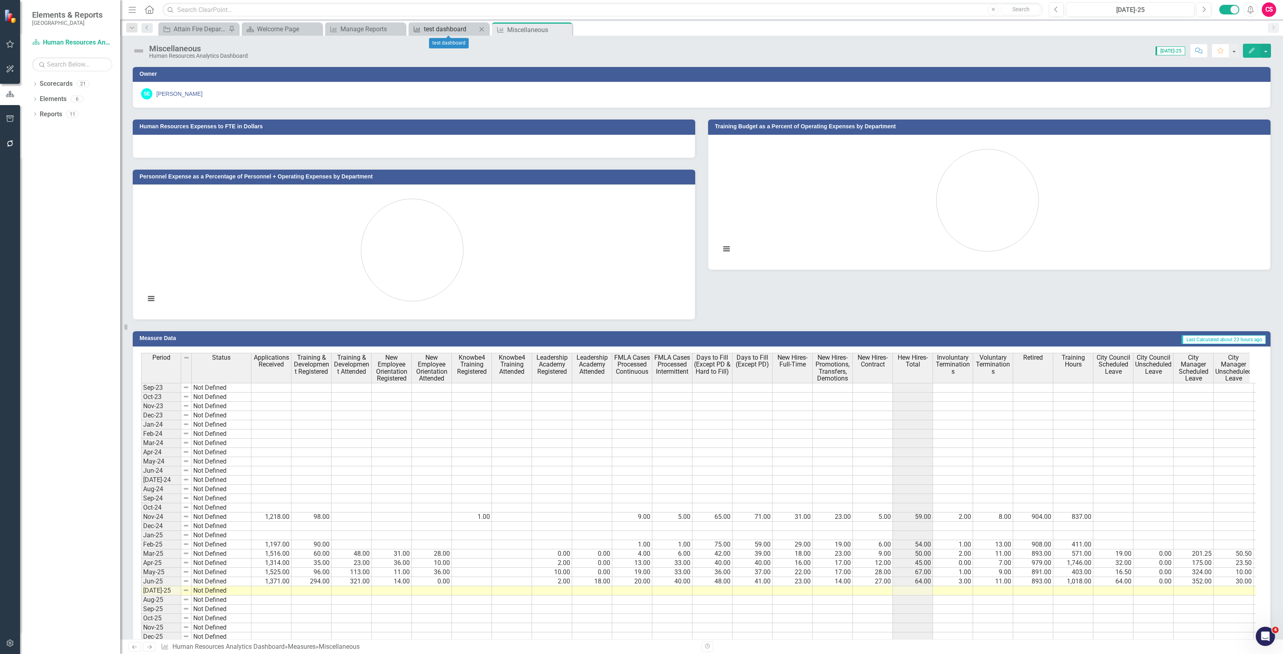
click at [429, 27] on div "test dashboard" at bounding box center [450, 29] width 53 height 10
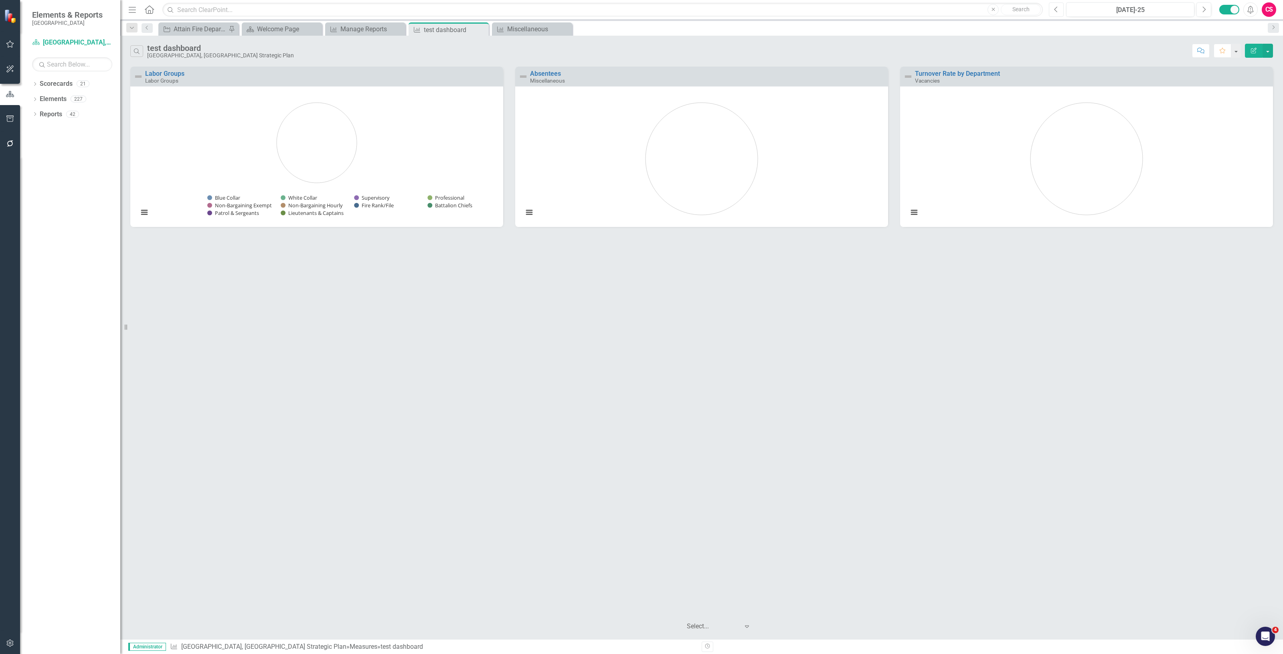
click at [1051, 9] on button "Previous" at bounding box center [1056, 9] width 15 height 14
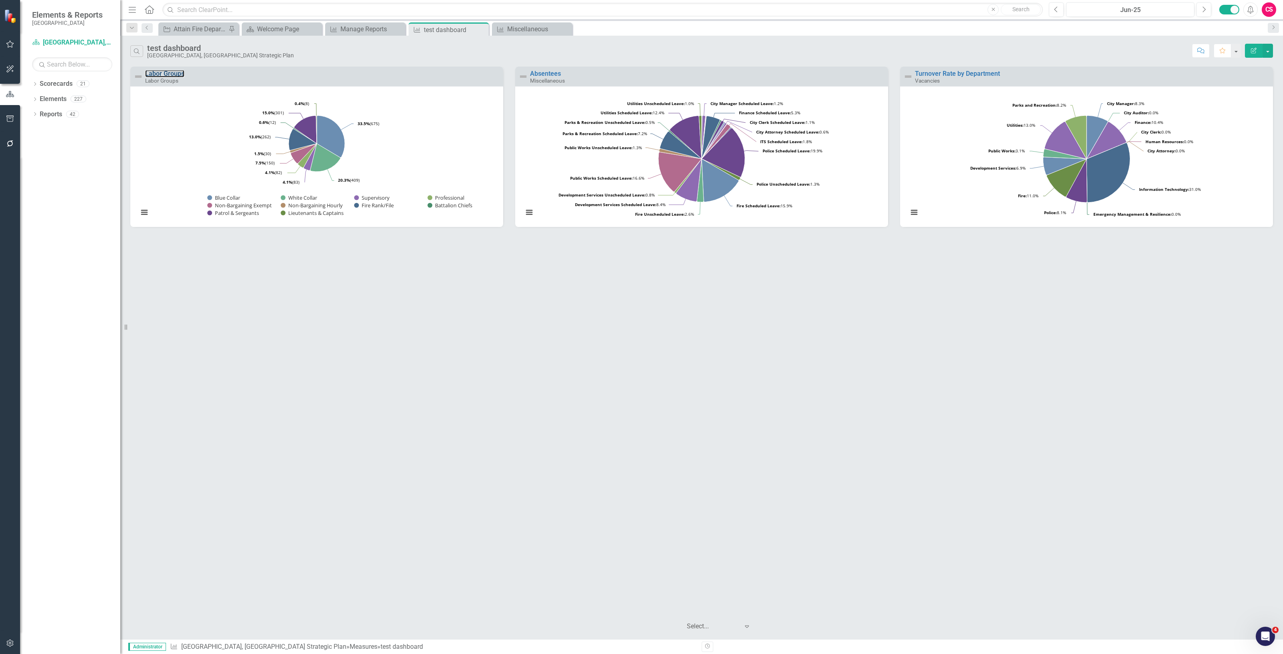
click at [427, 148] on rect "Interactive chart" at bounding box center [316, 160] width 365 height 130
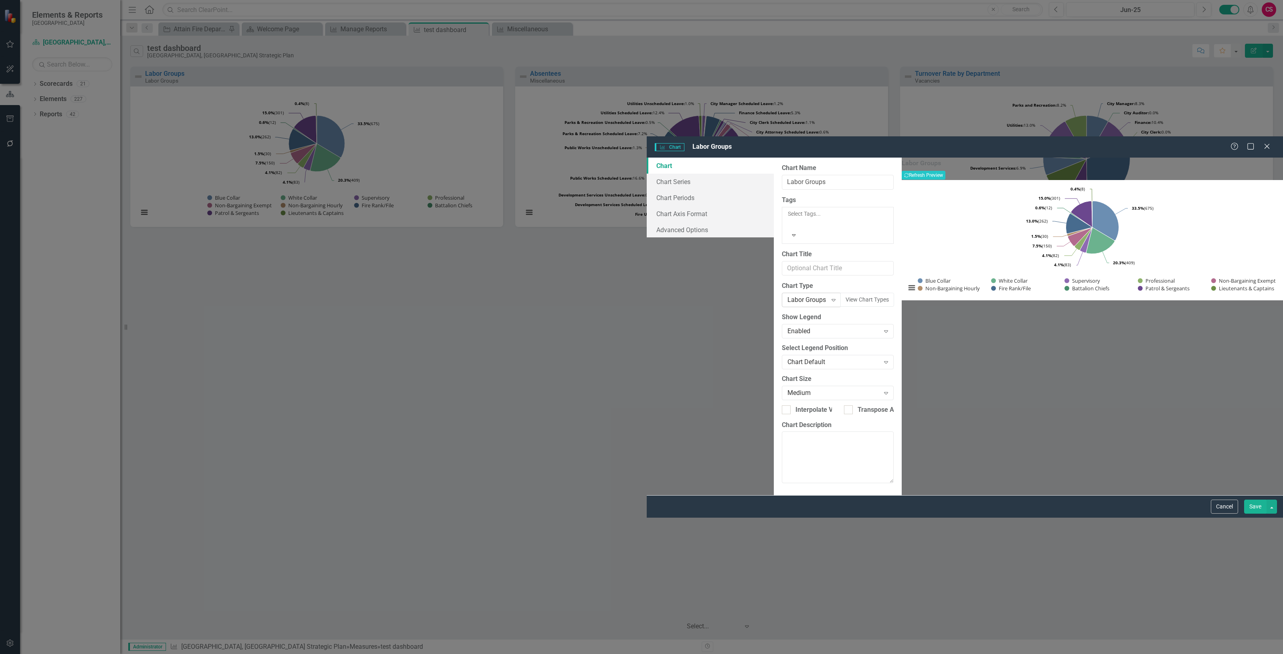
click at [788, 296] on div "Labor Groups" at bounding box center [807, 300] width 39 height 9
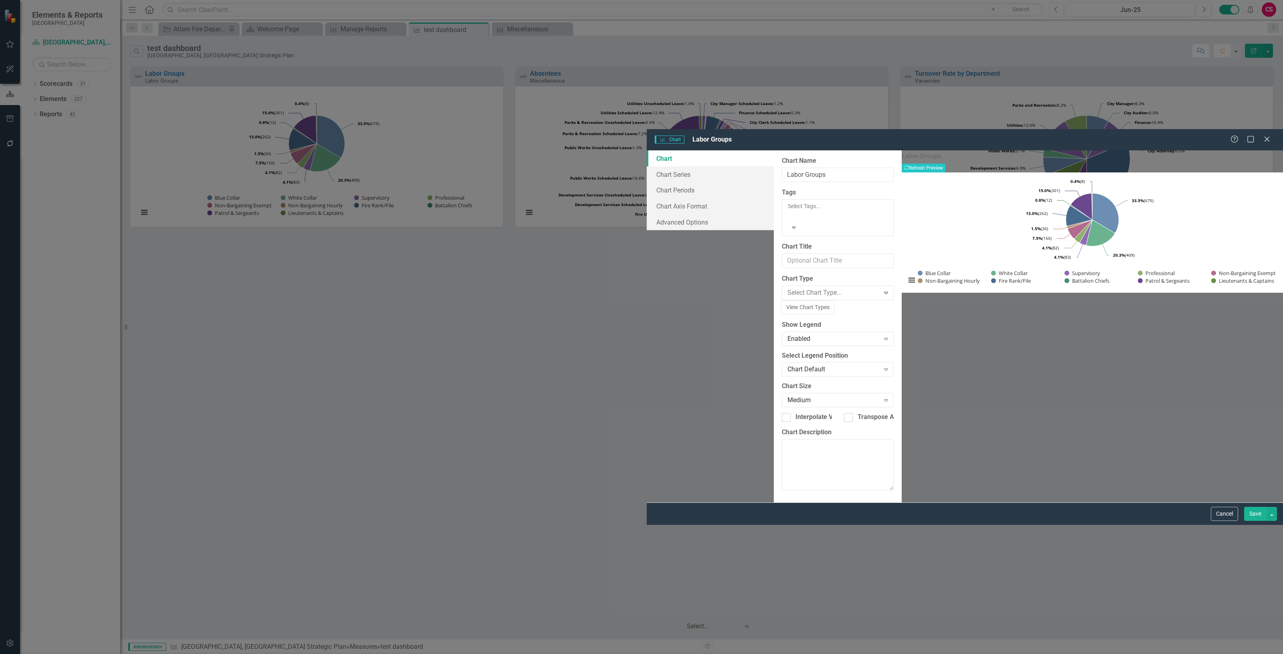
scroll to position [788, 0]
click at [647, 188] on div "Chart Chart Series Chart Periods Chart Axis Format Advanced Options" at bounding box center [710, 190] width 127 height 80
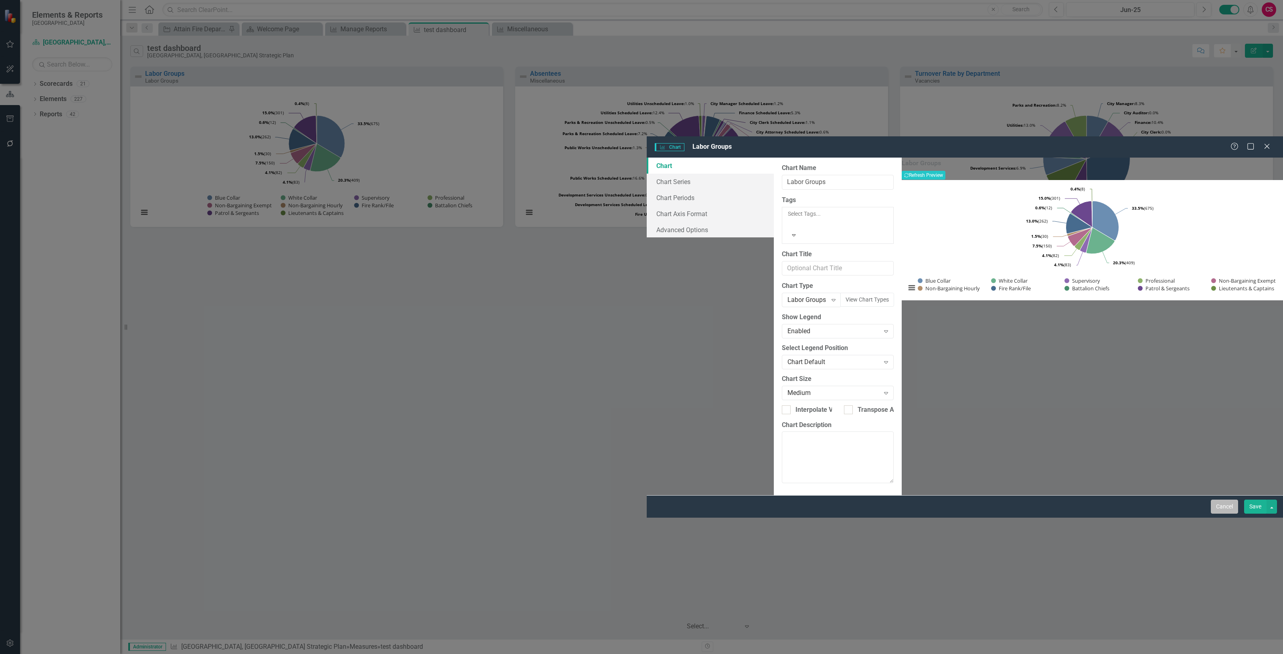
click at [1228, 514] on button "Cancel" at bounding box center [1224, 507] width 27 height 14
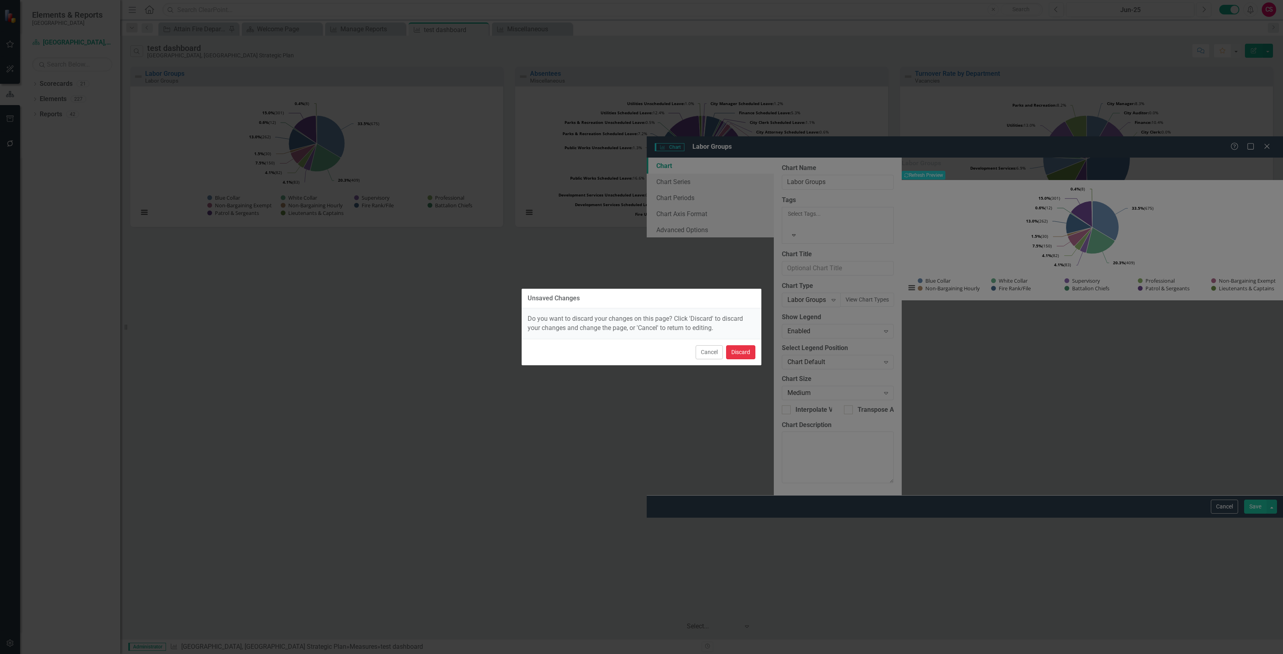
drag, startPoint x: 747, startPoint y: 355, endPoint x: 748, endPoint y: 255, distance: 99.5
click at [747, 354] on button "Discard" at bounding box center [740, 352] width 29 height 14
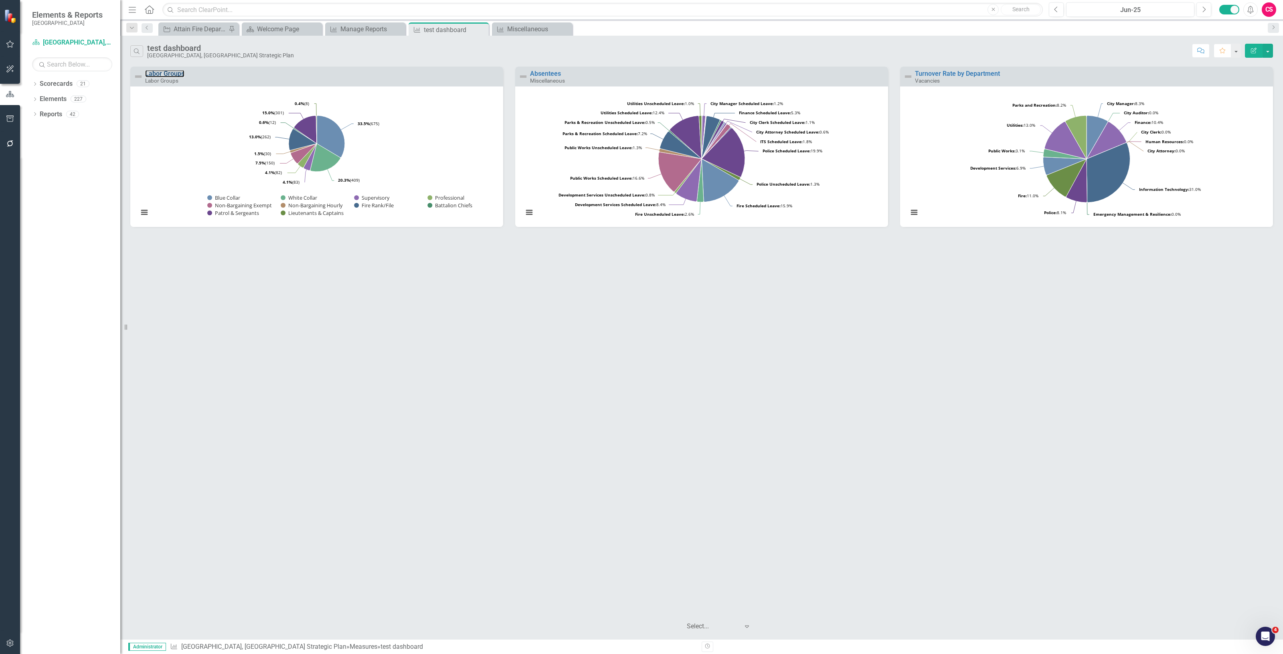
drag, startPoint x: 743, startPoint y: 201, endPoint x: 878, endPoint y: 186, distance: 136.0
click at [878, 186] on rect "Interactive chart" at bounding box center [701, 160] width 365 height 130
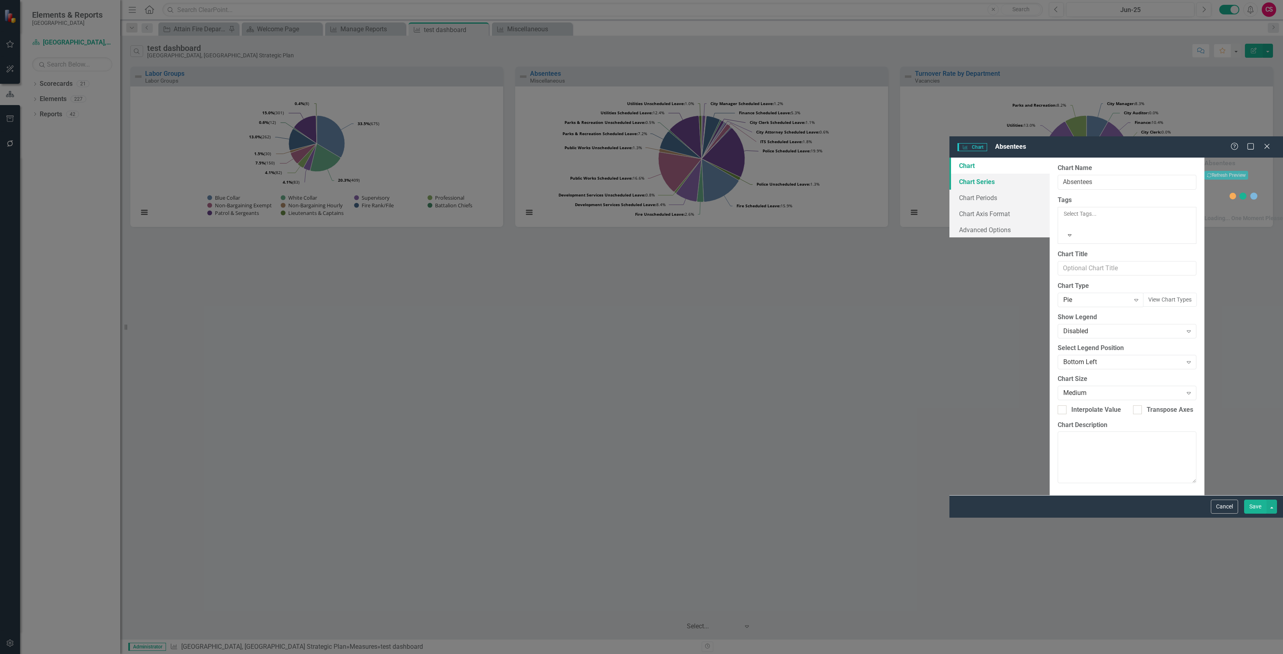
click at [950, 174] on link "Chart Series" at bounding box center [1000, 182] width 100 height 16
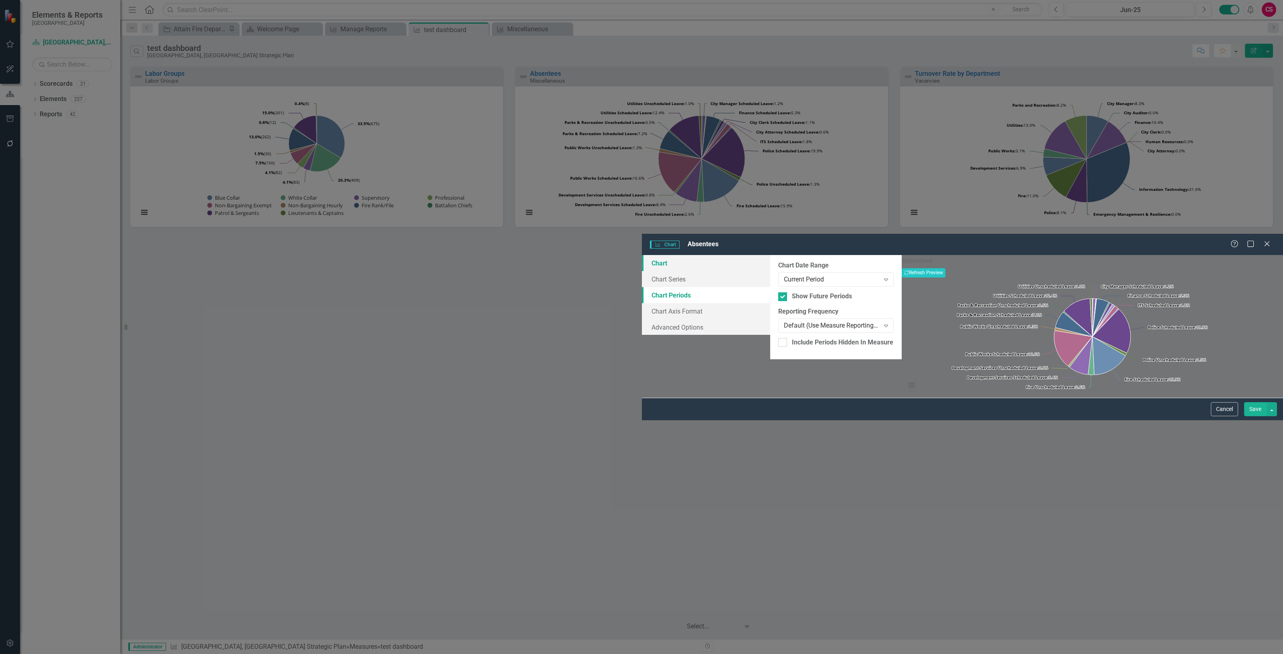
click at [642, 255] on link "Chart" at bounding box center [706, 263] width 128 height 16
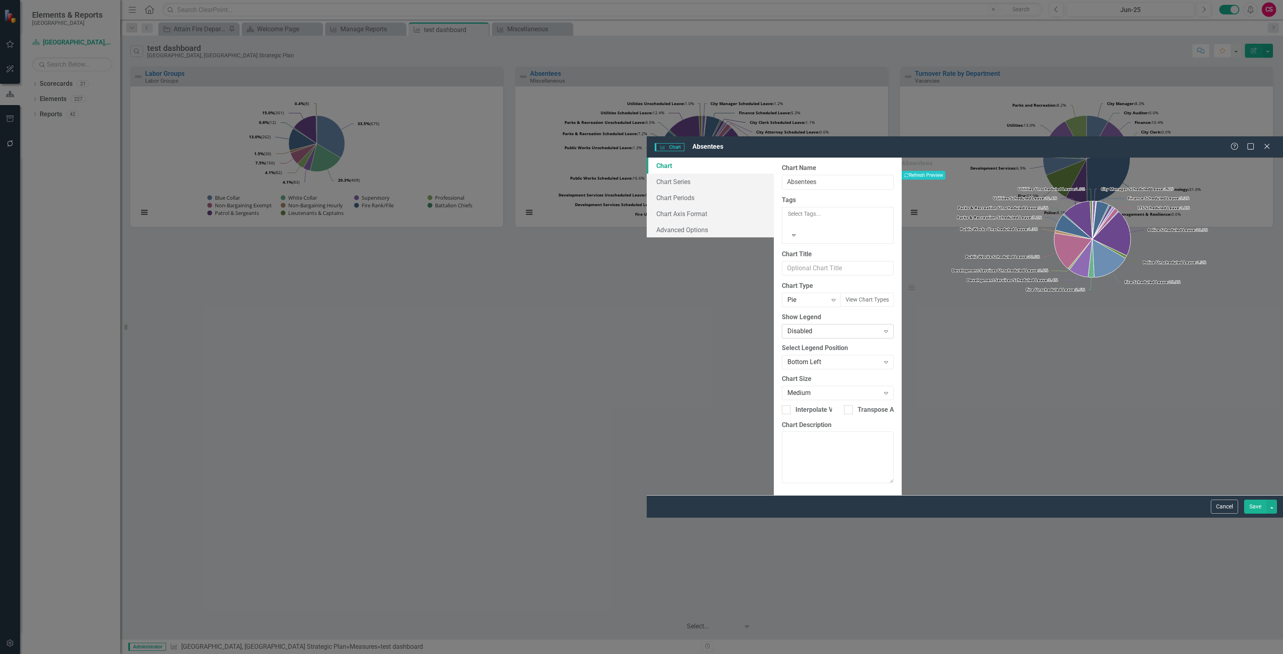
click at [782, 324] on div "Disabled Expand" at bounding box center [838, 331] width 112 height 14
click at [788, 296] on div "Pie" at bounding box center [807, 300] width 39 height 9
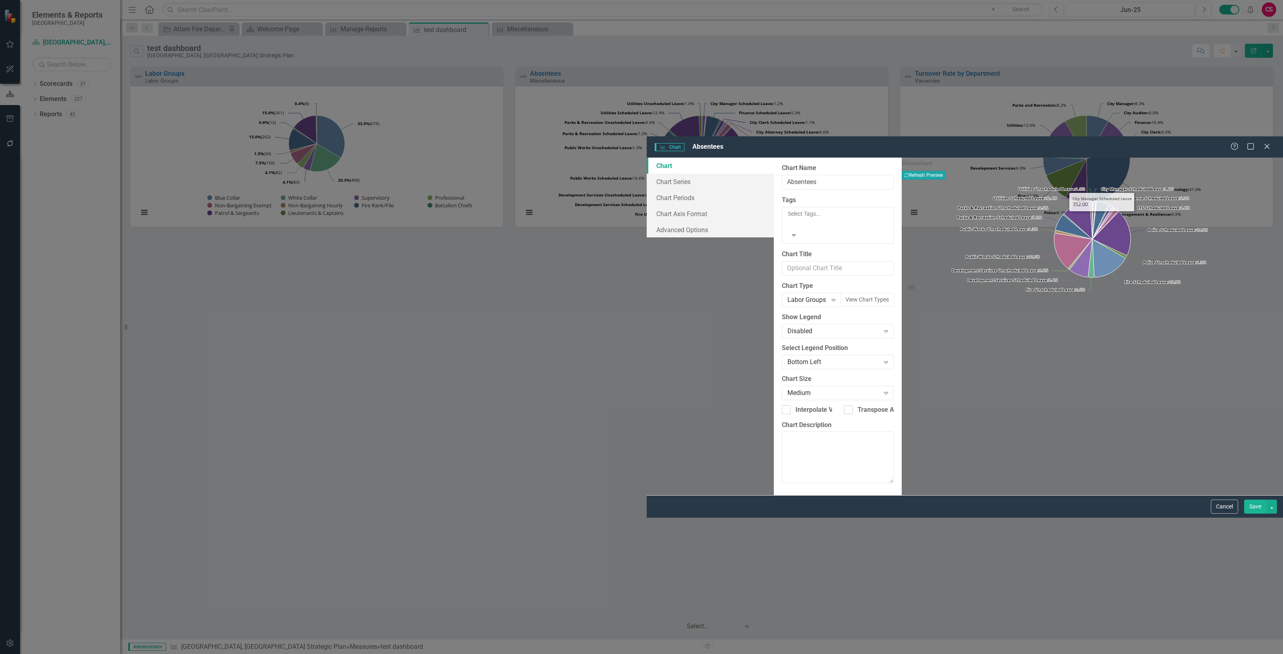
click at [946, 171] on button "Recalculate Refresh Preview" at bounding box center [924, 175] width 44 height 9
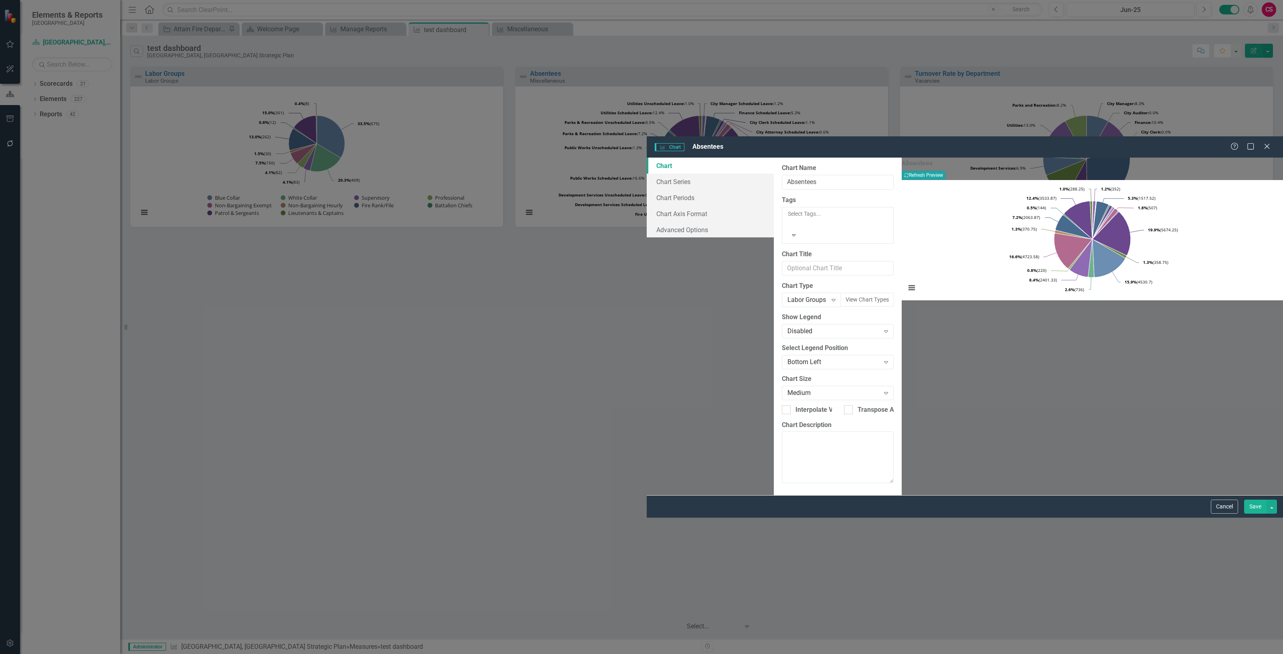
click at [946, 171] on button "Recalculate Refresh Preview" at bounding box center [924, 175] width 44 height 9
click at [788, 327] on div "Disabled" at bounding box center [834, 331] width 92 height 9
click at [946, 171] on button "Recalculate Refresh Preview" at bounding box center [924, 175] width 44 height 9
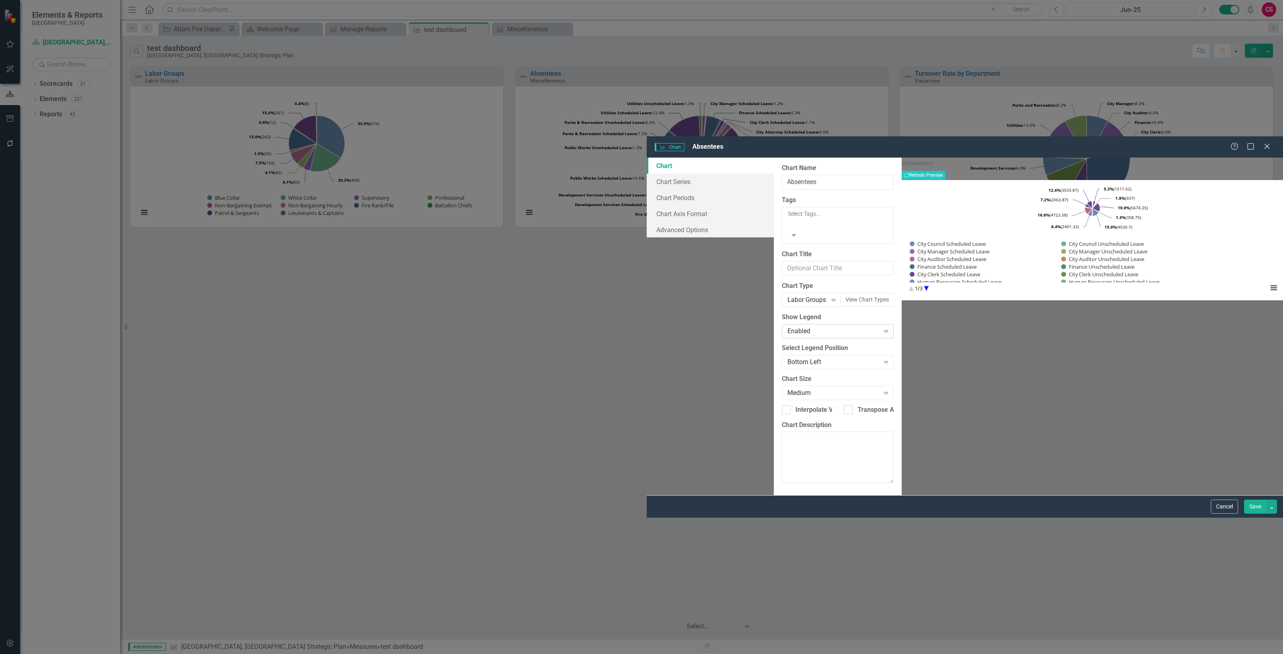
click at [782, 324] on div "Enabled Expand" at bounding box center [838, 331] width 112 height 14
drag, startPoint x: 1268, startPoint y: 41, endPoint x: 1262, endPoint y: 41, distance: 6.4
click at [946, 171] on button "Recalculate Refresh Preview" at bounding box center [924, 175] width 44 height 9
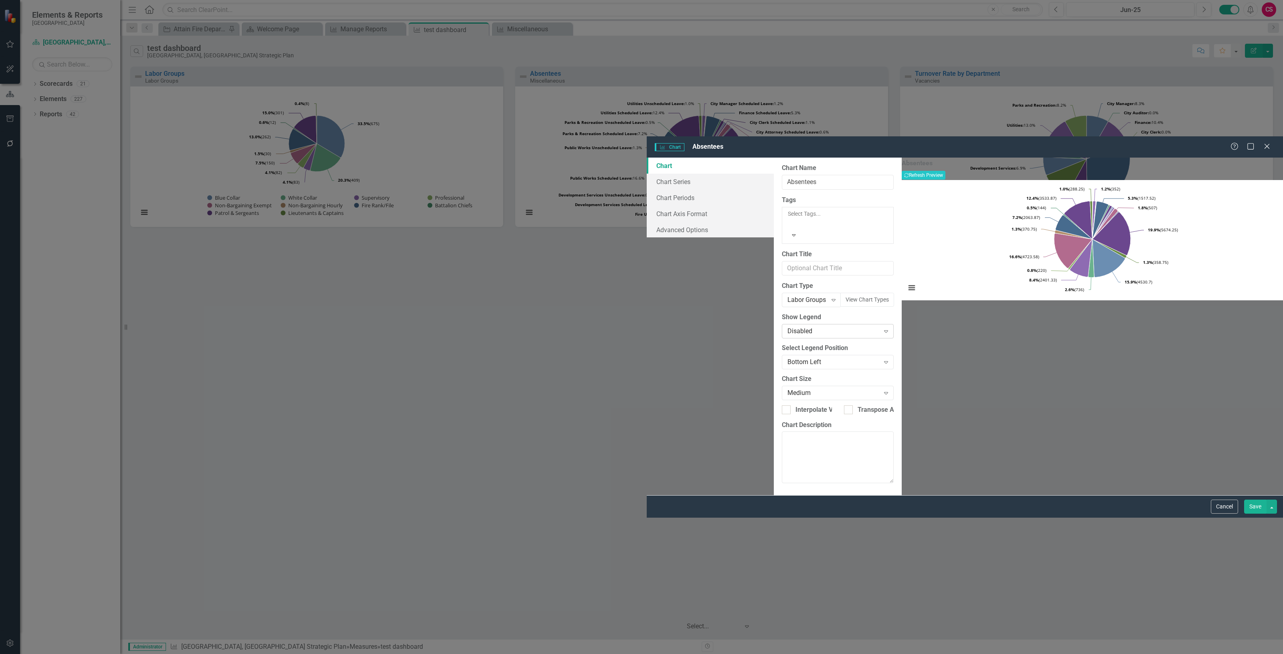
click at [788, 327] on div "Disabled" at bounding box center [834, 331] width 92 height 9
click at [782, 312] on label "Show Legend" at bounding box center [838, 316] width 112 height 9
click at [788, 296] on div "Labor Groups" at bounding box center [807, 300] width 39 height 9
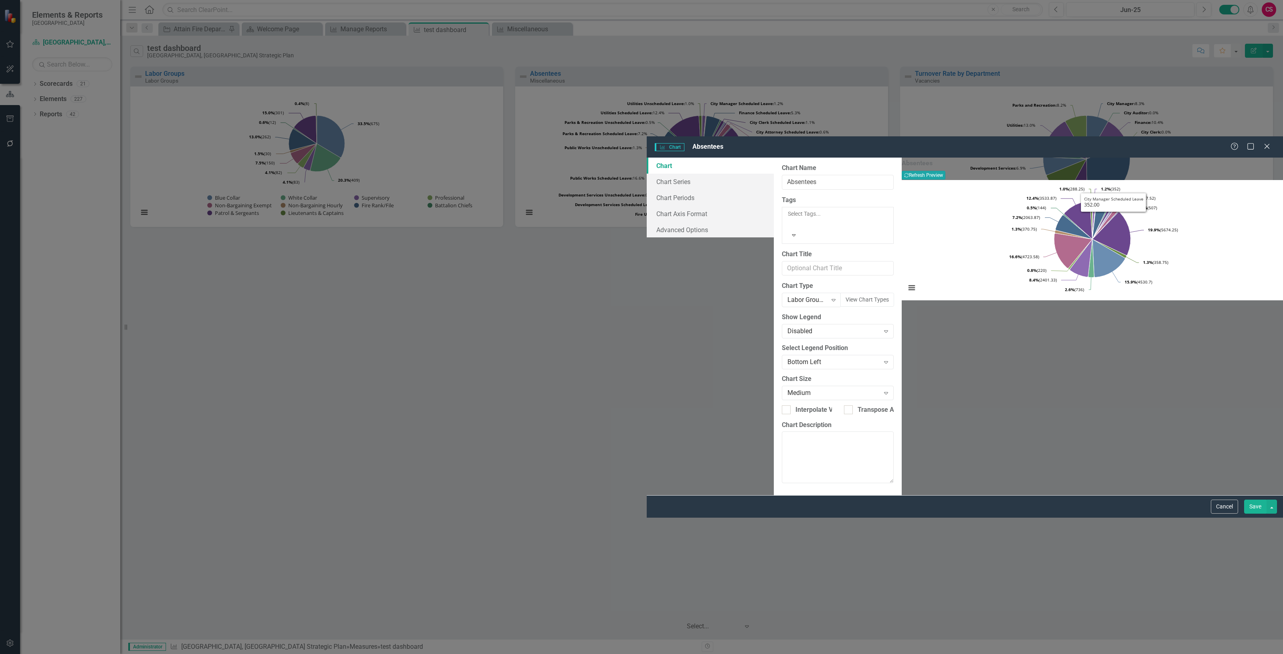
click at [946, 171] on button "Recalculate Refresh Preview" at bounding box center [924, 175] width 44 height 9
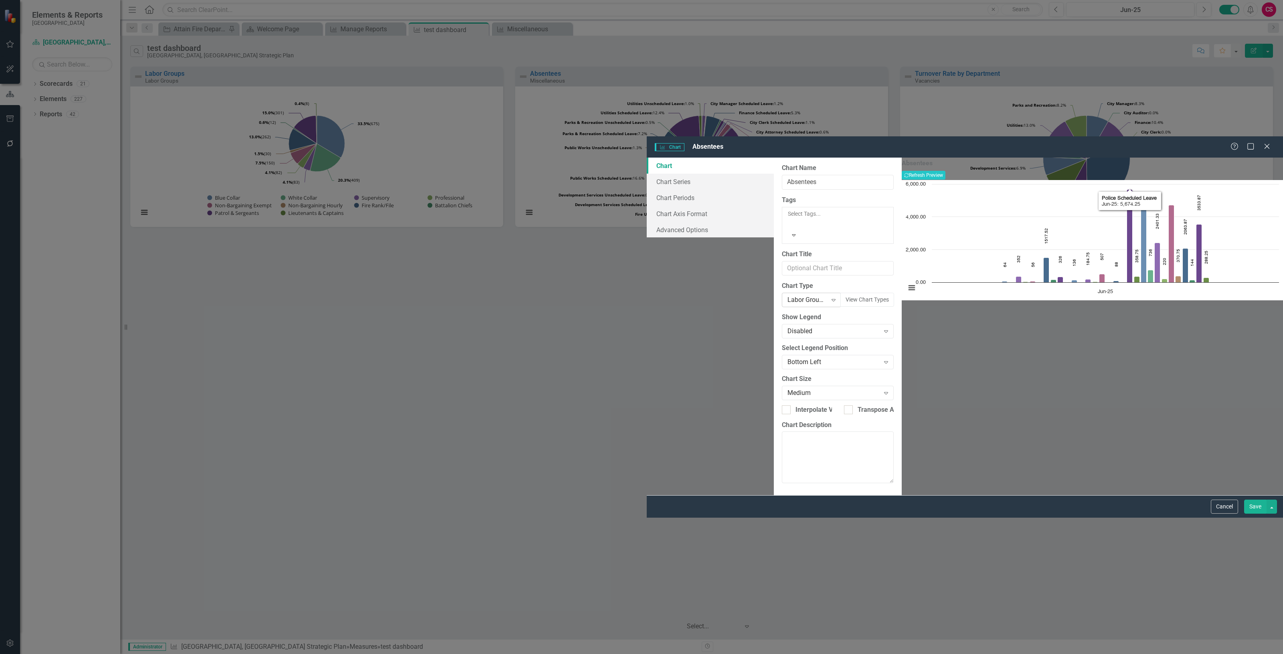
click at [788, 296] on div "Labor Groups Custom" at bounding box center [807, 300] width 39 height 9
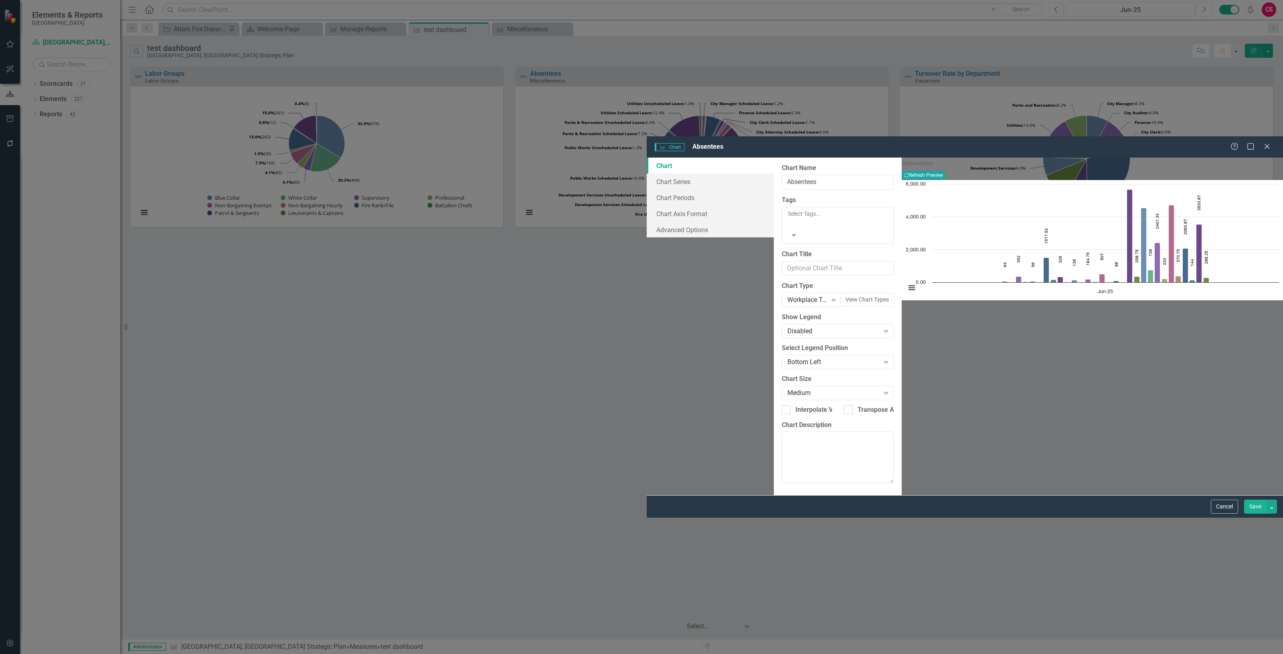
click at [946, 171] on button "Recalculate Refresh Preview" at bounding box center [924, 175] width 44 height 9
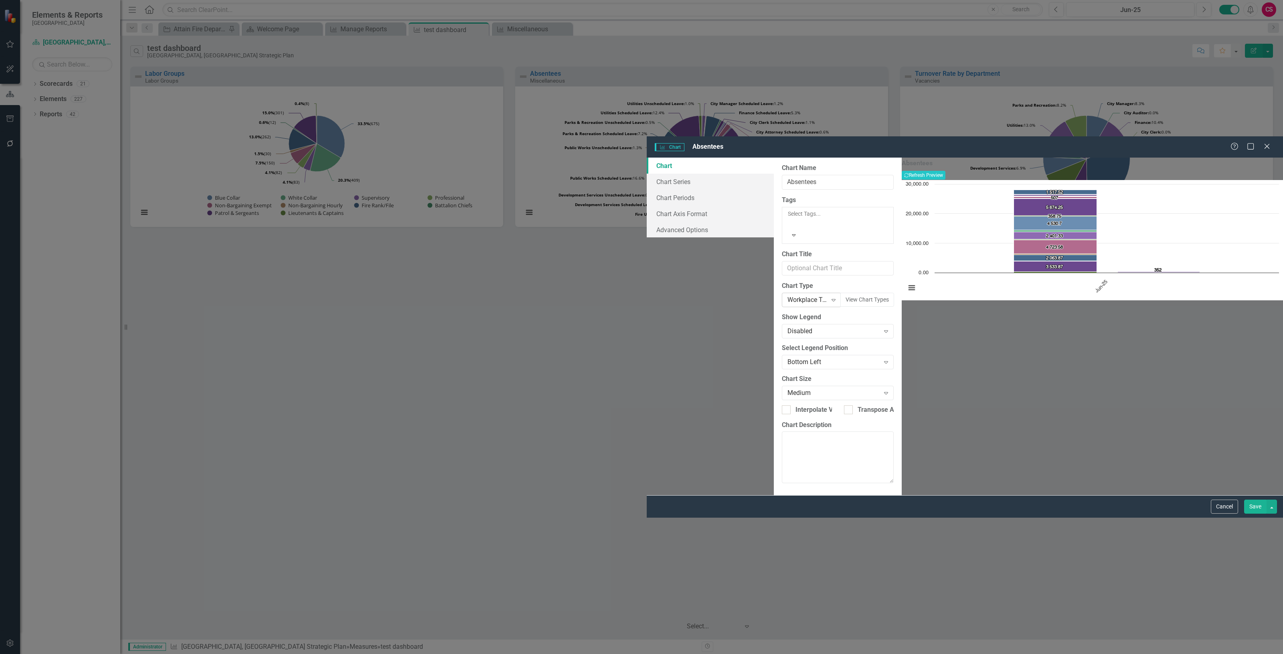
click at [782, 293] on div "Workplace Training Expand" at bounding box center [811, 300] width 59 height 14
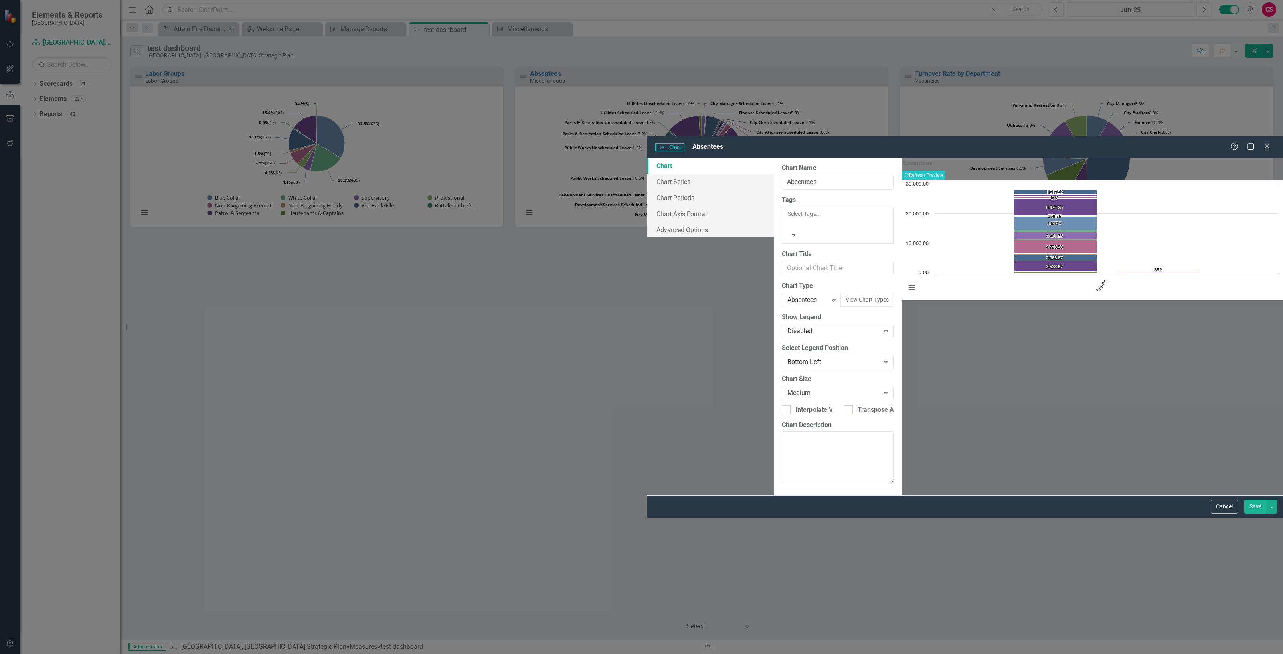
drag, startPoint x: 1256, startPoint y: 23, endPoint x: 1244, endPoint y: 34, distance: 16.8
click at [1256, 158] on div "Absentees Recalculate Refresh Preview Chart Bar chart with 30 data series. The …" at bounding box center [1092, 327] width 381 height 338
click at [946, 171] on button "Recalculate Refresh Preview" at bounding box center [924, 175] width 44 height 9
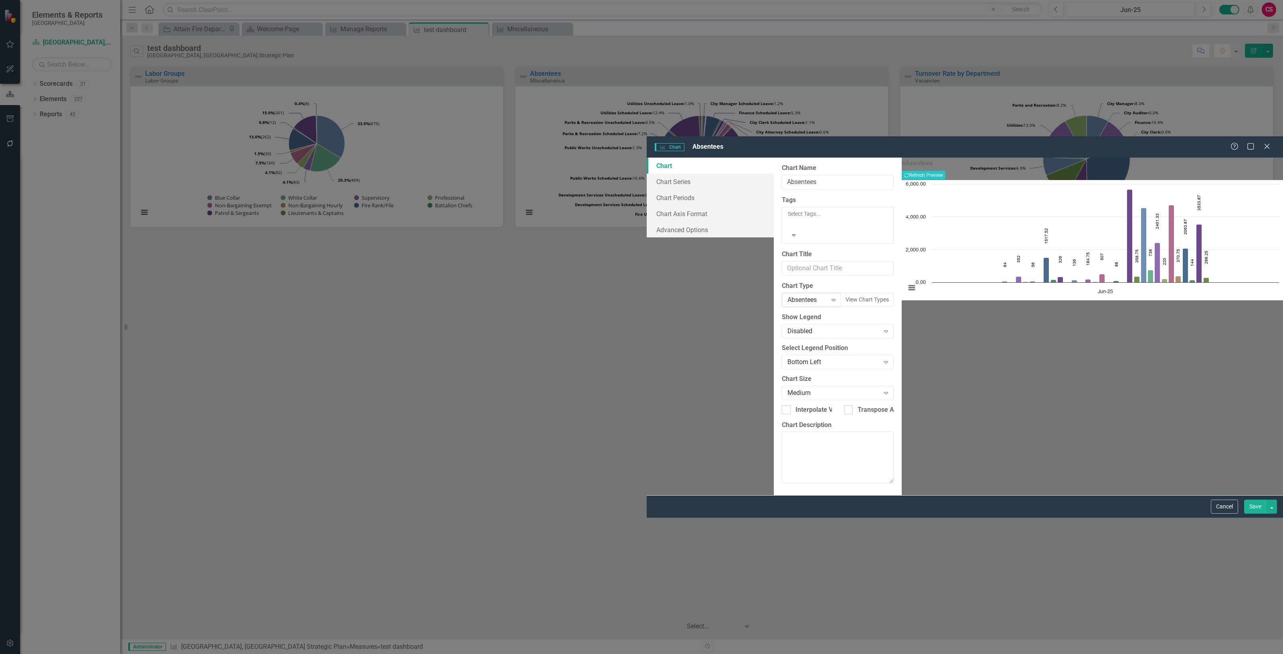
click at [788, 296] on div "Absentees" at bounding box center [807, 300] width 39 height 9
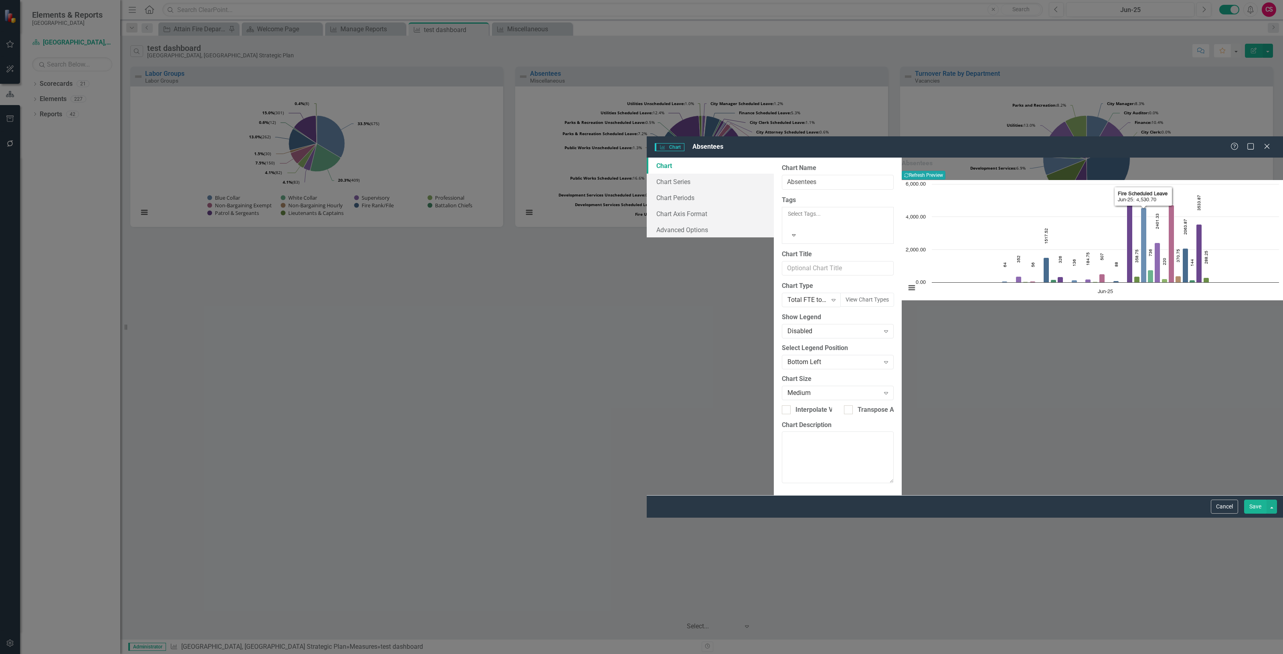
click at [946, 171] on button "Recalculate Refresh Preview" at bounding box center [924, 175] width 44 height 9
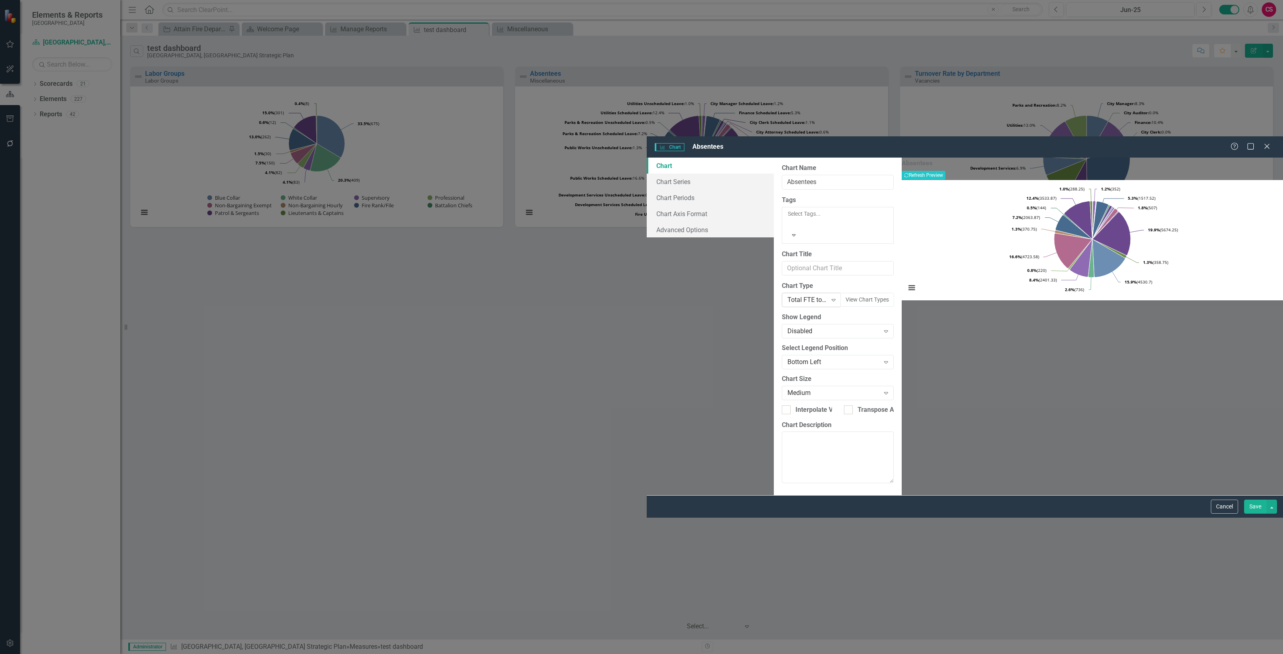
click at [788, 296] on div "Total FTE to Human Resources" at bounding box center [807, 300] width 39 height 9
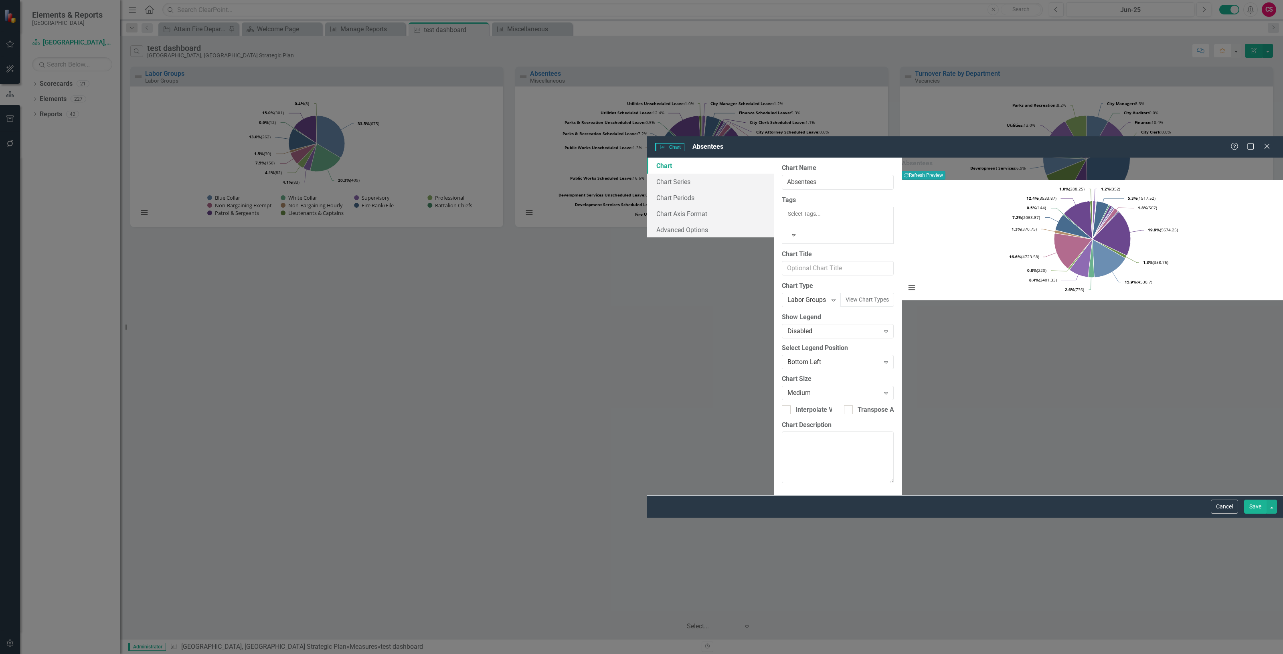
click at [946, 171] on button "Recalculate Refresh Preview" at bounding box center [924, 175] width 44 height 9
click at [841, 293] on button "View Chart Types" at bounding box center [868, 300] width 54 height 14
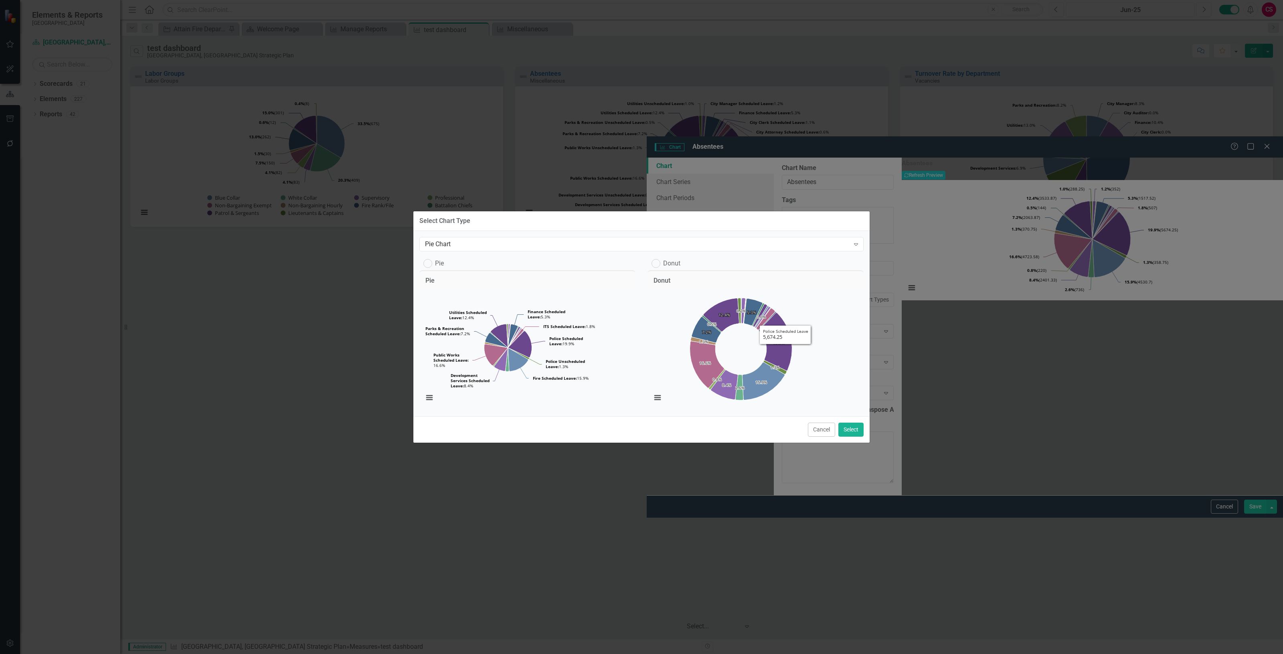
click at [814, 437] on button "Cancel" at bounding box center [821, 430] width 27 height 14
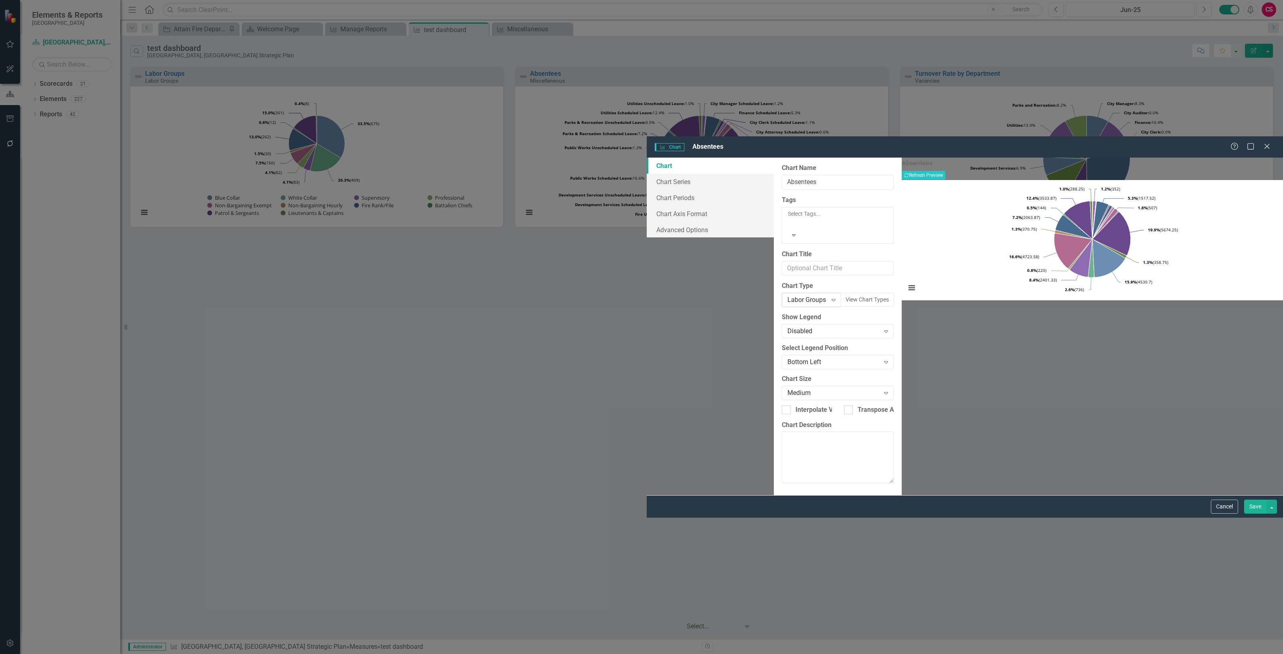
click at [788, 296] on div "Labor Groups" at bounding box center [807, 300] width 39 height 9
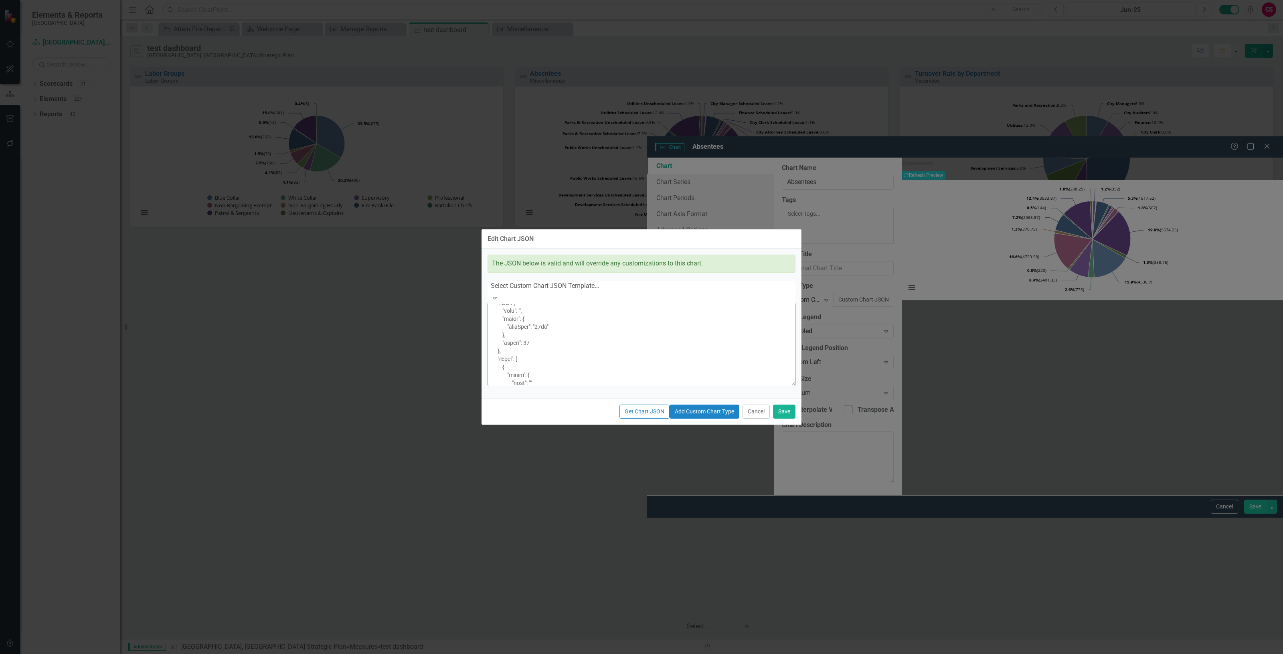
scroll to position [4146, 0]
drag, startPoint x: 490, startPoint y: 291, endPoint x: 695, endPoint y: 628, distance: 394.3
click at [695, 628] on div "Edit Chart JSON The JSON below is valid and will override any customizations to…" at bounding box center [641, 327] width 321 height 654
type textarea "{ "colors": [ "#6b8eb2", "#6bb28e", "#8e6bb2", "#8eb26b", "#b26b8e", "#b28e6b",…"
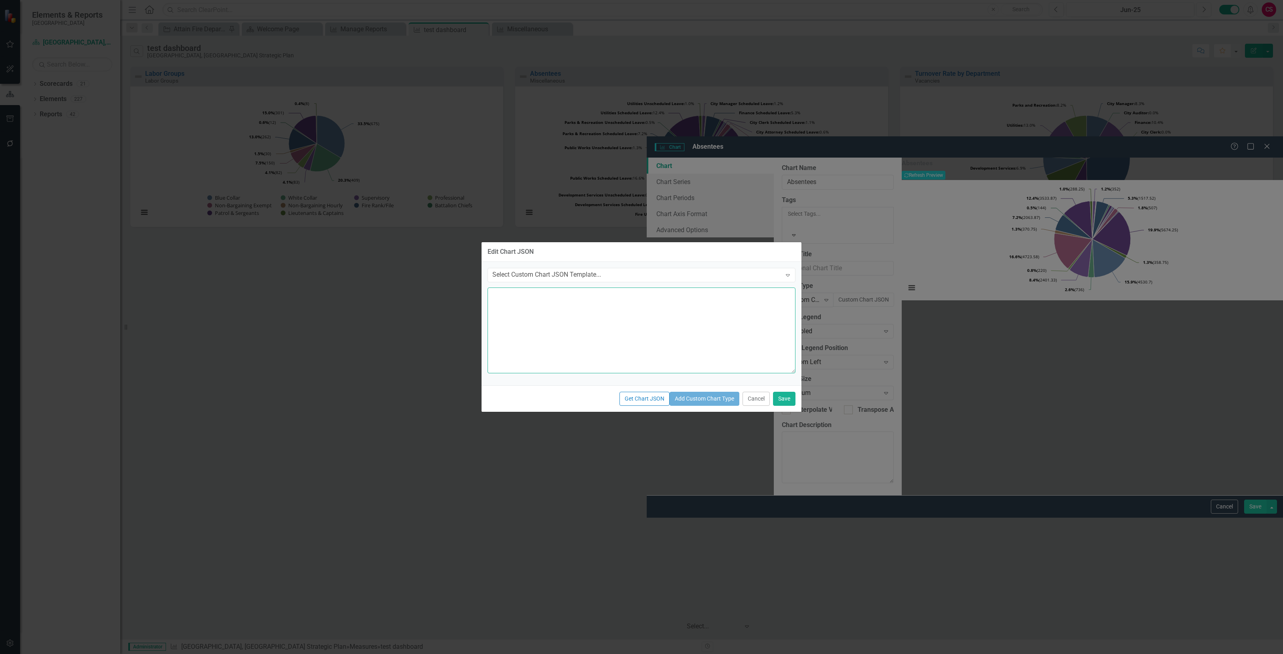
paste textarea "{ "colors": [ "#6b8eb2", "#6bb28e", "#8e6bb2", "#8eb26b", "#b26b8e", "#b28e6b",…"
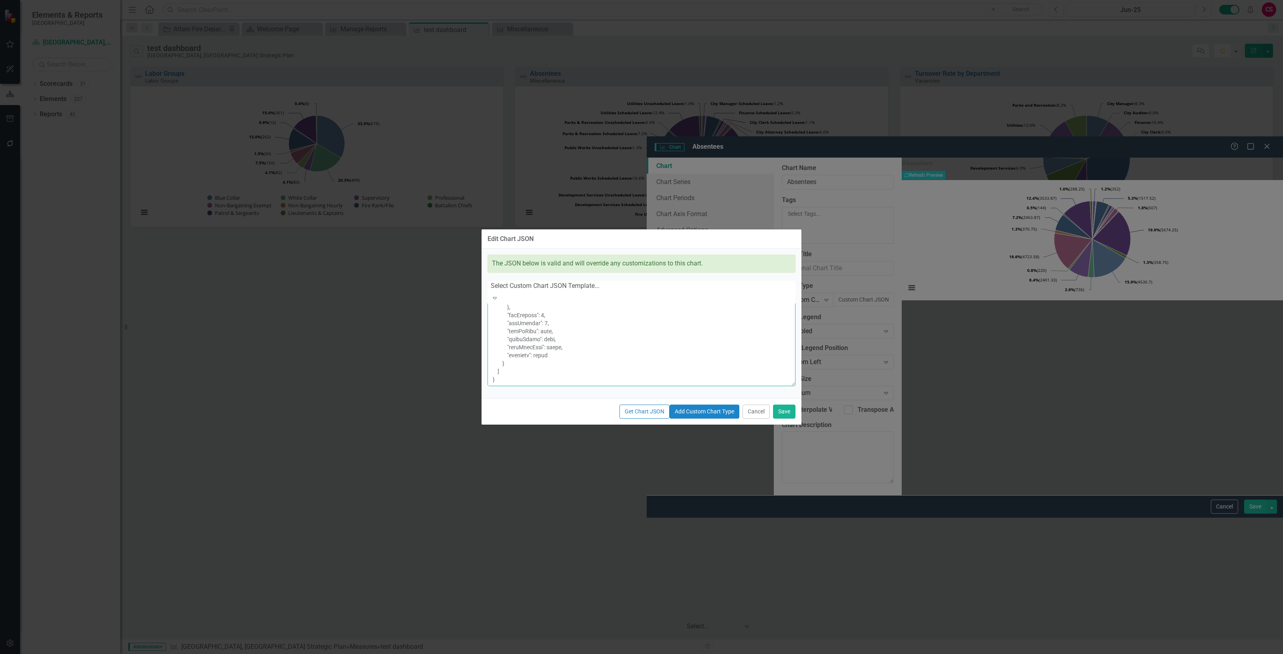
scroll to position [618, 0]
type textarea "{ "colors": [ "#6b8eb2", "#6bb28e", "#8e6bb2", "#8eb26b", "#b26b8e", "#b28e6b",…"
click at [787, 419] on button "Save" at bounding box center [784, 412] width 22 height 14
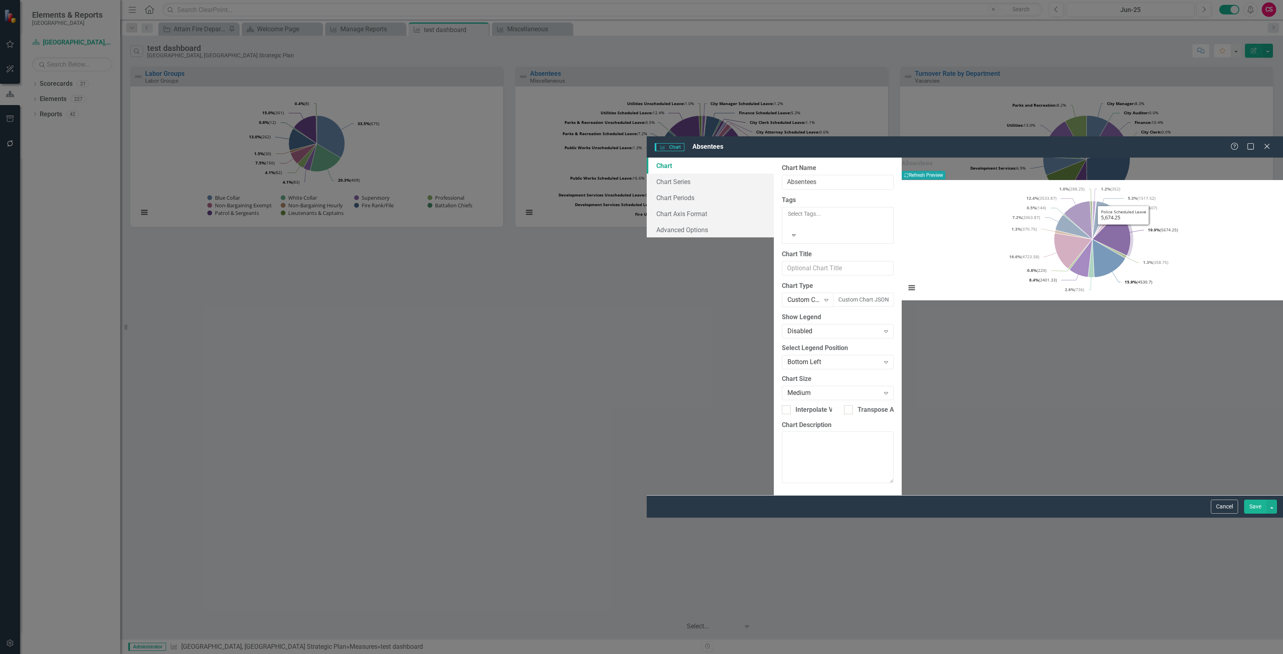
click at [946, 171] on button "Recalculate Refresh Preview" at bounding box center [924, 175] width 44 height 9
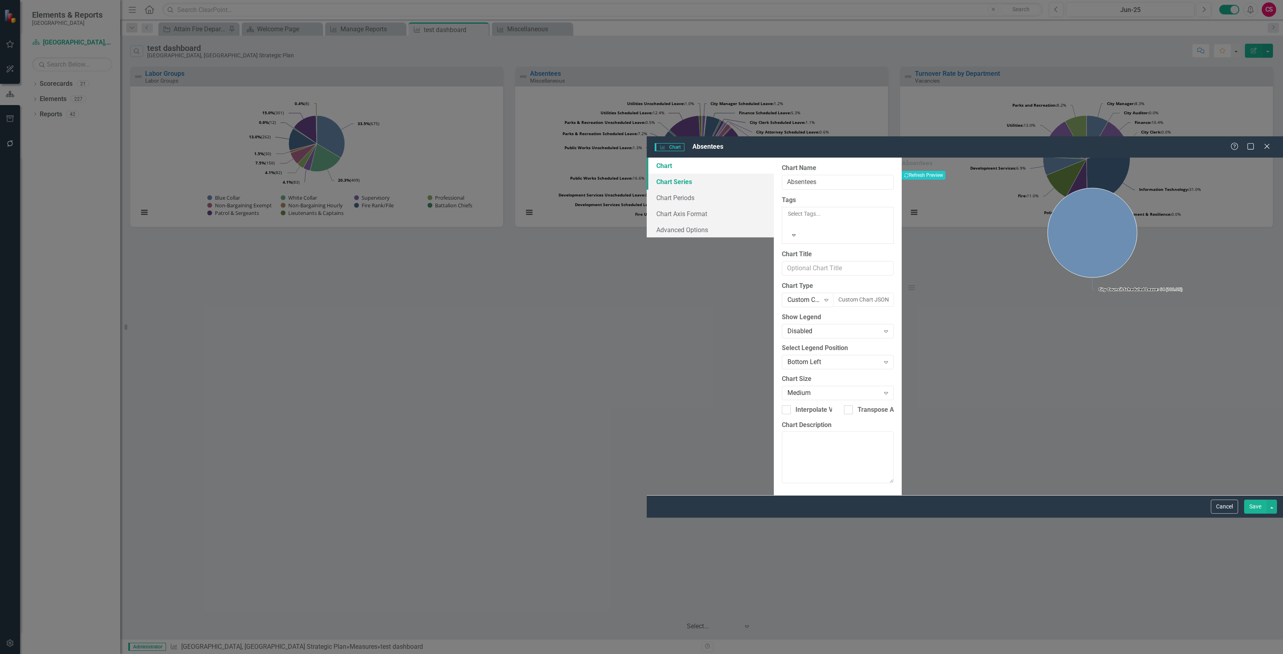
click at [647, 174] on link "Chart Series" at bounding box center [710, 182] width 127 height 16
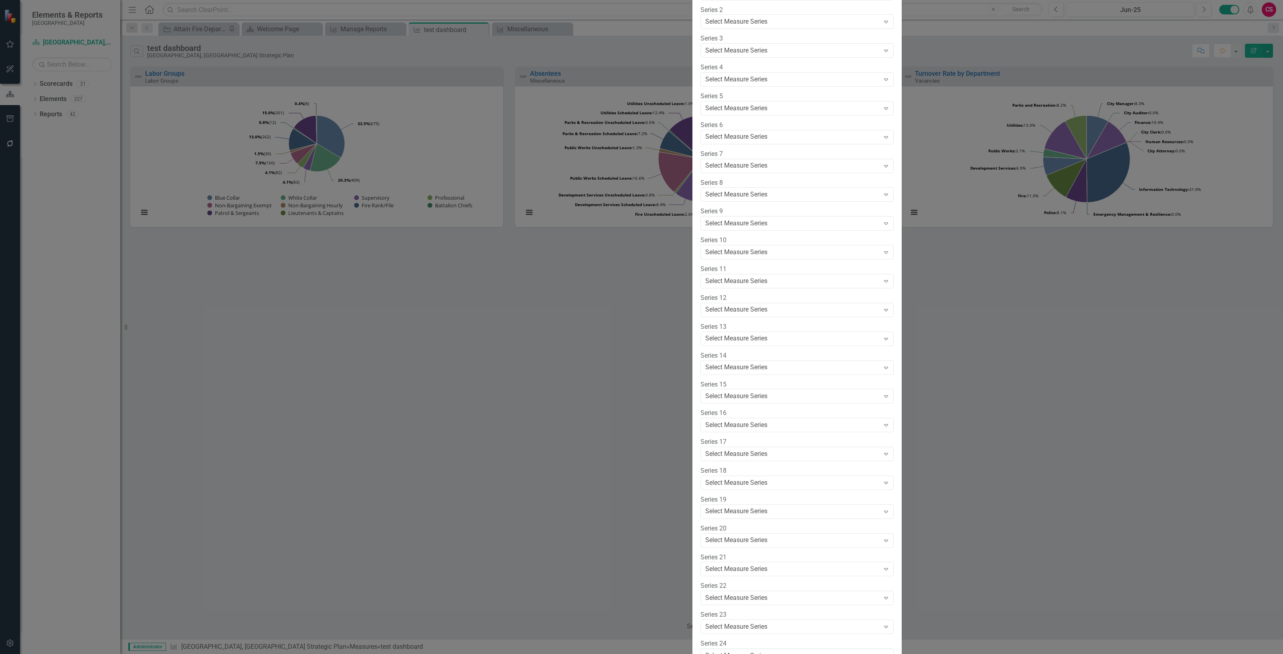
scroll to position [0, 0]
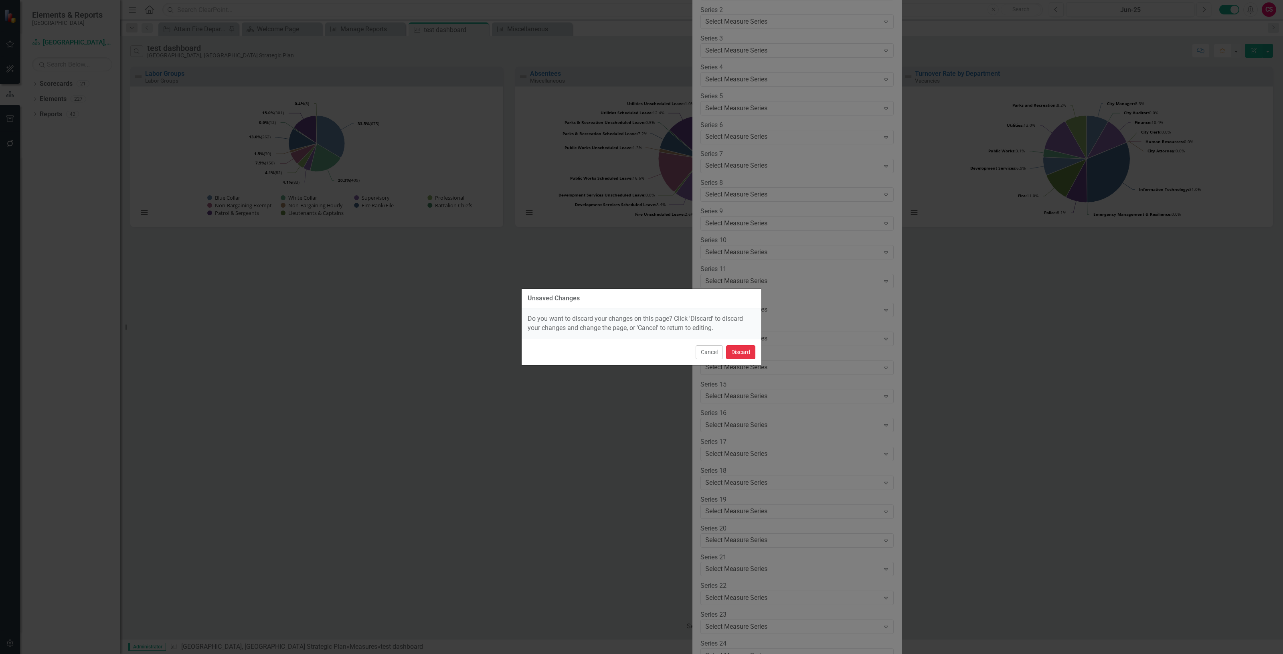
click at [746, 345] on button "Discard" at bounding box center [740, 352] width 29 height 14
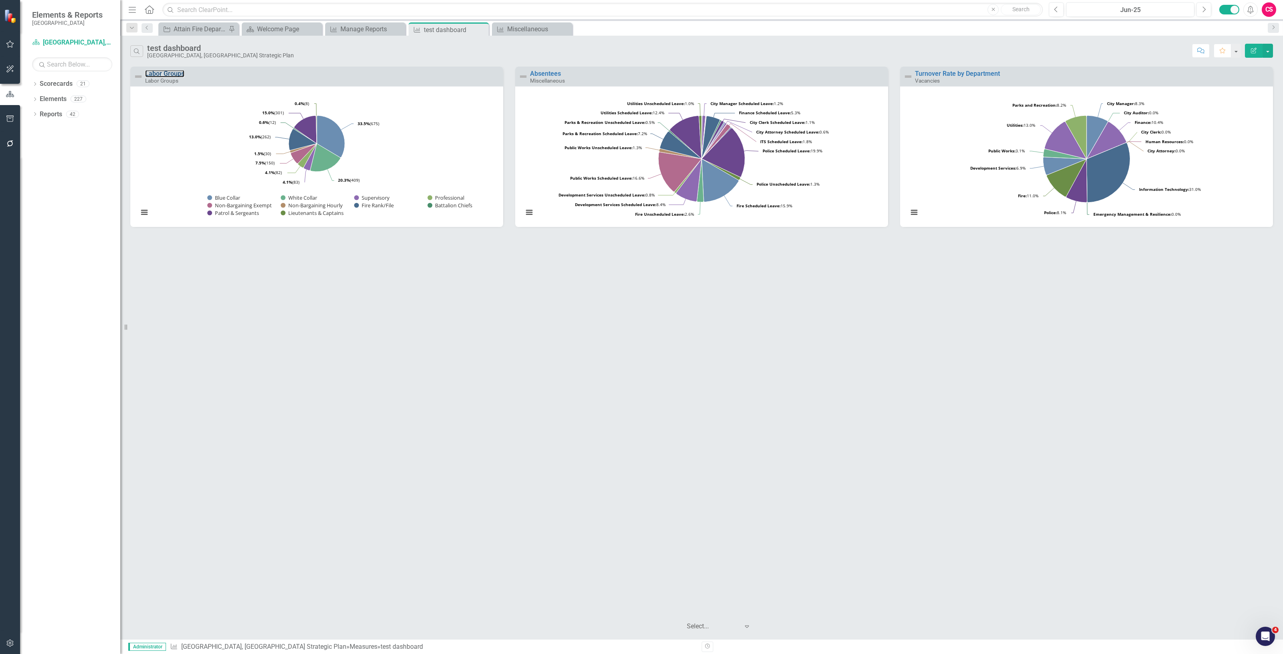
click at [454, 143] on rect "Interactive chart" at bounding box center [316, 160] width 365 height 130
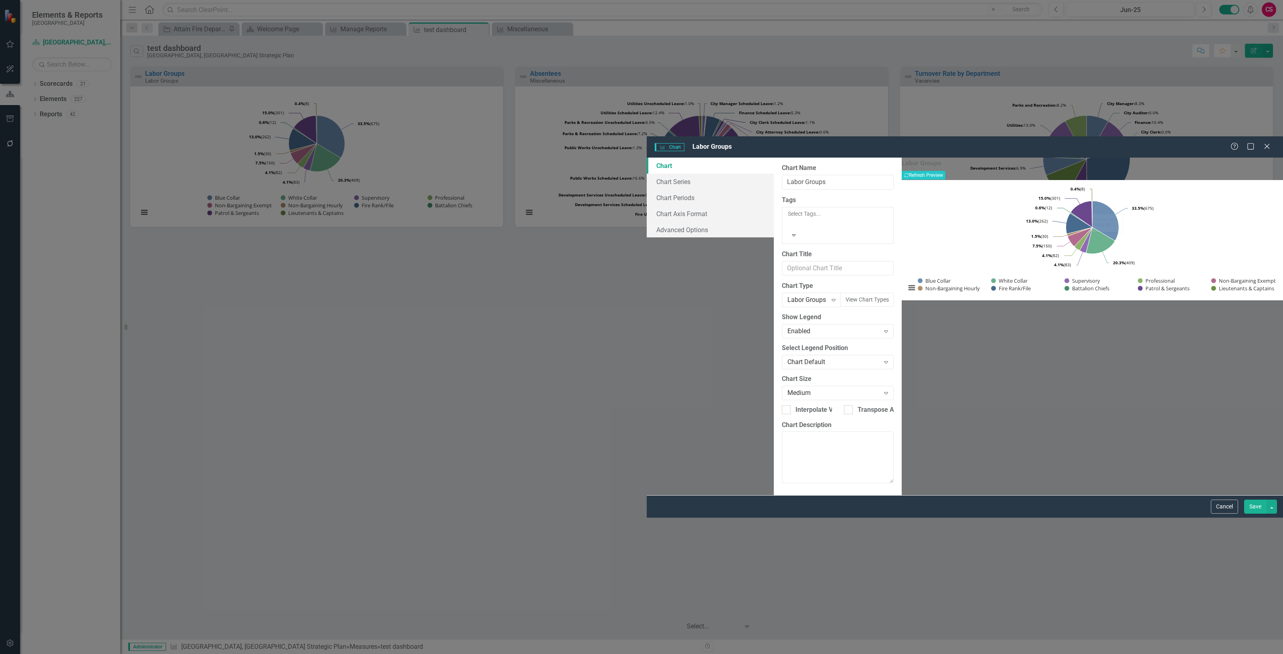
drag, startPoint x: 1232, startPoint y: 644, endPoint x: 861, endPoint y: 241, distance: 547.7
click at [1232, 514] on button "Cancel" at bounding box center [1224, 507] width 27 height 14
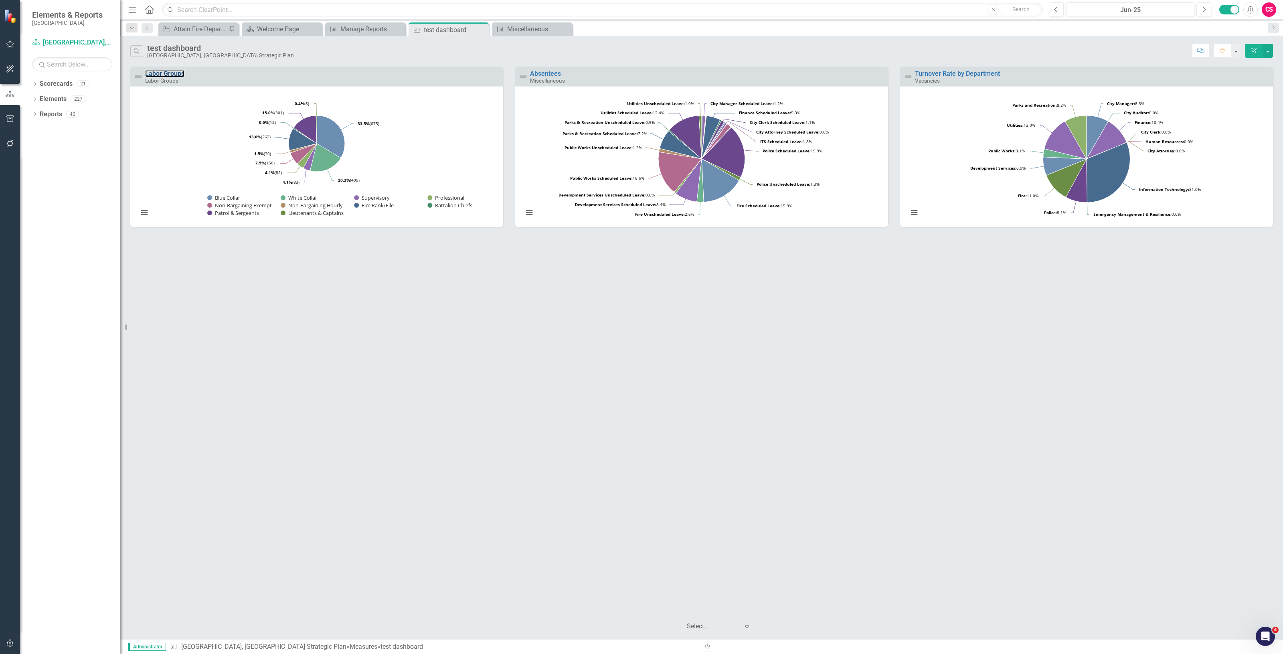
click at [825, 153] on rect "Interactive chart" at bounding box center [701, 160] width 365 height 130
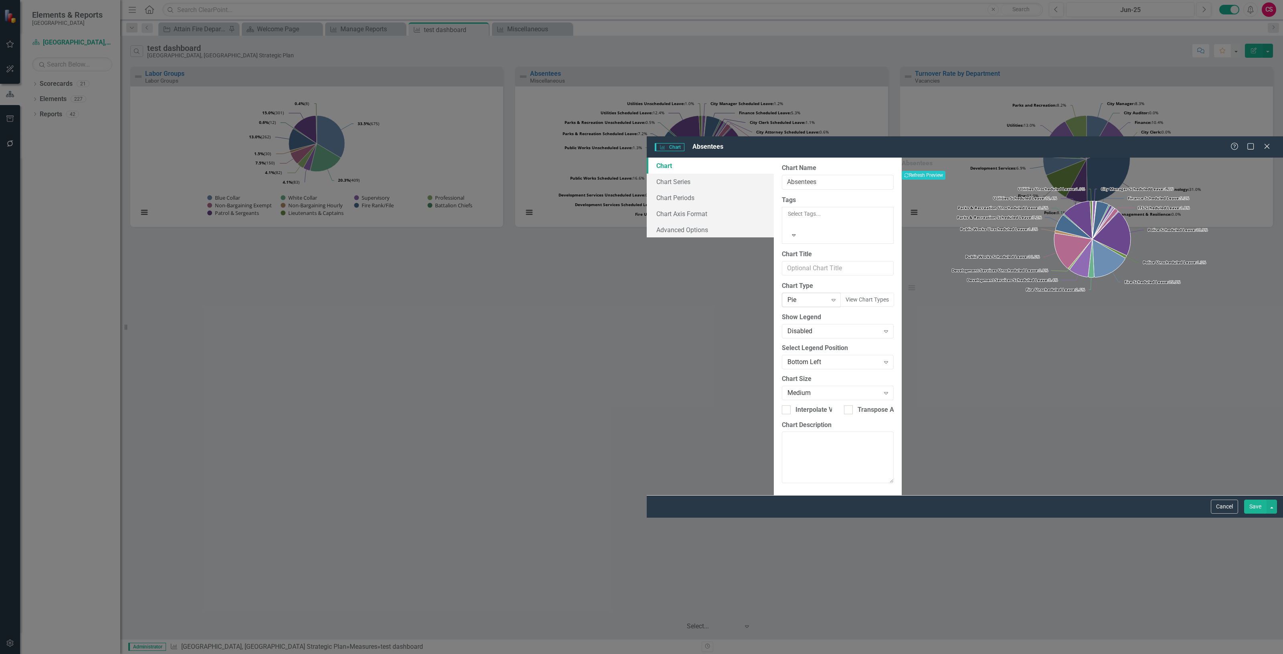
click at [788, 296] on div "Pie" at bounding box center [807, 300] width 39 height 9
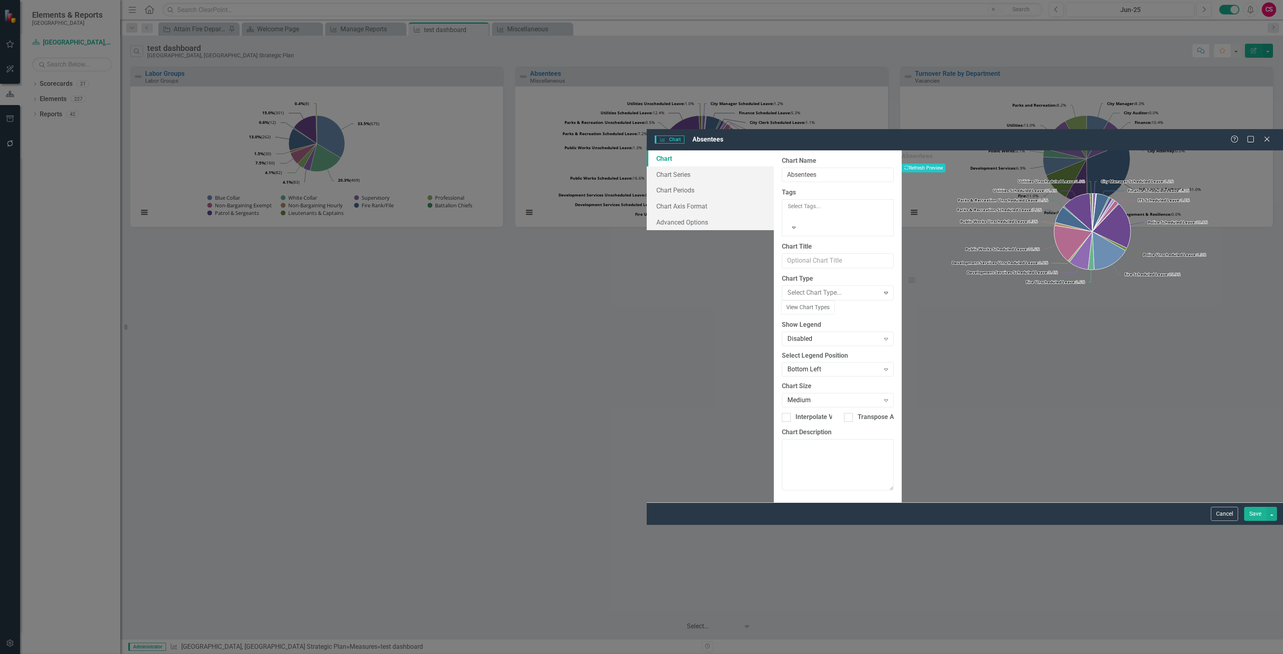
scroll to position [788, 0]
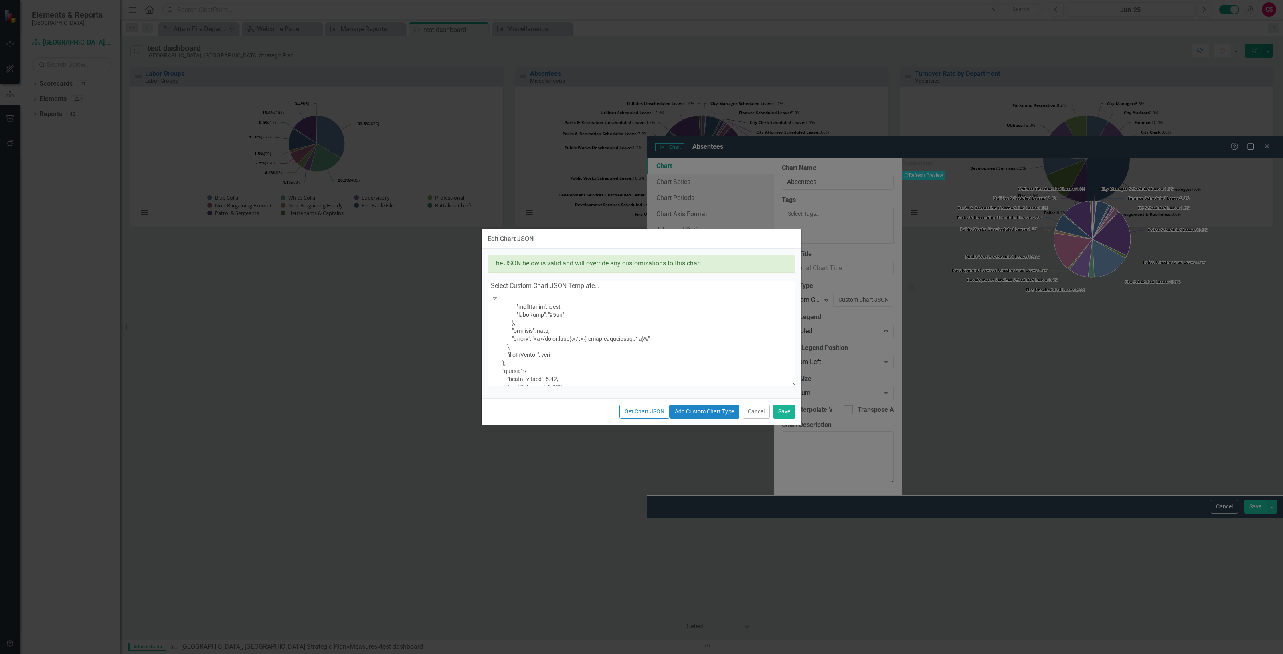
scroll to position [251, 0]
drag, startPoint x: 599, startPoint y: 342, endPoint x: 643, endPoint y: 343, distance: 44.1
click at [643, 343] on textarea at bounding box center [642, 343] width 308 height 86
type textarea "{ "colors": [ "#6b8eb2", "#6bb28e", "#8e6bb2", "#8eb26b", "#b26b8e", "#b28e6b",…"
click at [757, 419] on button "Cancel" at bounding box center [756, 412] width 27 height 14
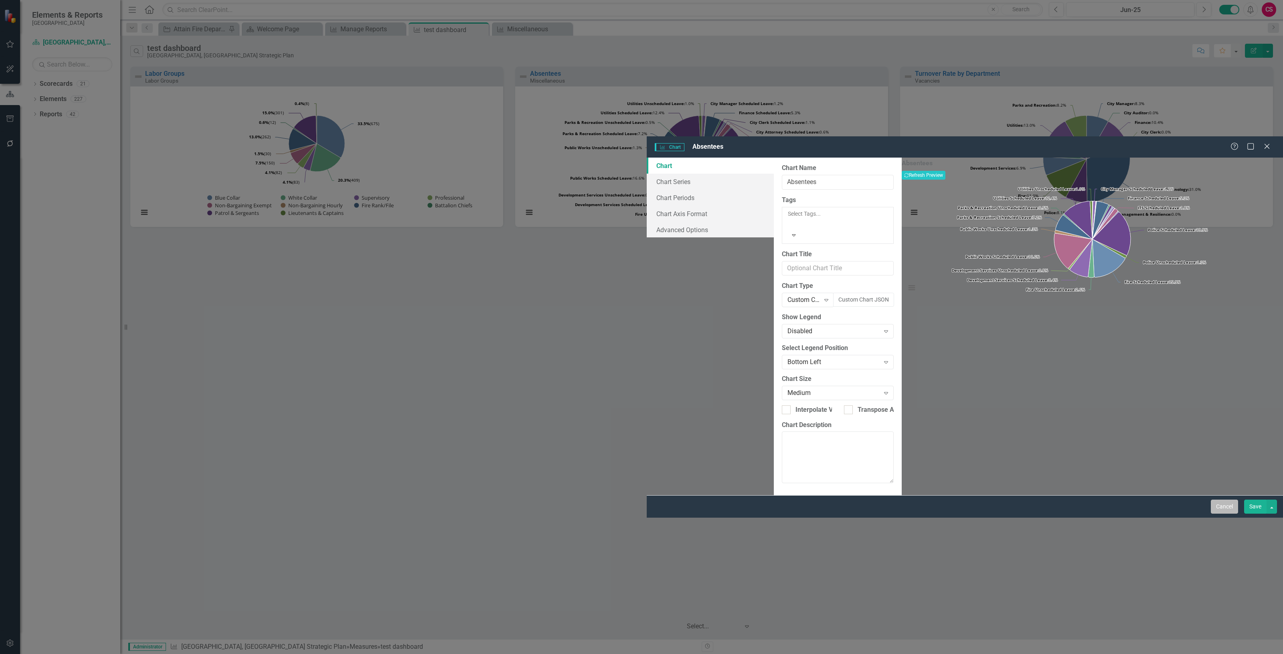
click at [1220, 514] on button "Cancel" at bounding box center [1224, 507] width 27 height 14
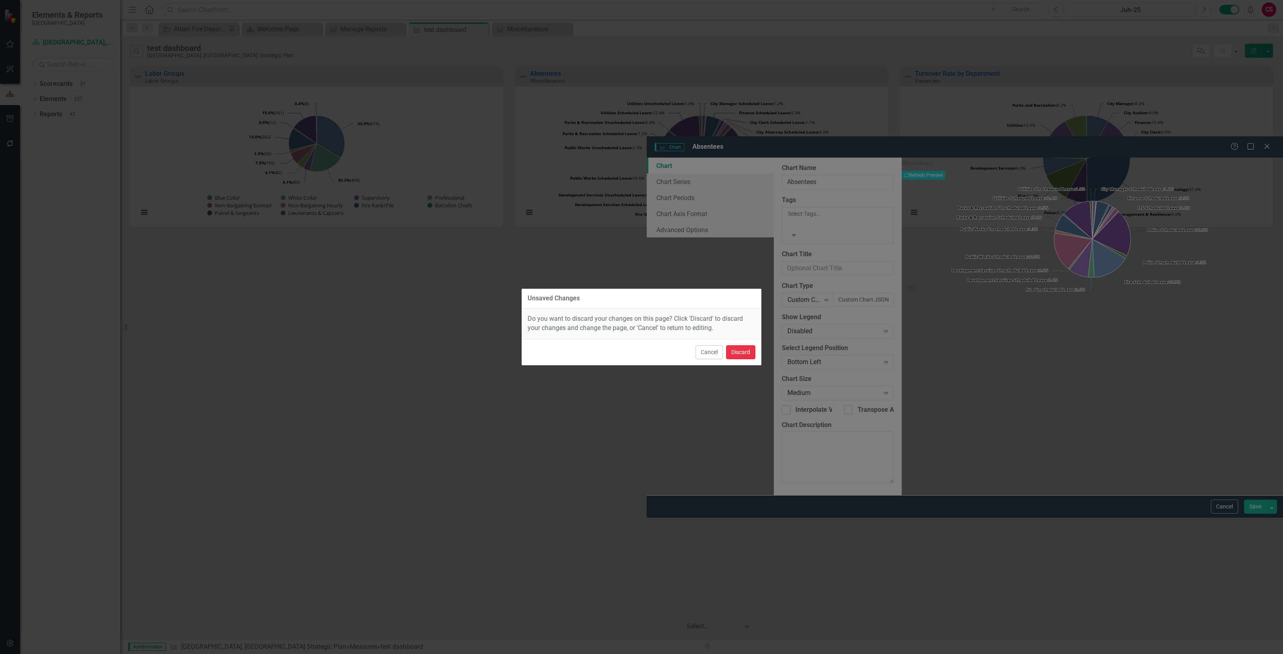
click at [746, 349] on button "Discard" at bounding box center [740, 352] width 29 height 14
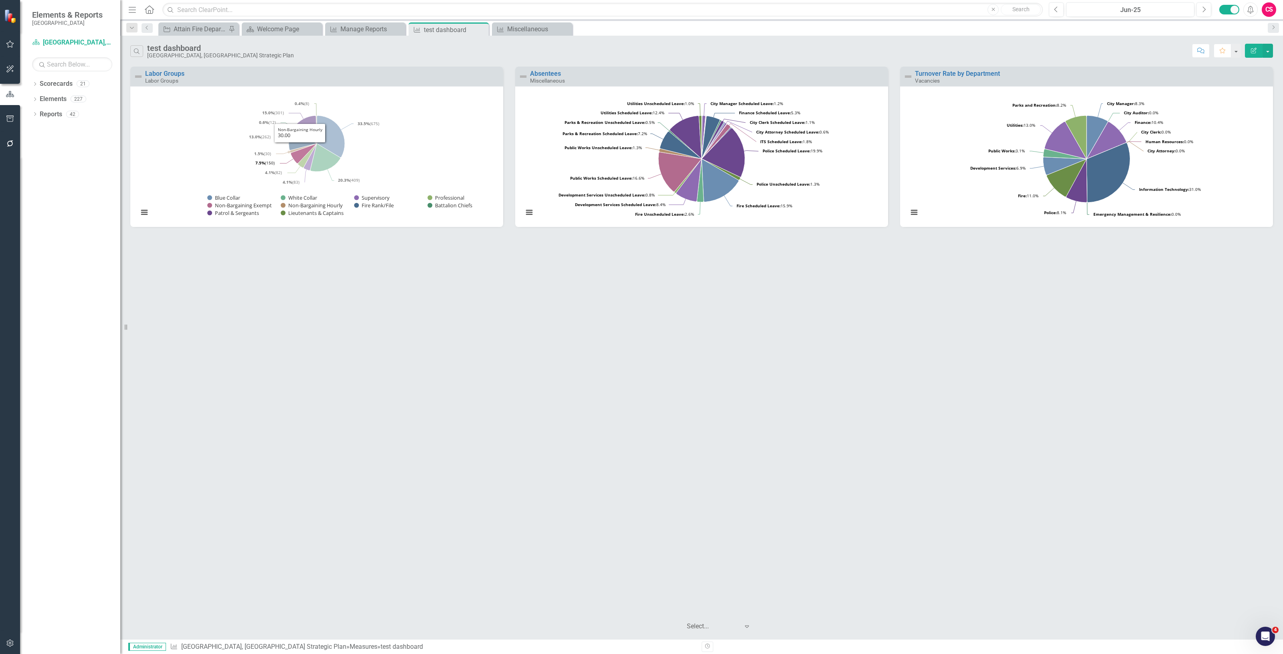
click at [233, 89] on div "Loading... Chart Pie chart with 10 slices. Labor Groups (Chart Type: Pie Chart)…" at bounding box center [316, 156] width 373 height 141
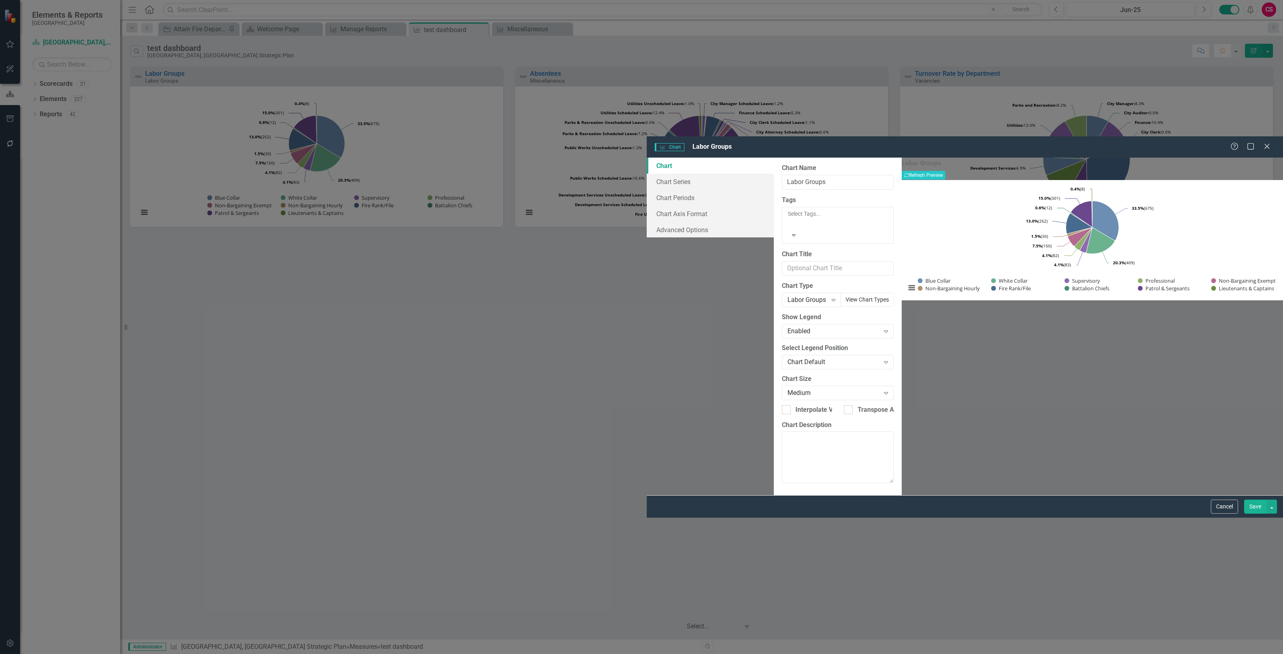
click at [841, 293] on button "View Chart Types" at bounding box center [868, 300] width 54 height 14
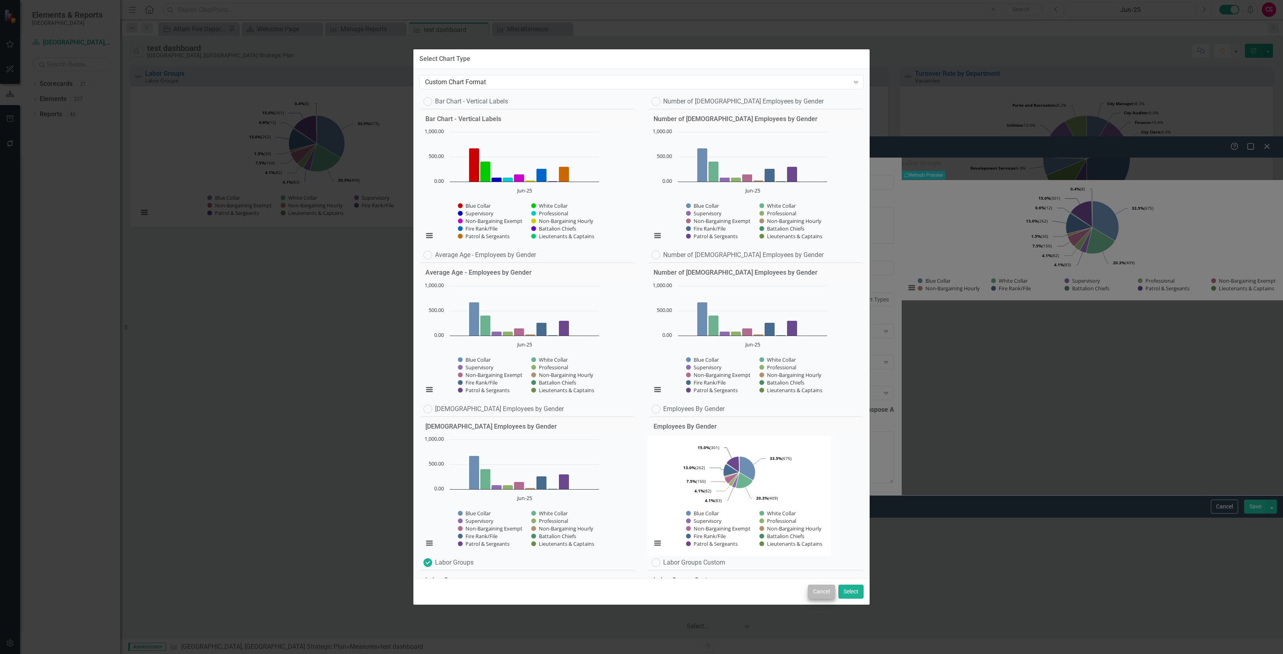
click at [820, 597] on div "Cancel Select" at bounding box center [641, 591] width 456 height 26
click at [817, 594] on button "Cancel" at bounding box center [821, 592] width 27 height 14
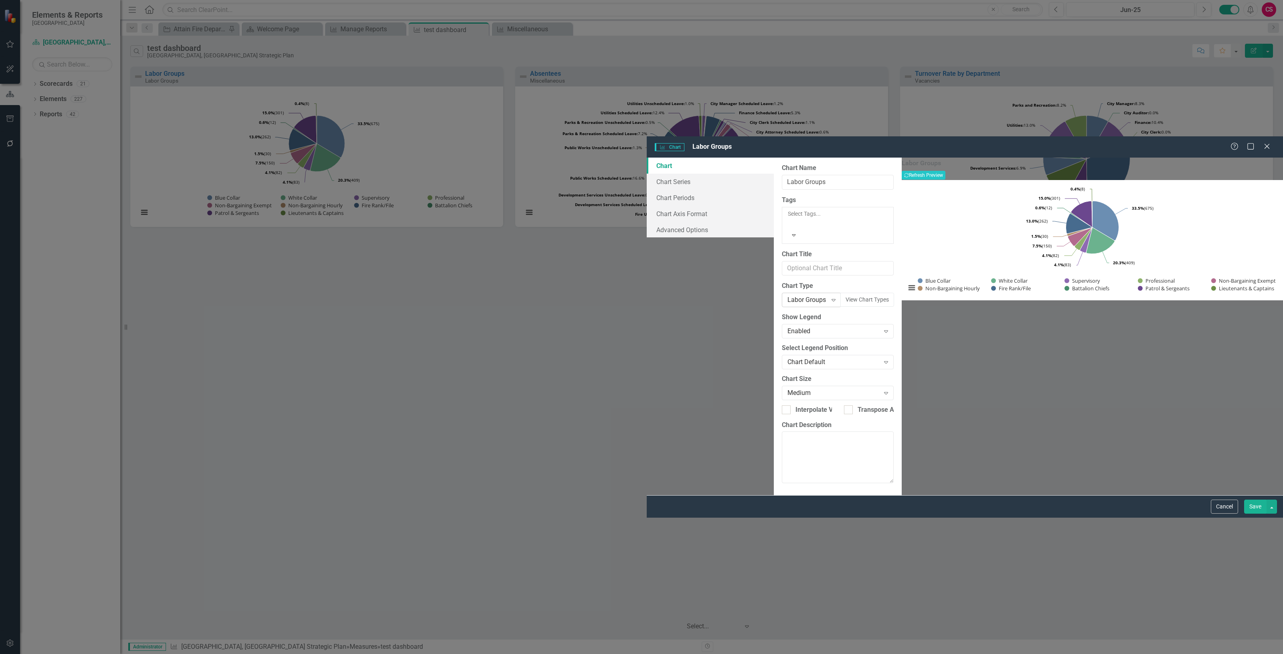
click at [782, 293] on div "Labor Groups Expand" at bounding box center [811, 300] width 59 height 14
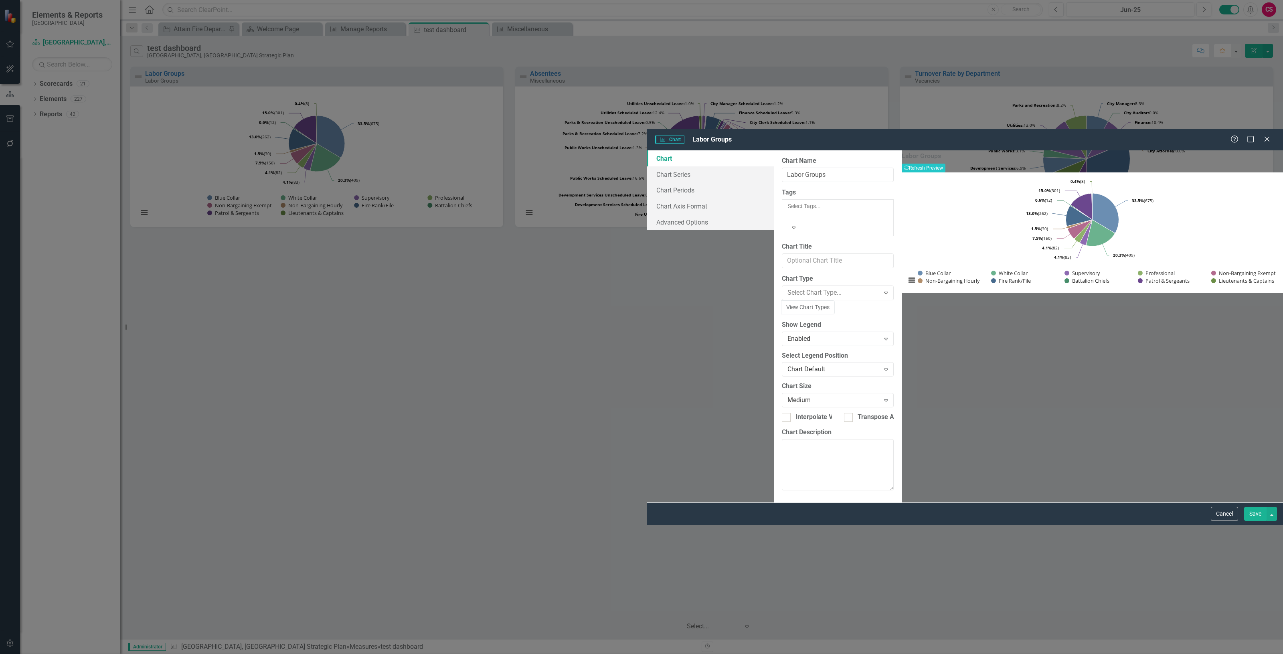
scroll to position [788, 0]
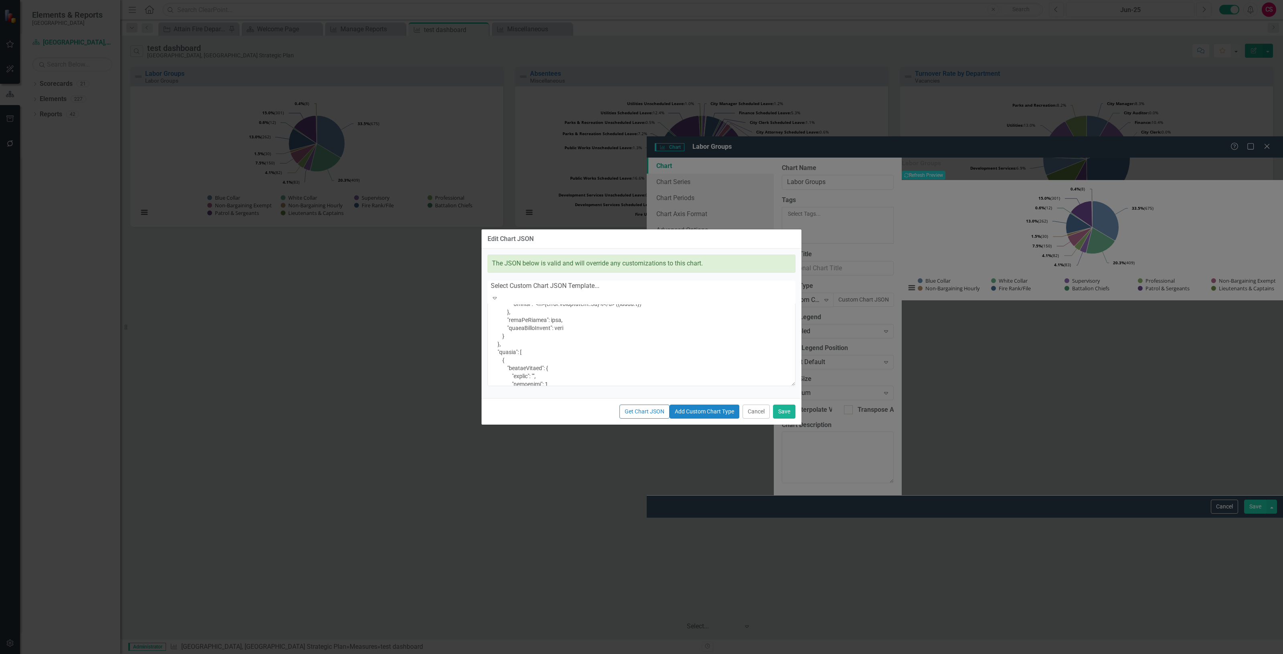
scroll to position [301, 0]
click at [600, 310] on textarea at bounding box center [642, 343] width 308 height 86
paste textarea "name}:{point."
drag, startPoint x: 742, startPoint y: 309, endPoint x: 726, endPoint y: 311, distance: 15.7
click at [726, 311] on textarea at bounding box center [642, 343] width 308 height 86
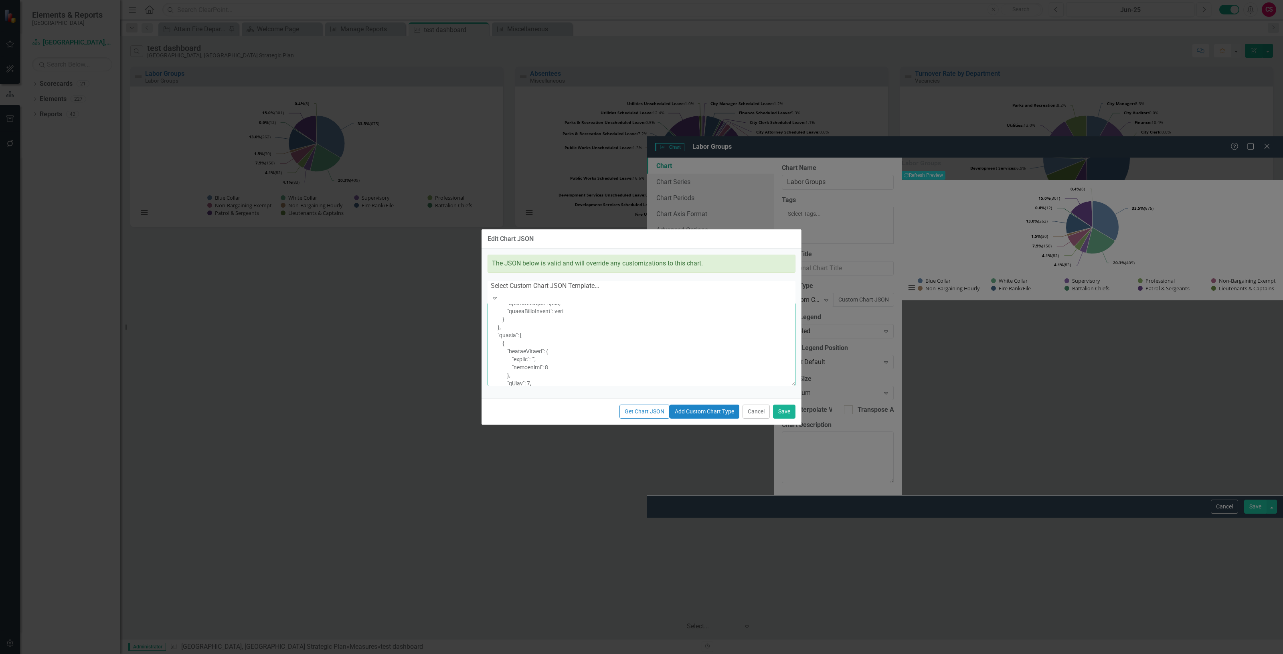
click at [646, 313] on textarea at bounding box center [642, 343] width 308 height 86
paste textarea "</b>"
type textarea "{ "colors": [ "#6b8eb2", "#6bb28e", "#8e6bb2", "#8eb26b", "#b26b8e", "#b28e6b",…"
click at [784, 419] on button "Save" at bounding box center [784, 412] width 22 height 14
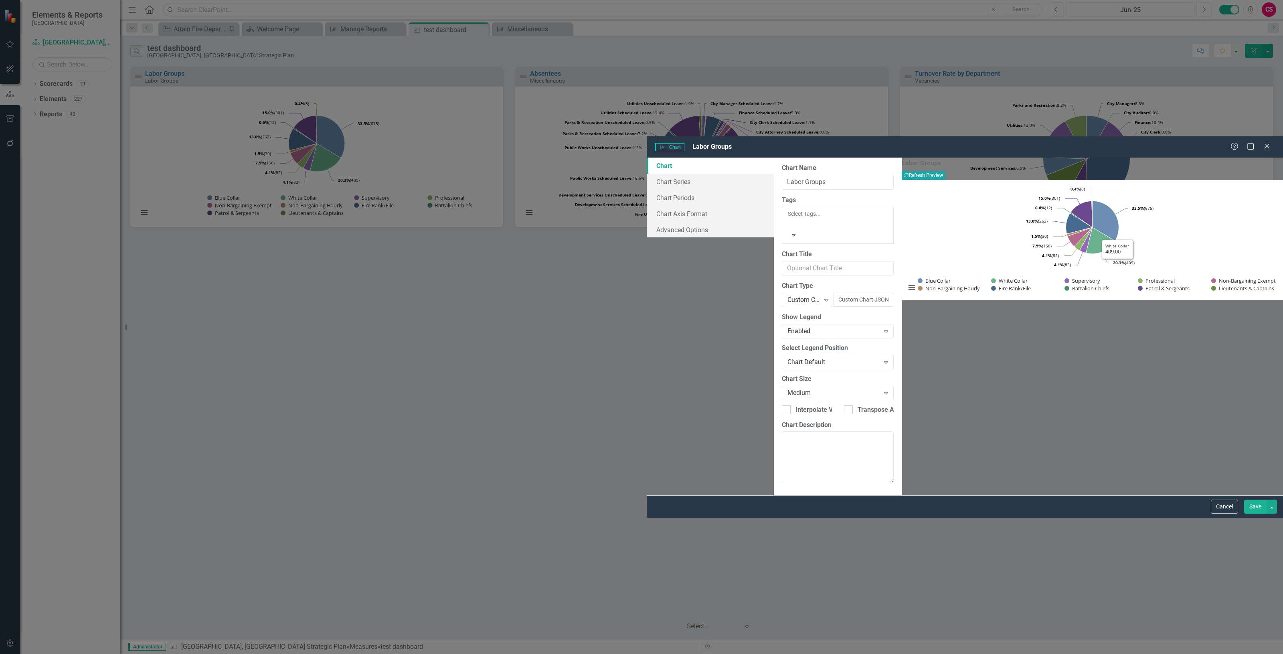
click at [946, 171] on button "Recalculate Refresh Preview" at bounding box center [924, 175] width 44 height 9
click at [782, 293] on div "Custom Chart JSON Expand" at bounding box center [808, 300] width 52 height 14
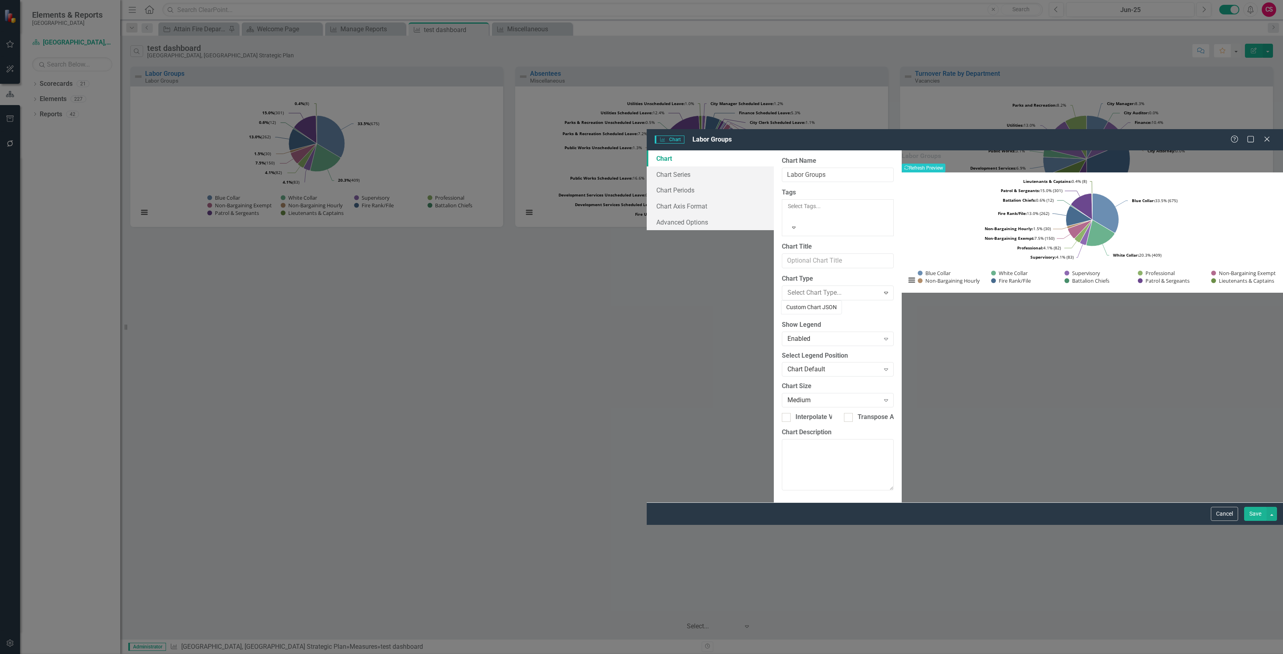
scroll to position [0, 0]
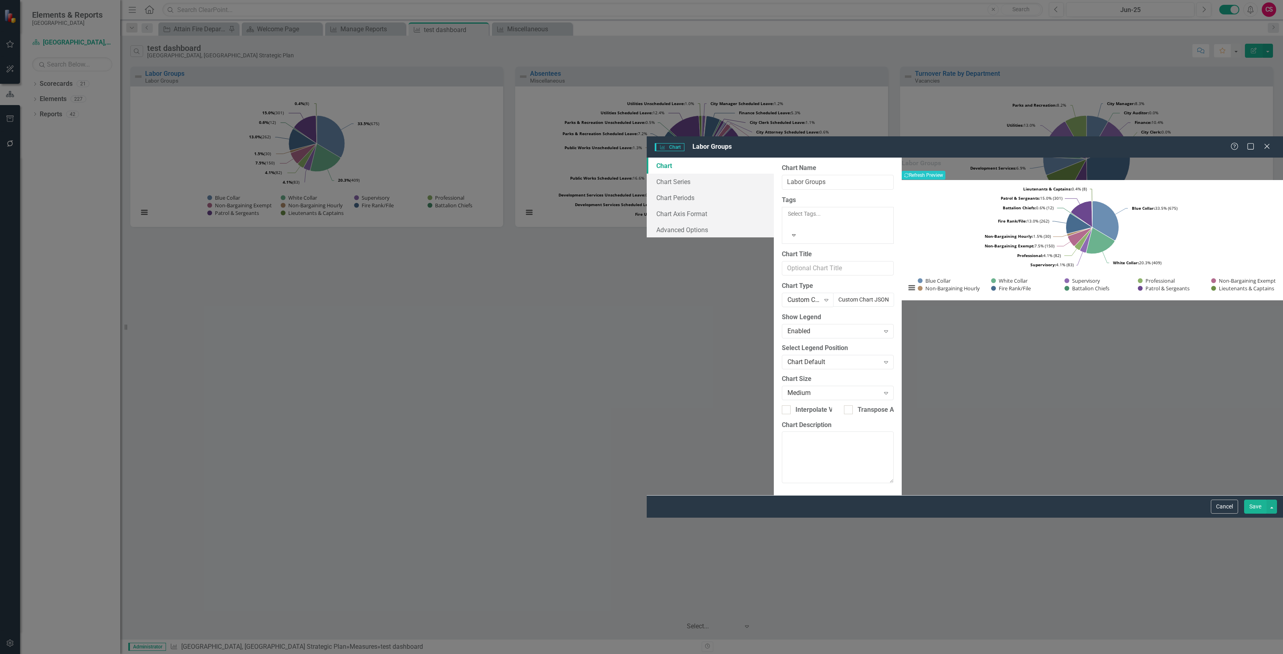
click at [833, 293] on button "Custom Chart JSON" at bounding box center [863, 300] width 61 height 14
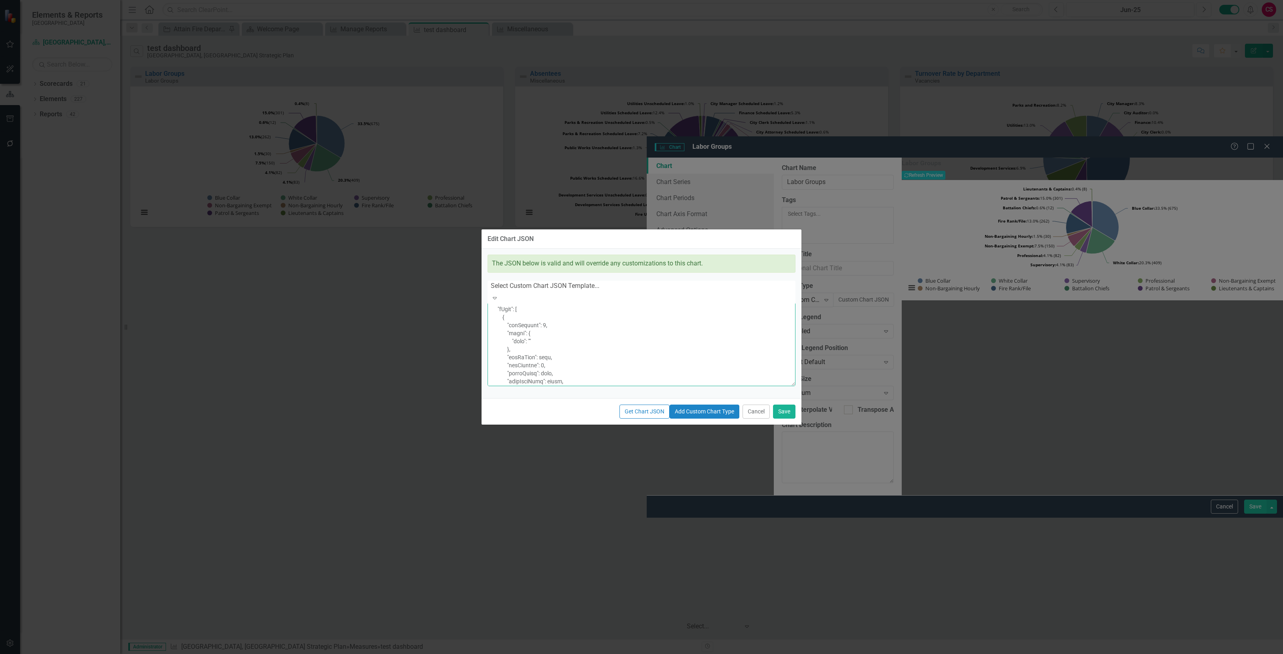
scroll to position [1681, 0]
click at [0, 538] on html "Elements & Reports Cape Coral Scorecard Cape Coral, FL Strategic Plan Search Dr…" at bounding box center [641, 327] width 1283 height 654
drag, startPoint x: -212, startPoint y: 557, endPoint x: -136, endPoint y: 365, distance: 206.3
click at [0, 365] on html "Elements & Reports Cape Coral Scorecard Cape Coral, FL Strategic Plan Search Dr…" at bounding box center [641, 327] width 1283 height 654
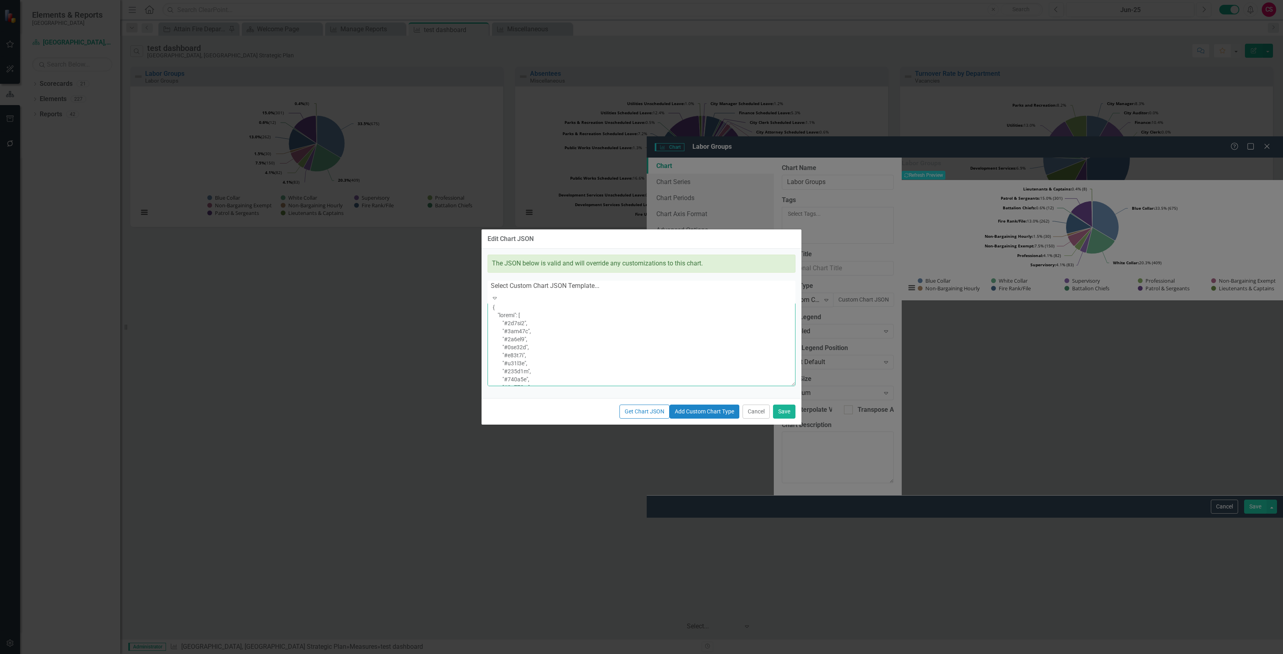
drag, startPoint x: 471, startPoint y: 379, endPoint x: 500, endPoint y: 298, distance: 86.5
click at [486, 288] on div "The JSON below is valid and will override any customizations to this chart. Sel…" at bounding box center [642, 324] width 320 height 150
click at [759, 419] on button "Cancel" at bounding box center [756, 412] width 27 height 14
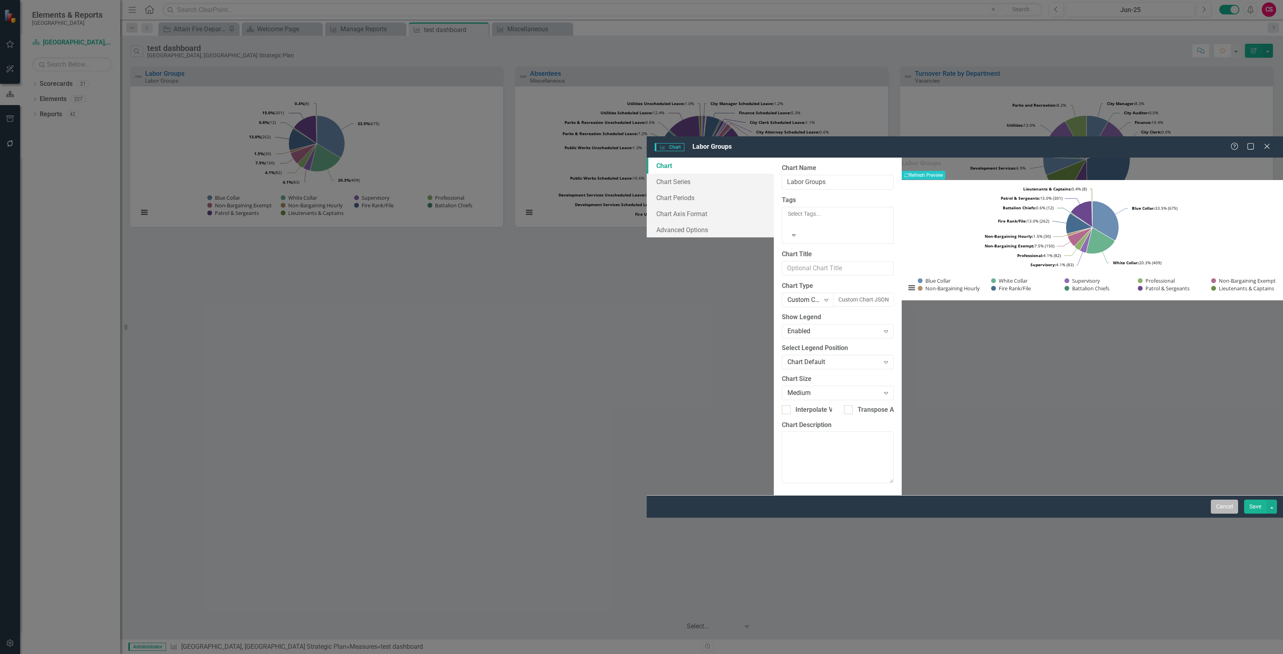
click at [1219, 514] on button "Cancel" at bounding box center [1224, 507] width 27 height 14
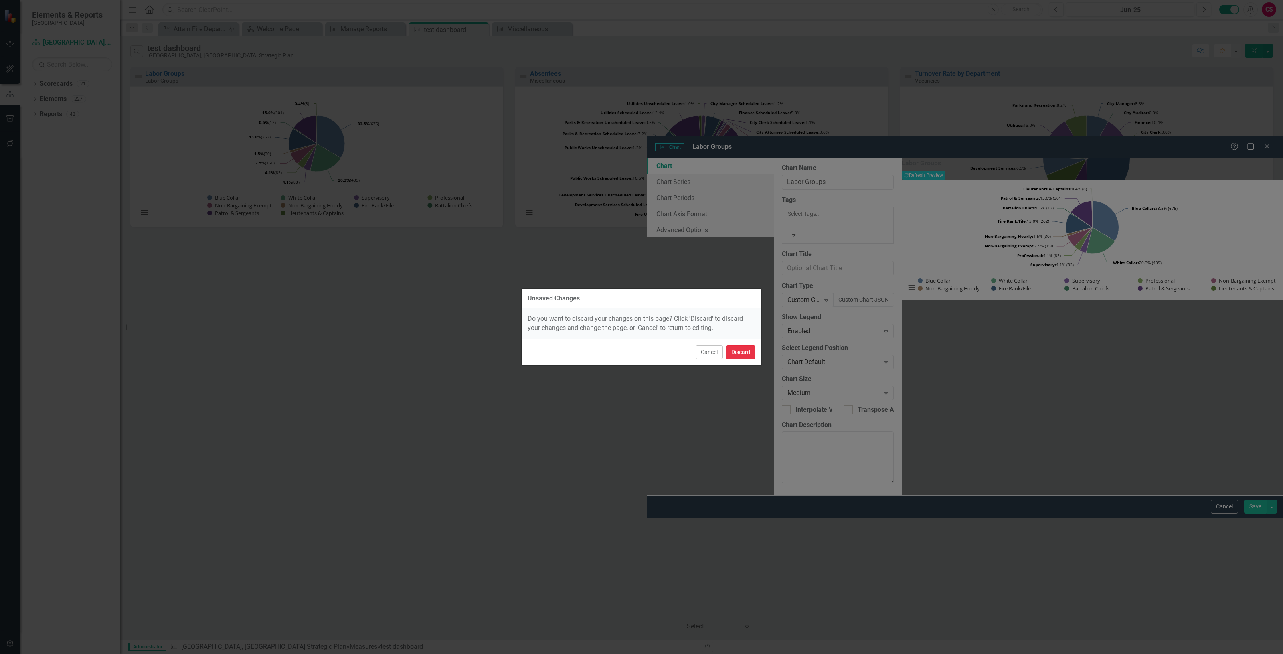
click at [737, 345] on button "Discard" at bounding box center [740, 352] width 29 height 14
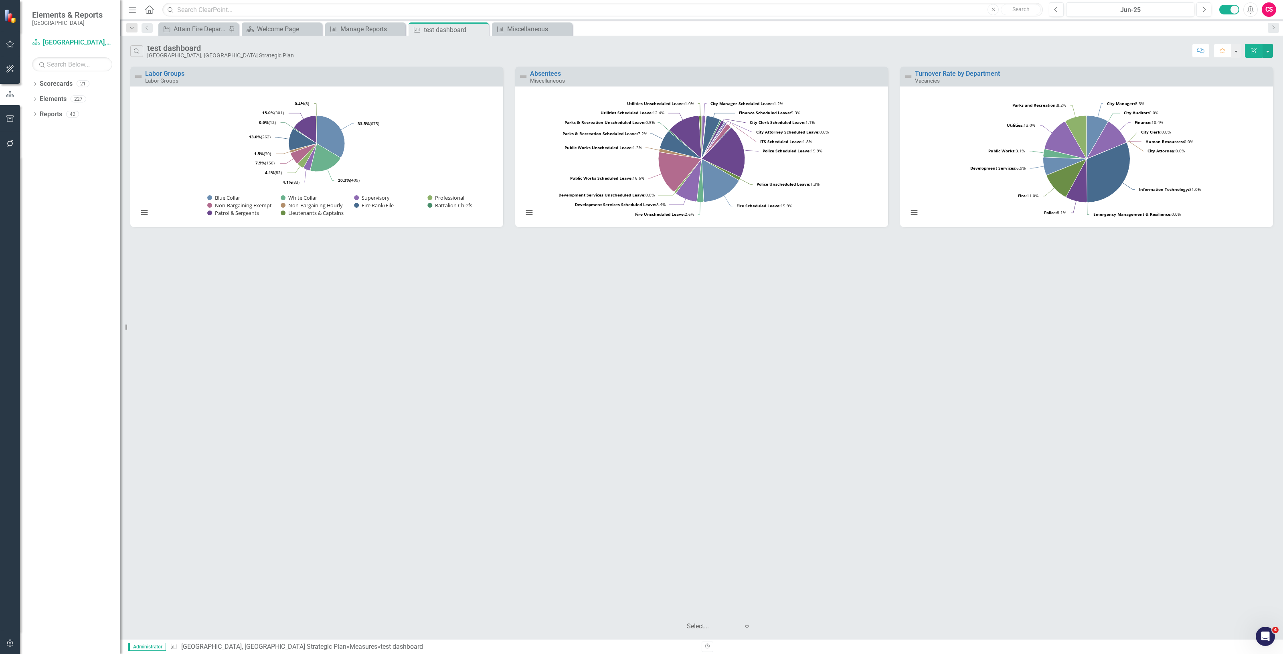
click at [410, 148] on rect "Interactive chart" at bounding box center [316, 160] width 365 height 130
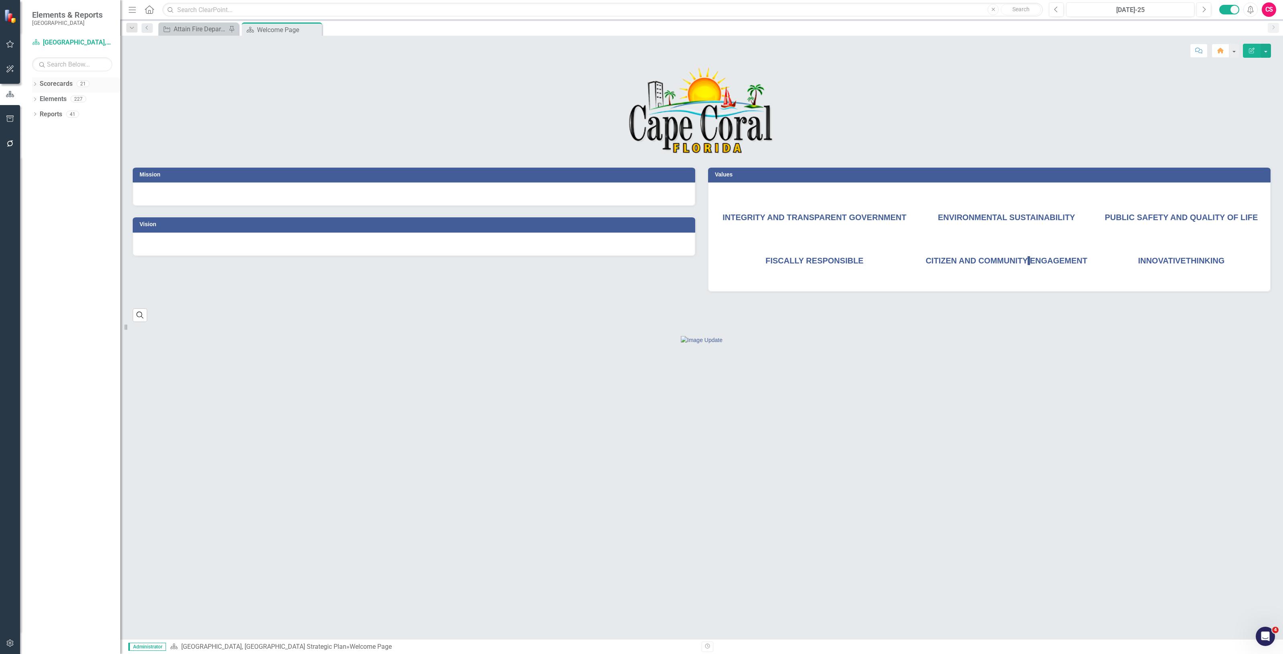
click at [61, 82] on link "Scorecards" at bounding box center [56, 83] width 33 height 9
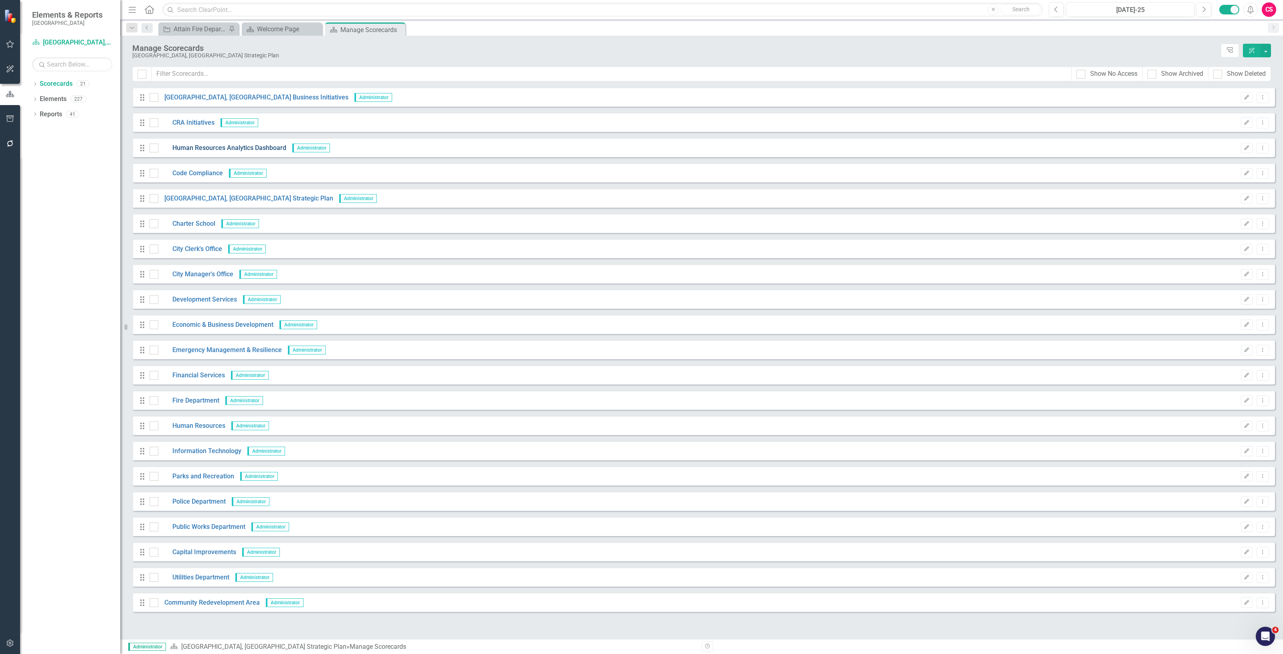
click at [185, 152] on link "Human Resources Analytics Dashboard" at bounding box center [222, 148] width 128 height 9
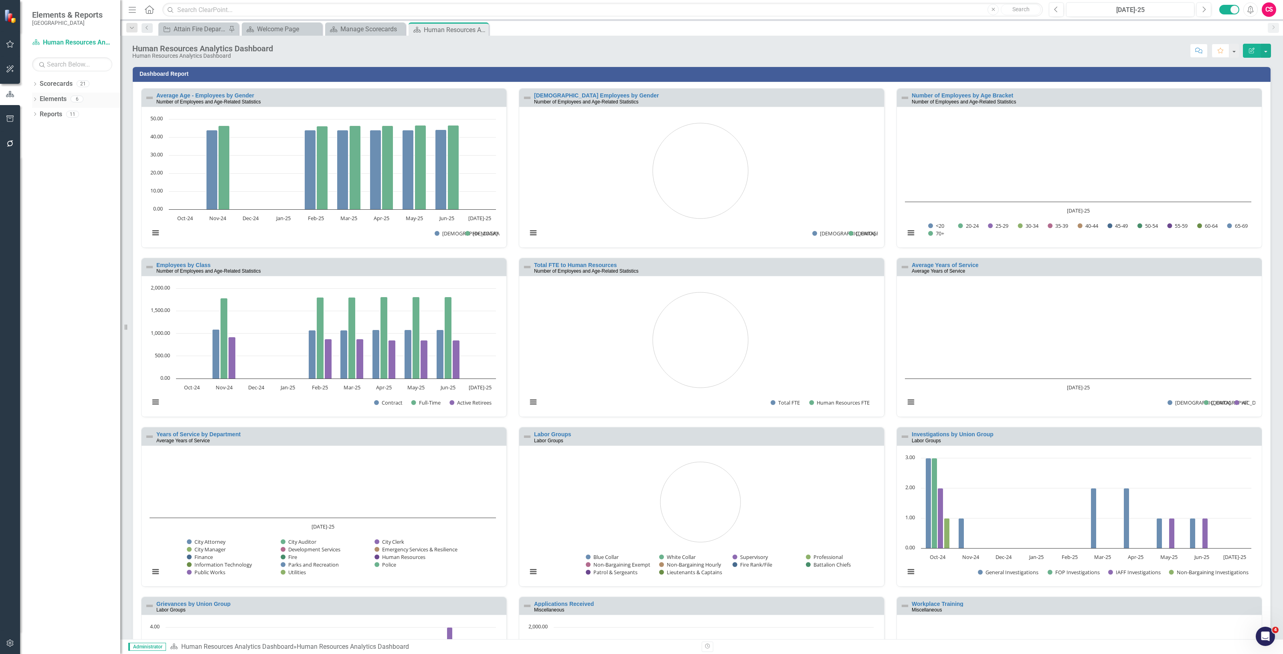
click at [56, 97] on link "Elements" at bounding box center [53, 99] width 27 height 9
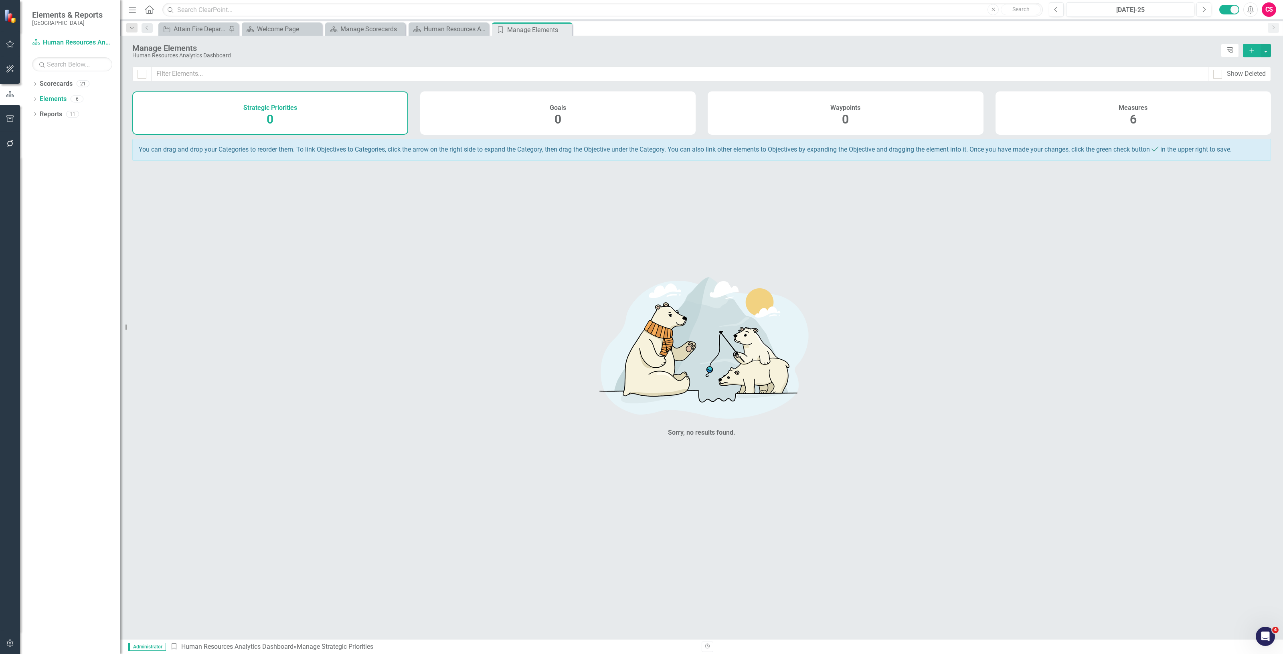
click at [1042, 122] on div "Measures 6" at bounding box center [1134, 112] width 276 height 43
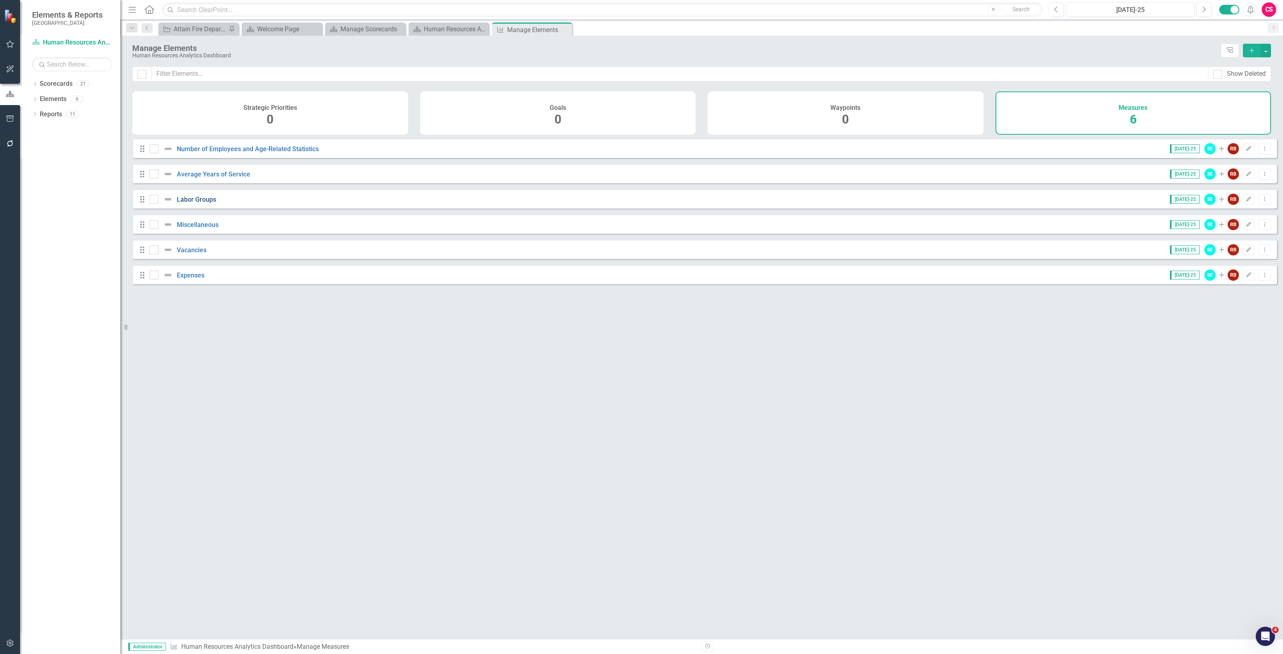
click at [209, 203] on link "Labor Groups" at bounding box center [196, 200] width 39 height 8
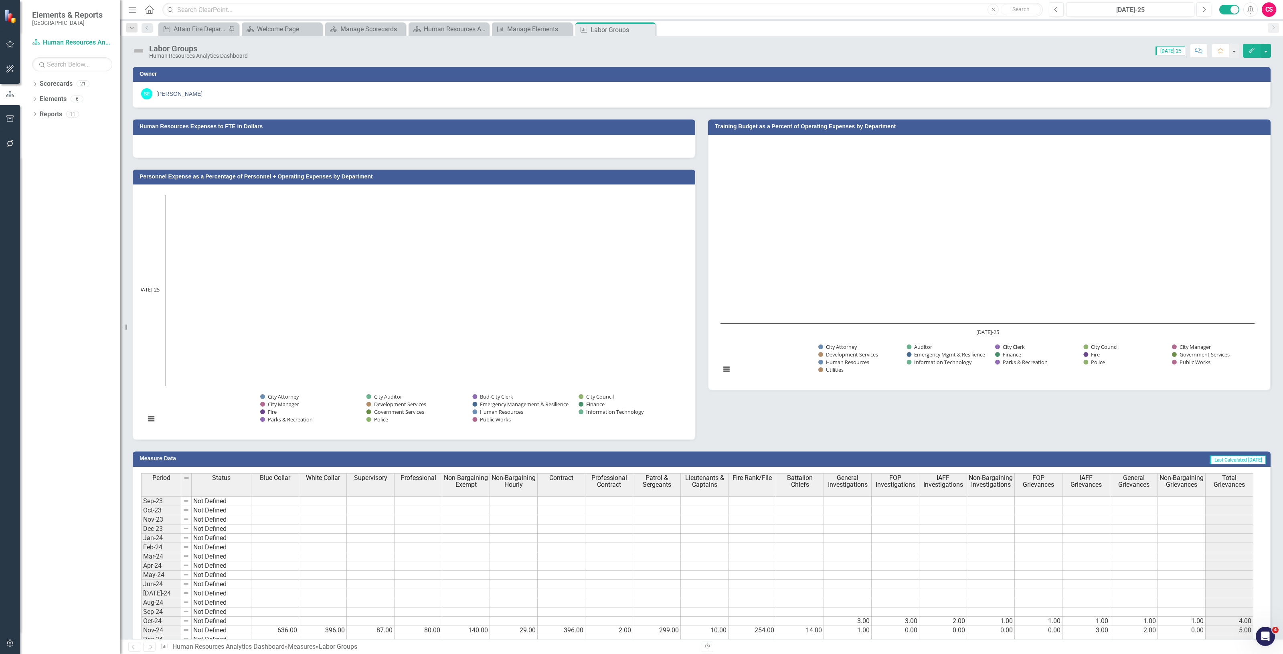
click at [1246, 57] on button "Edit" at bounding box center [1252, 51] width 18 height 14
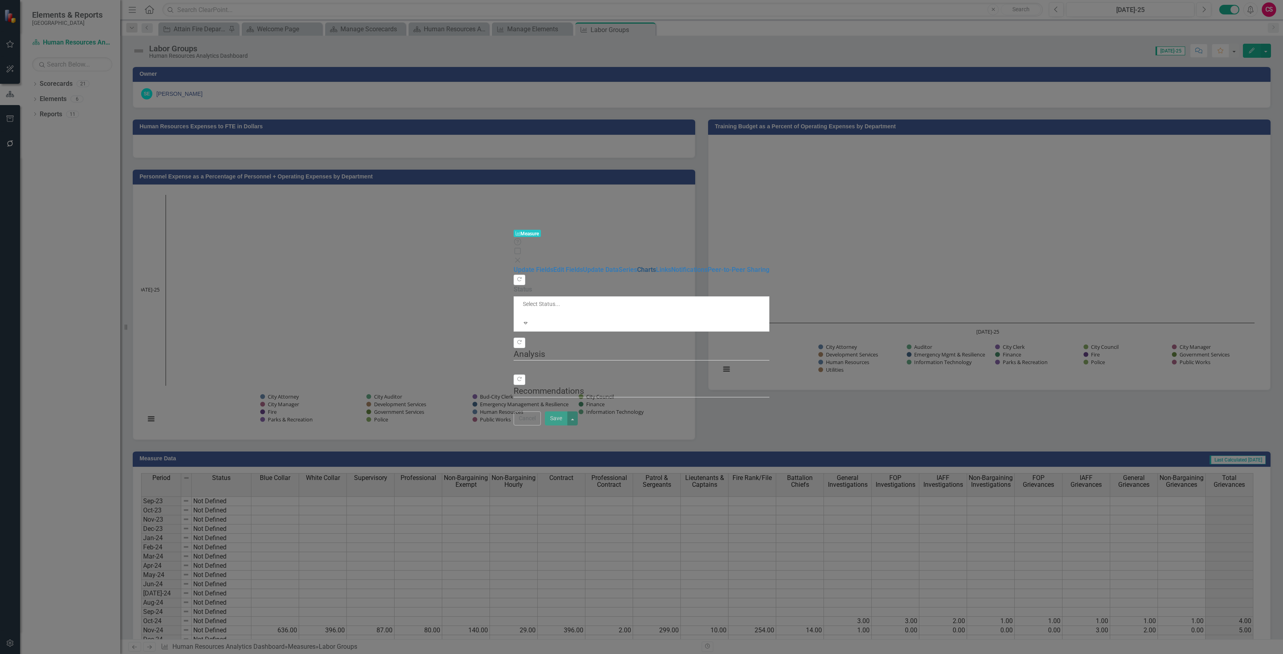
click at [253, 87] on div "Measure Measure Help Maximize Close Update Fields Edit Fields Update Data Serie…" at bounding box center [641, 327] width 1283 height 654
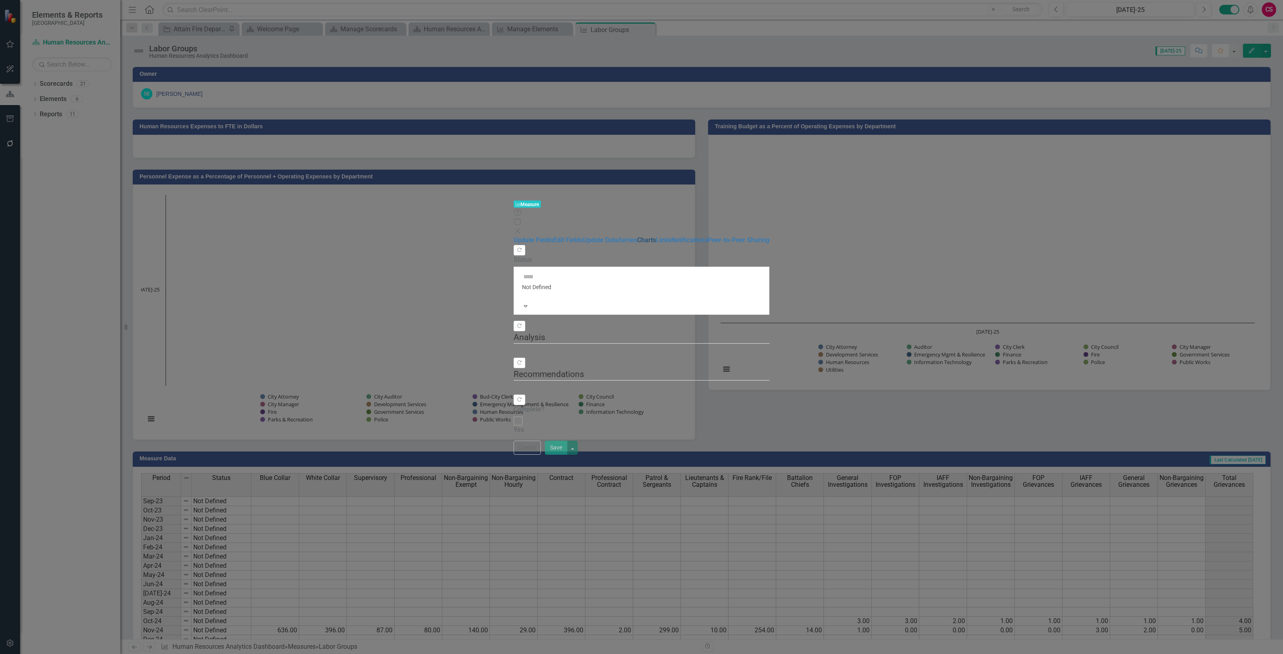
click at [637, 236] on link "Charts" at bounding box center [646, 240] width 19 height 8
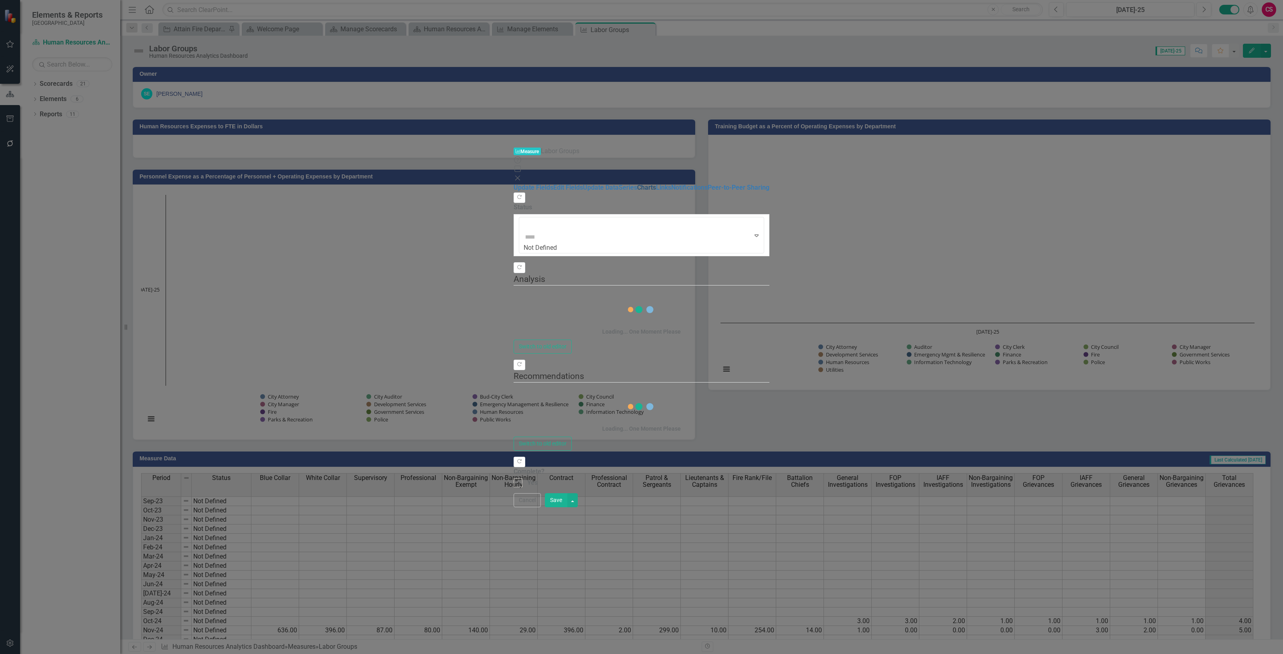
click at [637, 184] on link "Charts" at bounding box center [646, 188] width 19 height 8
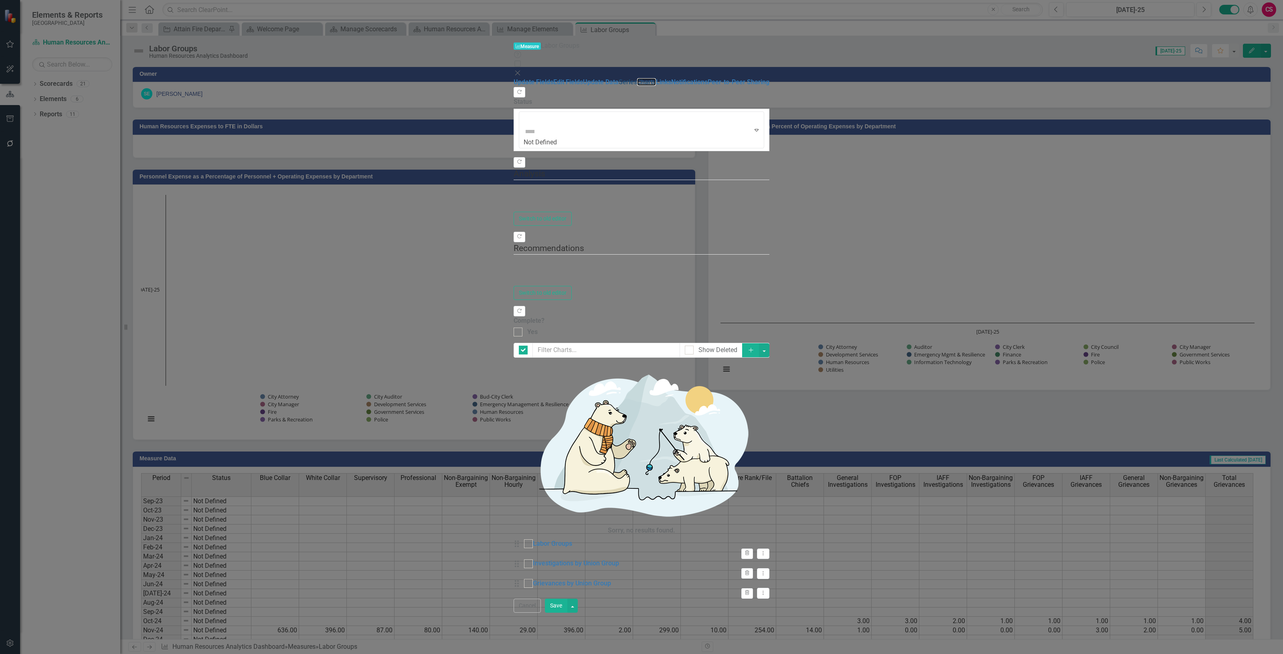
checkbox input "false"
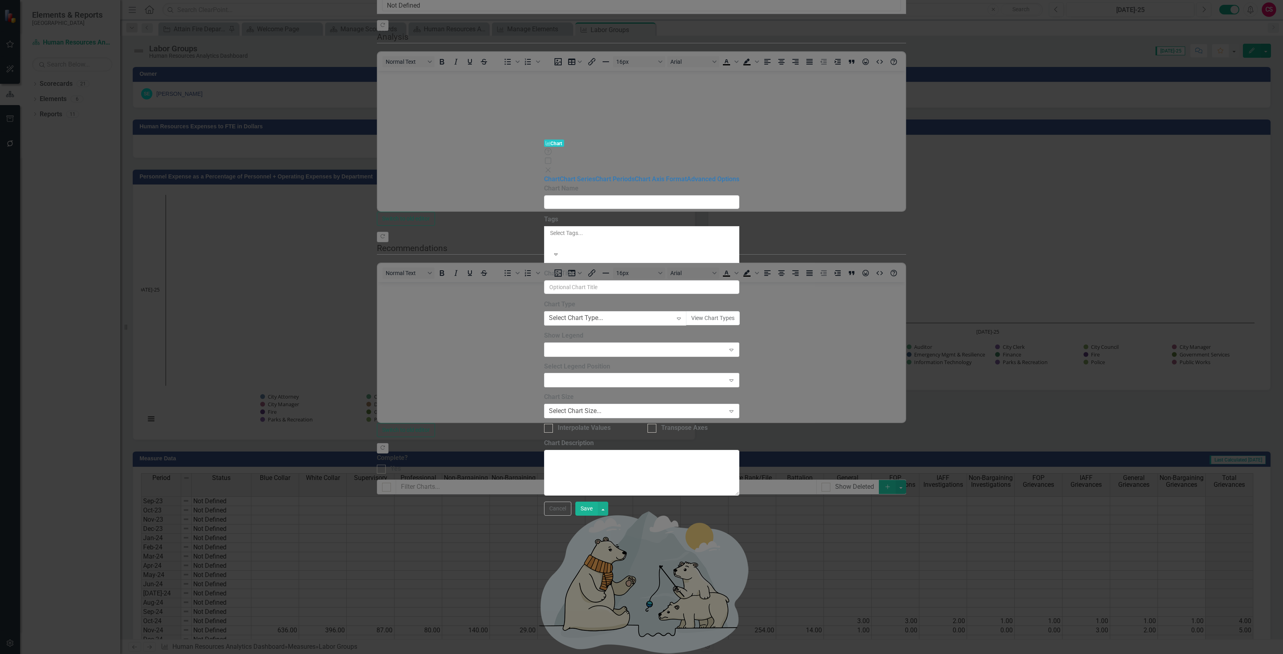
type input "Labor Groups"
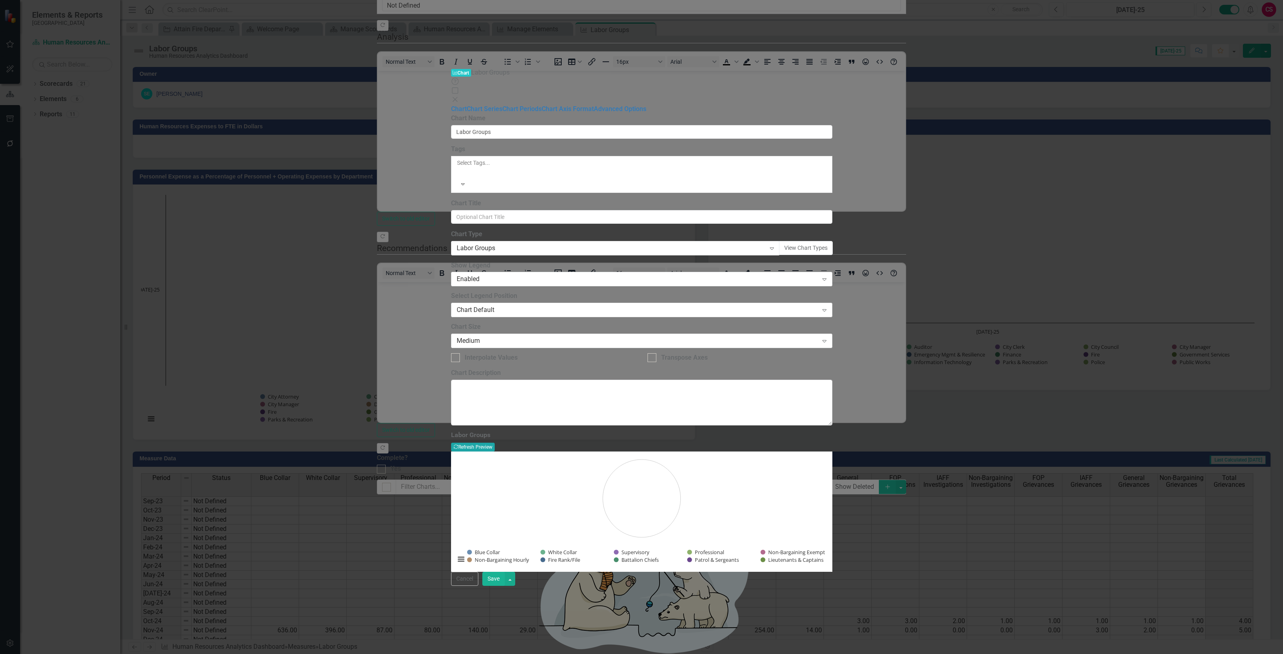
click at [495, 443] on button "Recalculate Refresh Preview" at bounding box center [473, 447] width 44 height 9
click at [822, 241] on button "View Chart Types" at bounding box center [806, 248] width 54 height 14
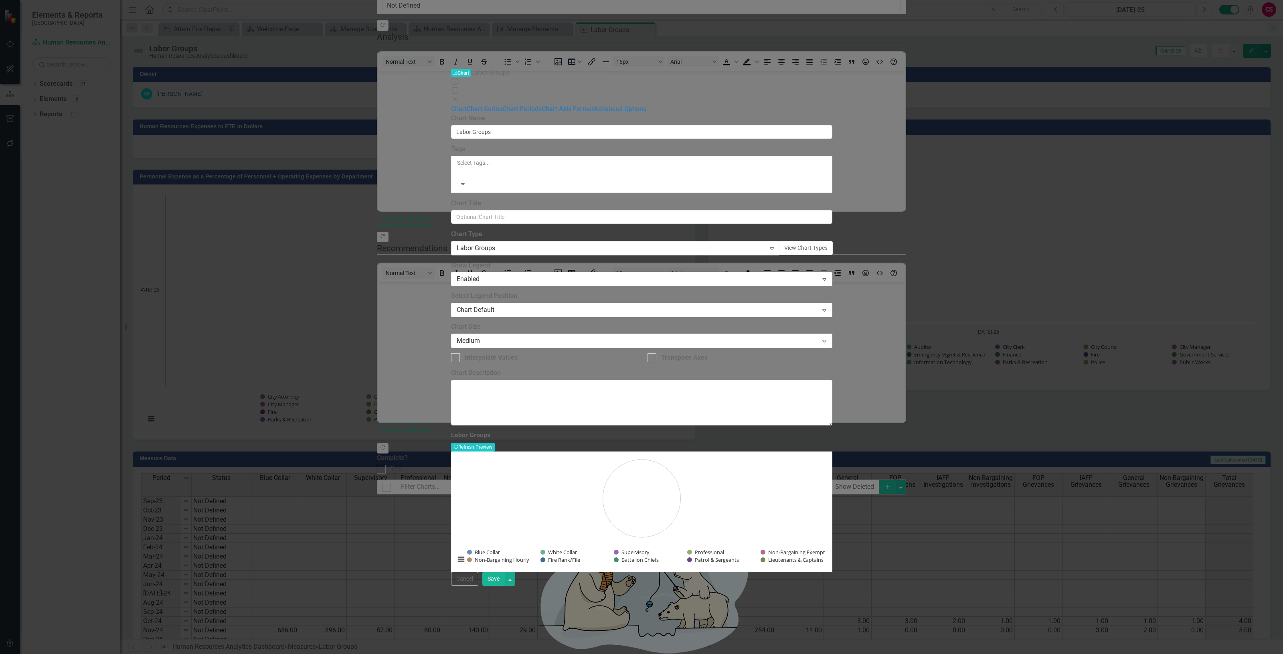
click at [553, 243] on div "Labor Groups" at bounding box center [611, 247] width 309 height 9
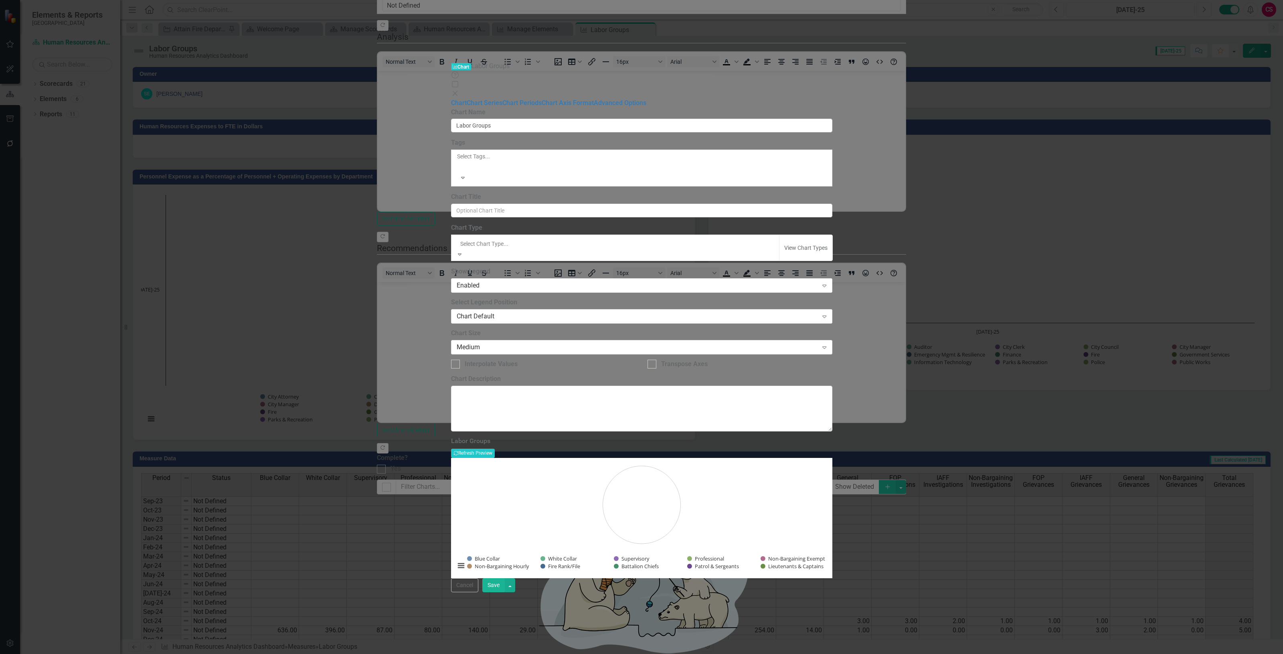
scroll to position [788, 0]
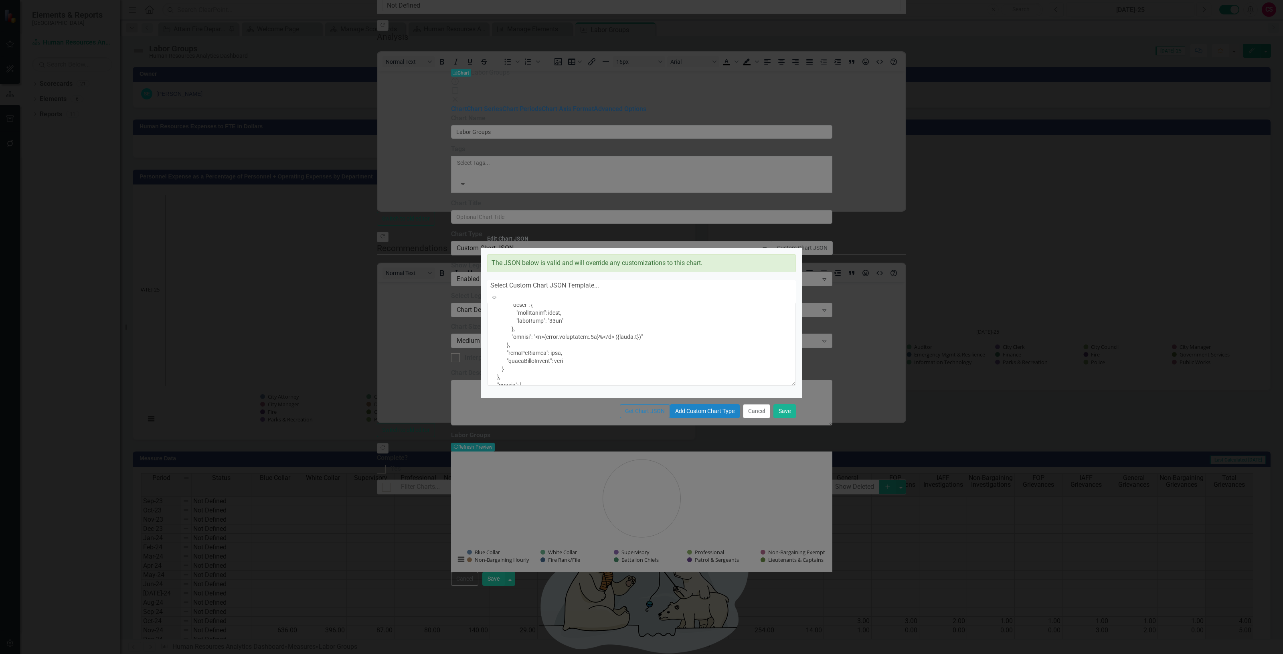
scroll to position [301, 0]
click at [599, 309] on textarea at bounding box center [641, 343] width 309 height 86
click at [600, 308] on textarea at bounding box center [641, 343] width 309 height 86
type textarea "{ "colors": [ "#6b8eb2", "#6bb28e", "#8e6bb2", "#8eb26b", "#b26b8e", "#b28e6b",…"
click at [785, 418] on button "Save" at bounding box center [785, 411] width 22 height 14
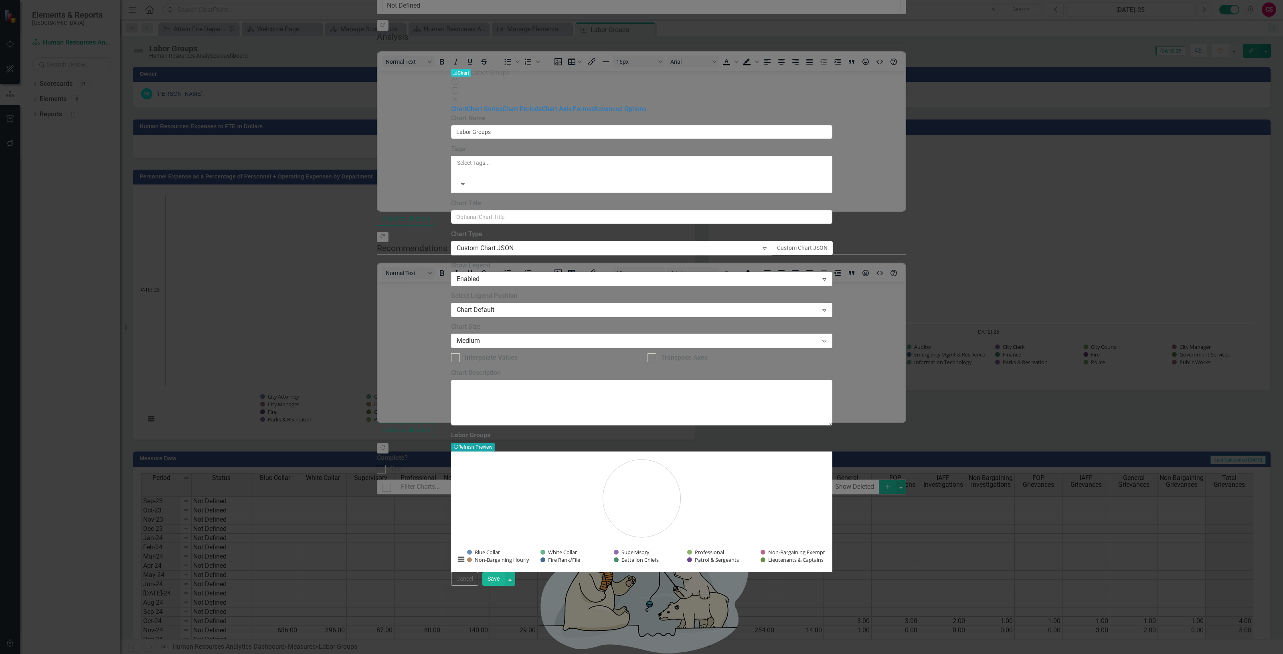
click at [495, 443] on button "Recalculate Refresh Preview" at bounding box center [473, 447] width 44 height 9
click at [505, 586] on button "Save" at bounding box center [493, 579] width 22 height 14
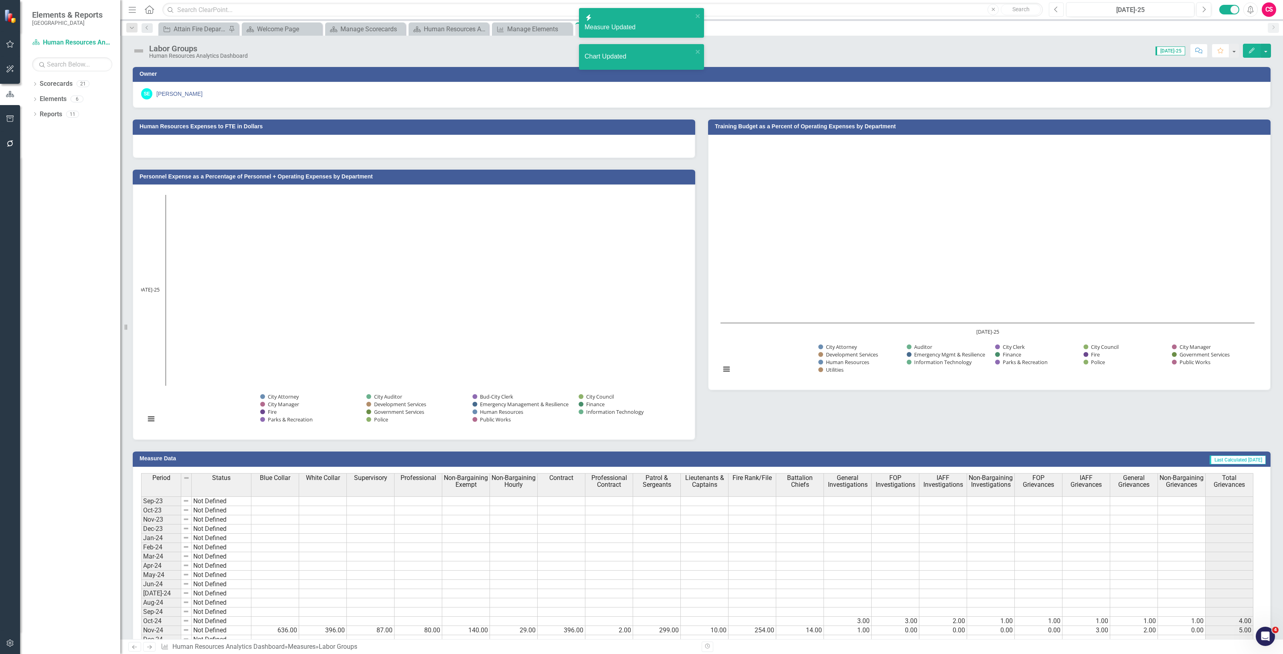
click at [1057, 8] on icon "Previous" at bounding box center [1056, 9] width 4 height 7
click at [1246, 53] on button "Edit" at bounding box center [1252, 51] width 18 height 14
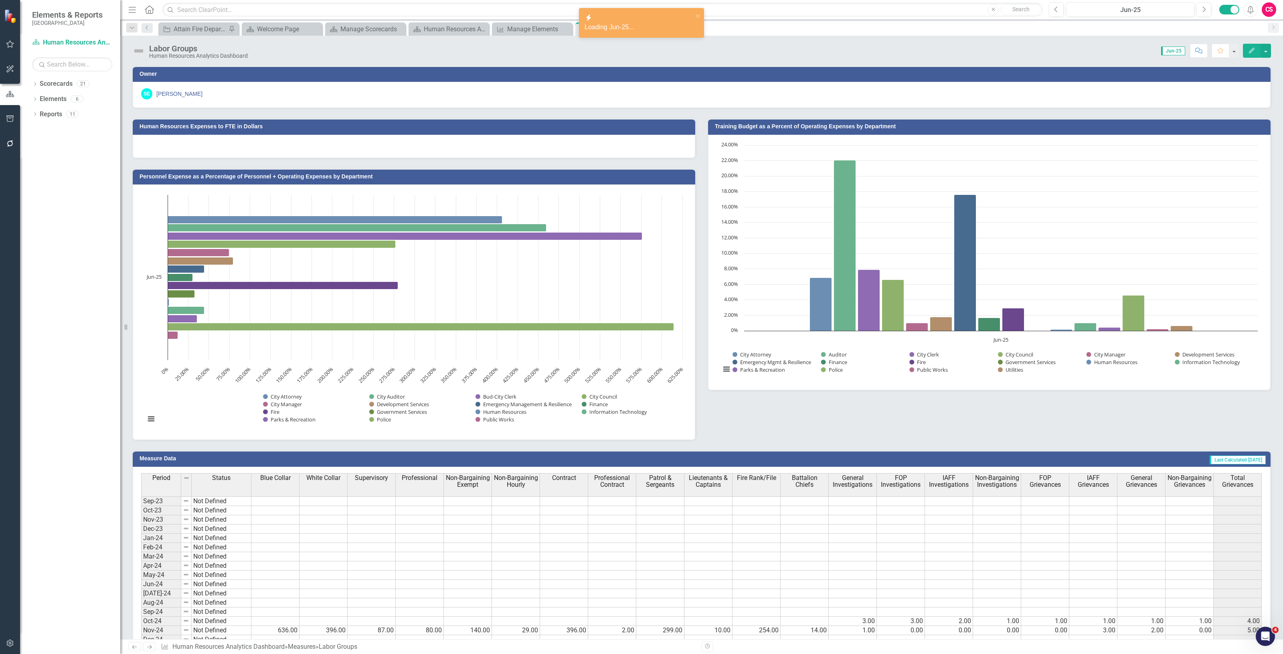
drag, startPoint x: 1248, startPoint y: 59, endPoint x: 1248, endPoint y: 53, distance: 5.2
click at [1250, 53] on button "Edit" at bounding box center [1252, 51] width 18 height 14
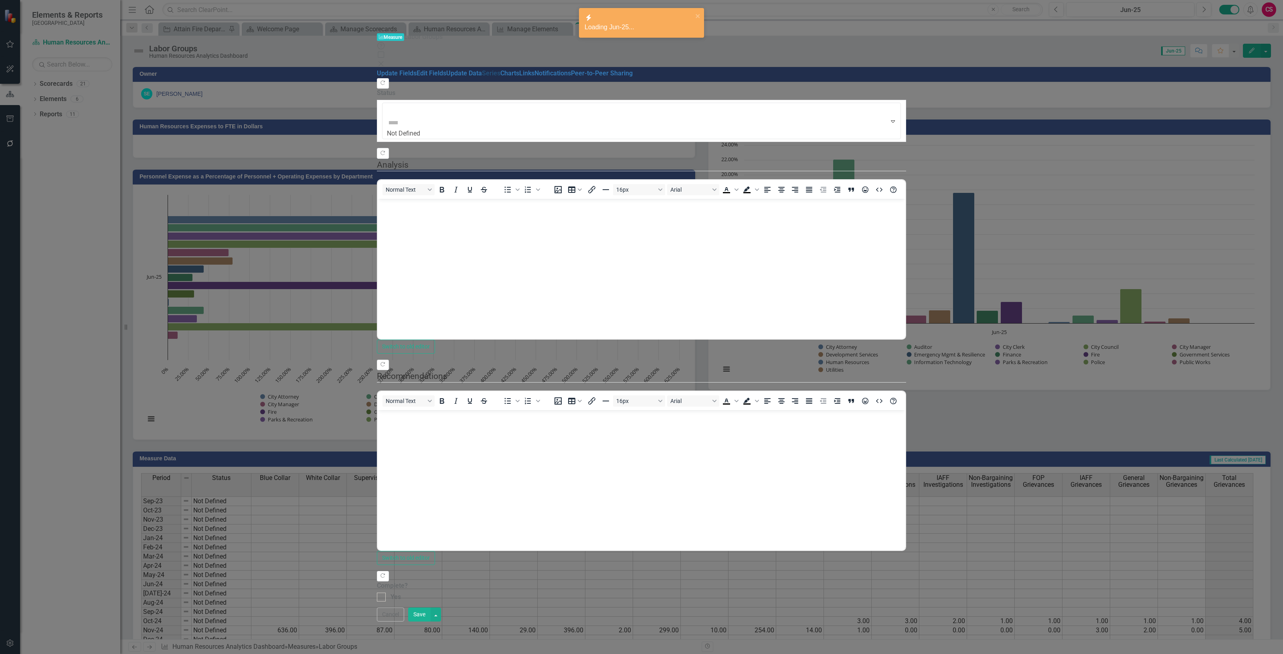
click at [482, 77] on link "Series" at bounding box center [491, 73] width 18 height 8
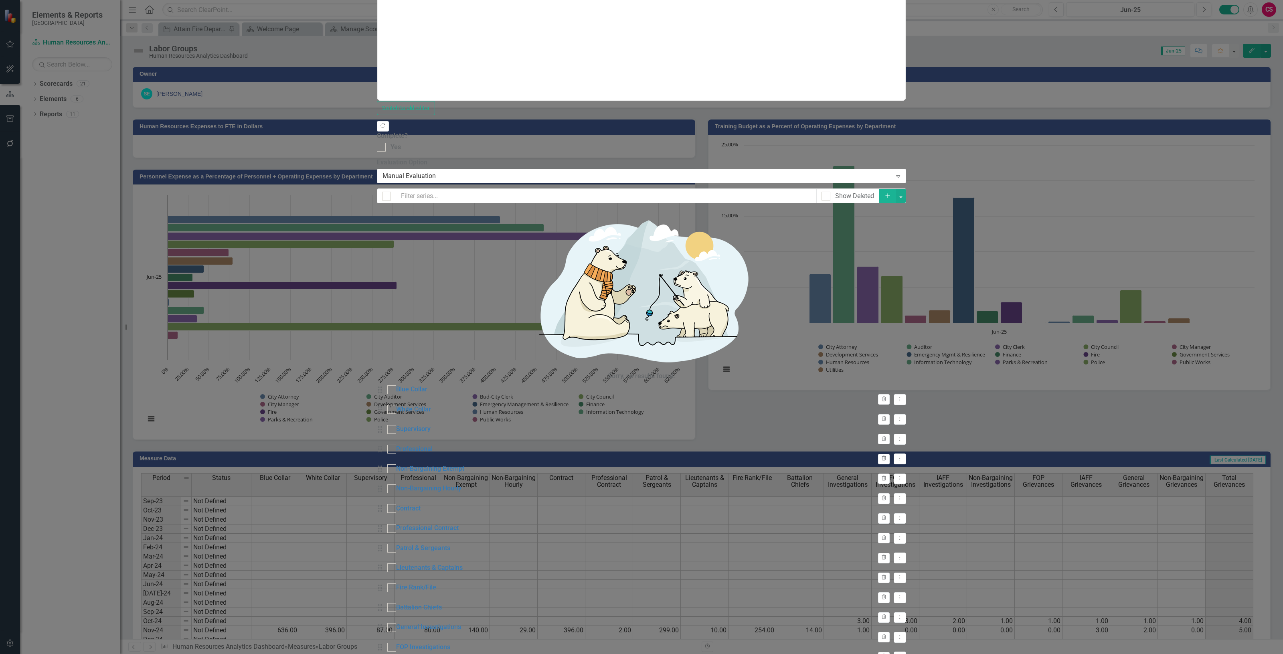
checkbox input "false"
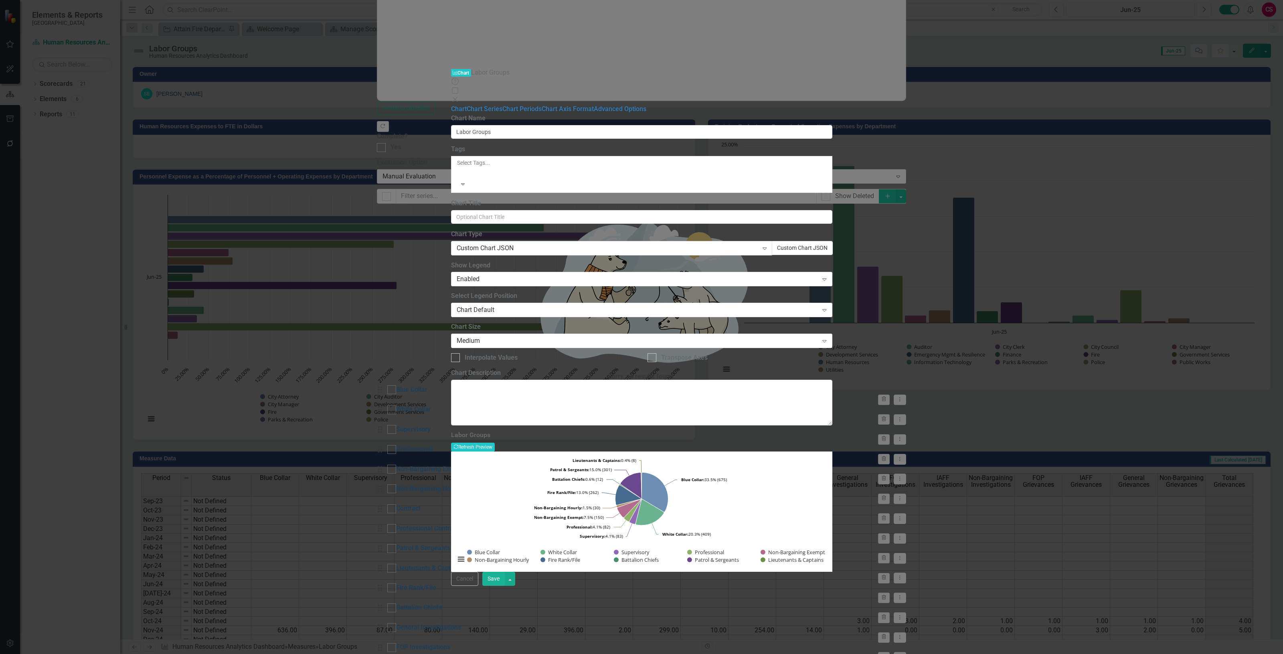
click at [833, 241] on button "Custom Chart JSON" at bounding box center [802, 248] width 61 height 14
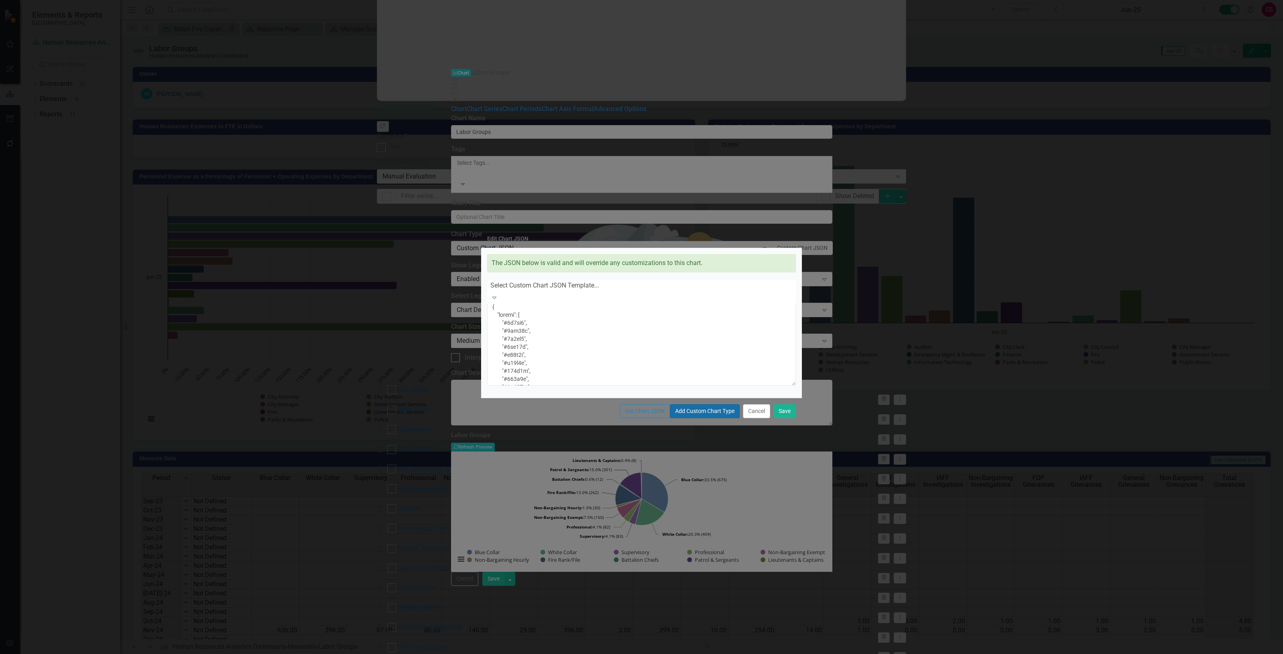
click at [670, 418] on button "Add Custom Chart Type" at bounding box center [705, 411] width 70 height 14
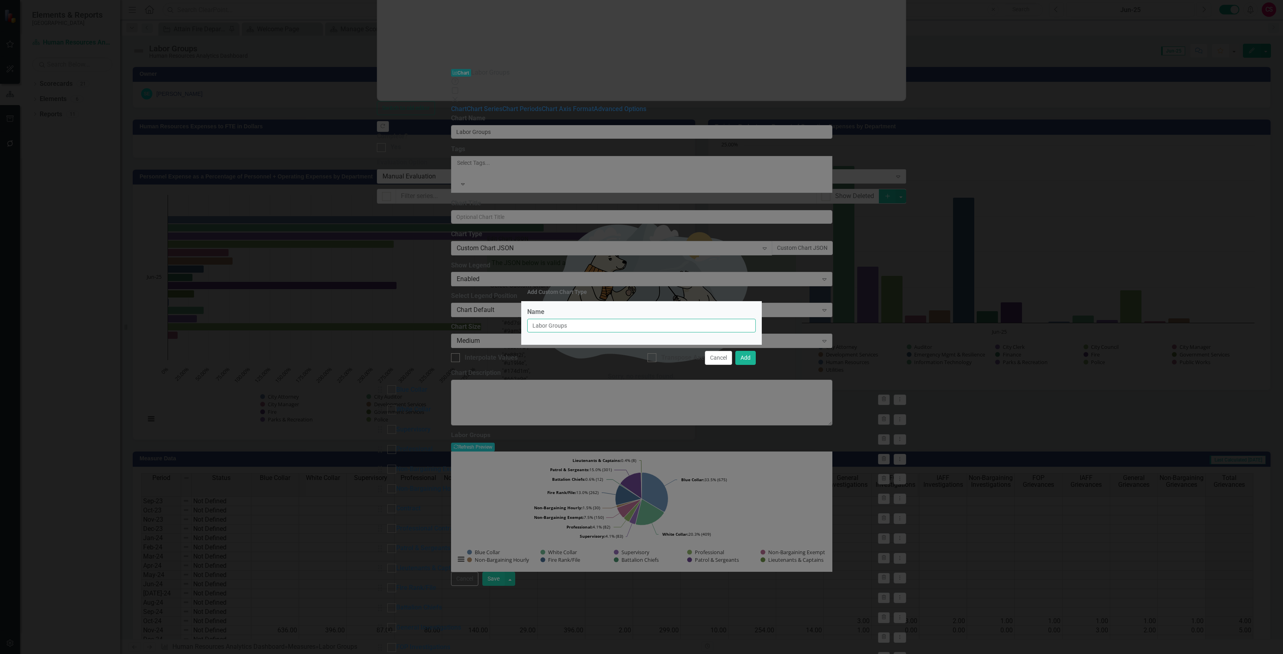
drag, startPoint x: 587, startPoint y: 330, endPoint x: 446, endPoint y: 325, distance: 142.0
click at [446, 324] on div "Add Custom Chart Type Name Labor Groups Cancel Add" at bounding box center [641, 327] width 1283 height 654
click at [561, 326] on input "Pie Chart with legend name, % value and # value as data labels" at bounding box center [641, 326] width 229 height 14
type input "Pie Chart: data labels -(name, percentage, number)"
click at [748, 365] on button "Add" at bounding box center [745, 358] width 20 height 14
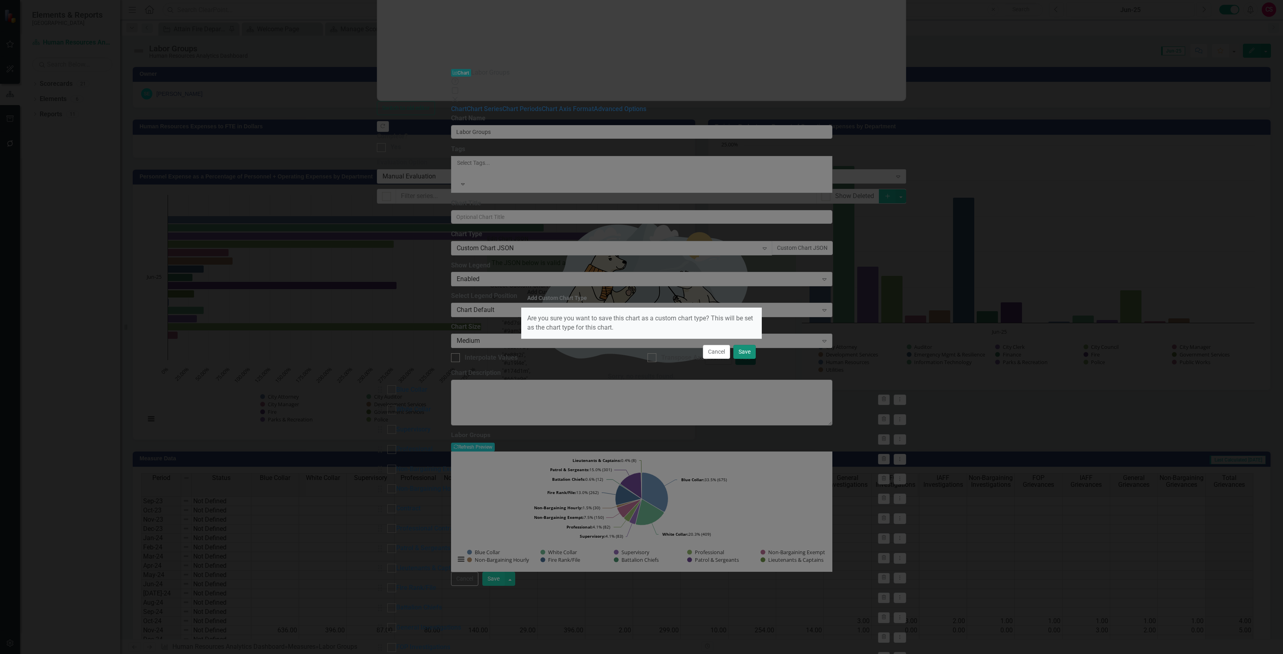
click at [746, 353] on button "Save" at bounding box center [744, 352] width 22 height 14
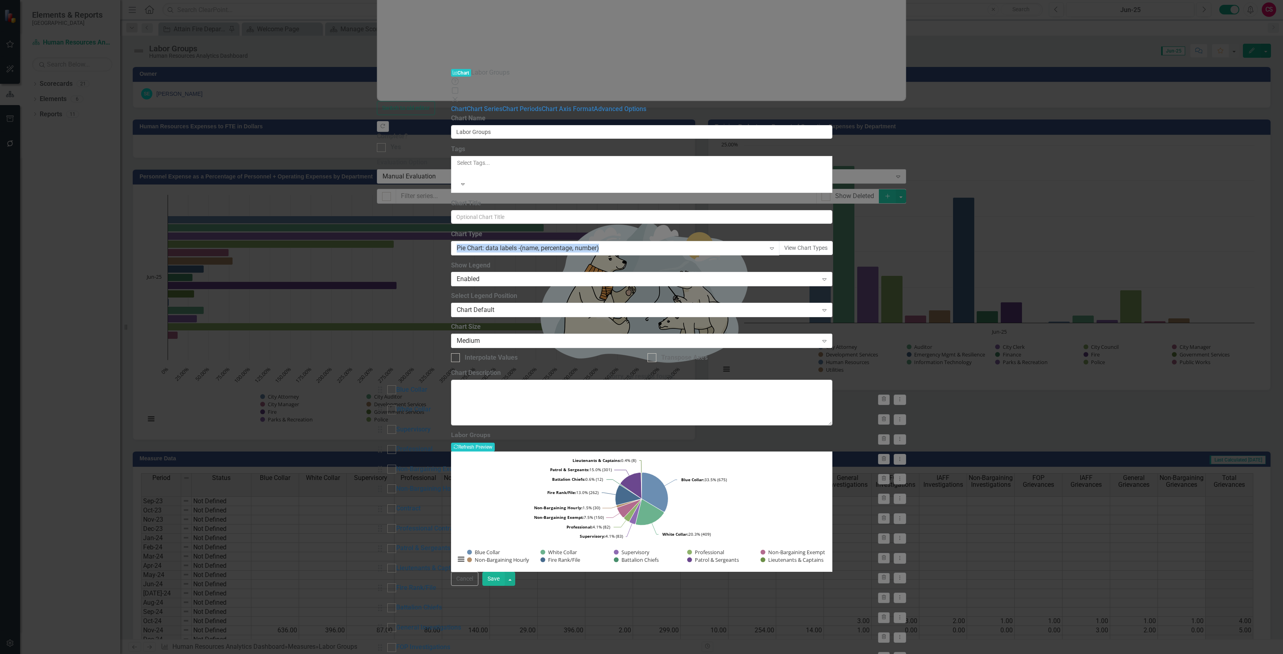
drag, startPoint x: 640, startPoint y: 141, endPoint x: 462, endPoint y: 145, distance: 178.1
click at [462, 145] on div "From this page, you can define the name, type, and size of the chart. You can a…" at bounding box center [641, 270] width 381 height 312
copy div "Pie Chart: data labels -(name, percentage, number)"
click at [832, 431] on div "Labor Groups Recalculate Refresh Preview Chart Pie chart with 10 slices. Labor …" at bounding box center [641, 501] width 381 height 140
